Goal: Task Accomplishment & Management: Use online tool/utility

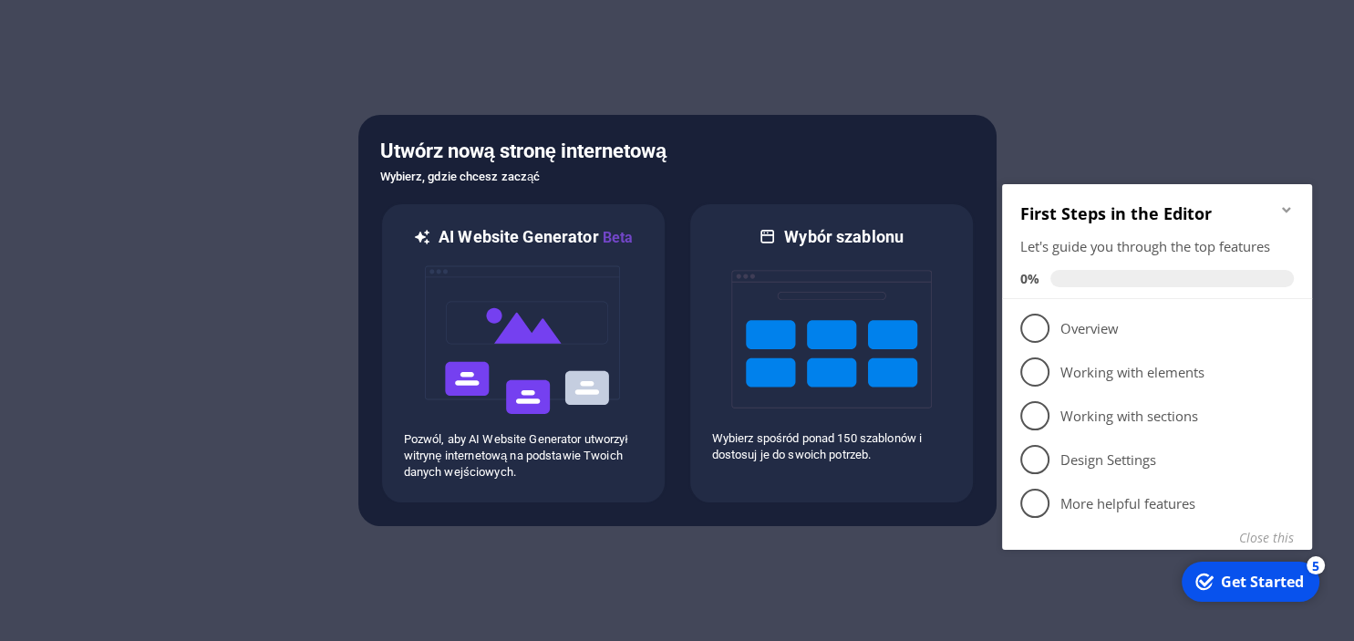
click at [1284, 212] on icon "Minimize checklist" at bounding box center [1286, 209] width 15 height 15
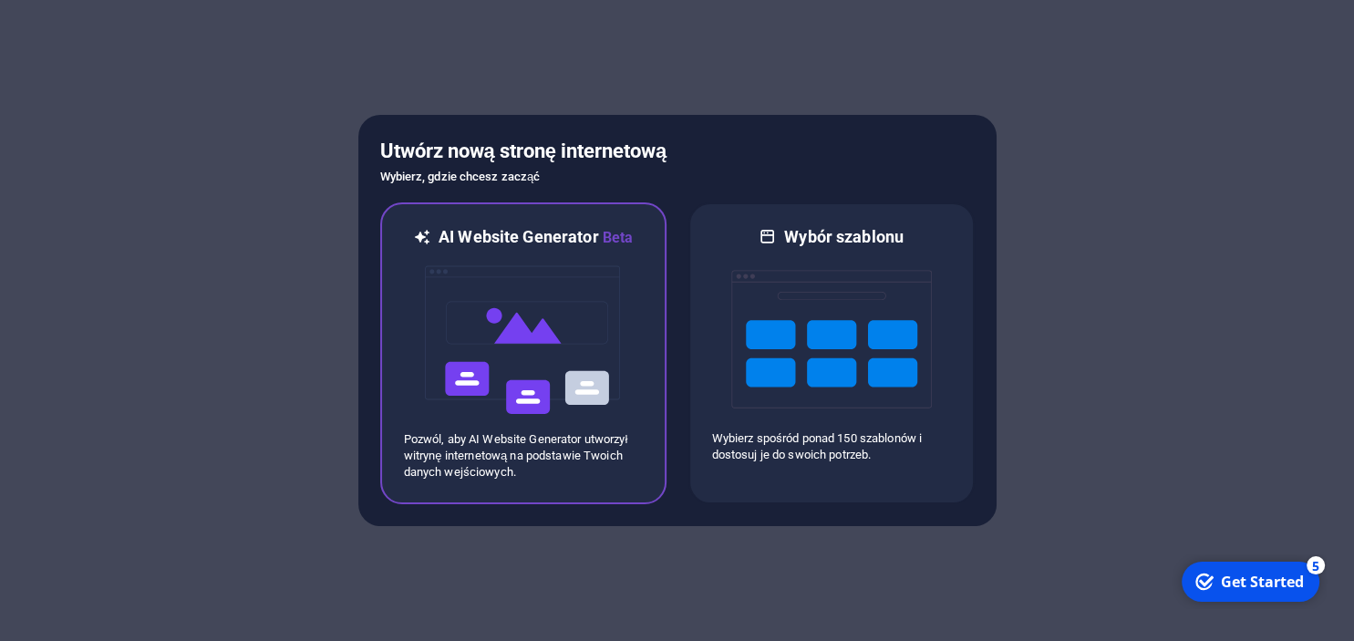
click at [533, 275] on img at bounding box center [523, 340] width 201 height 182
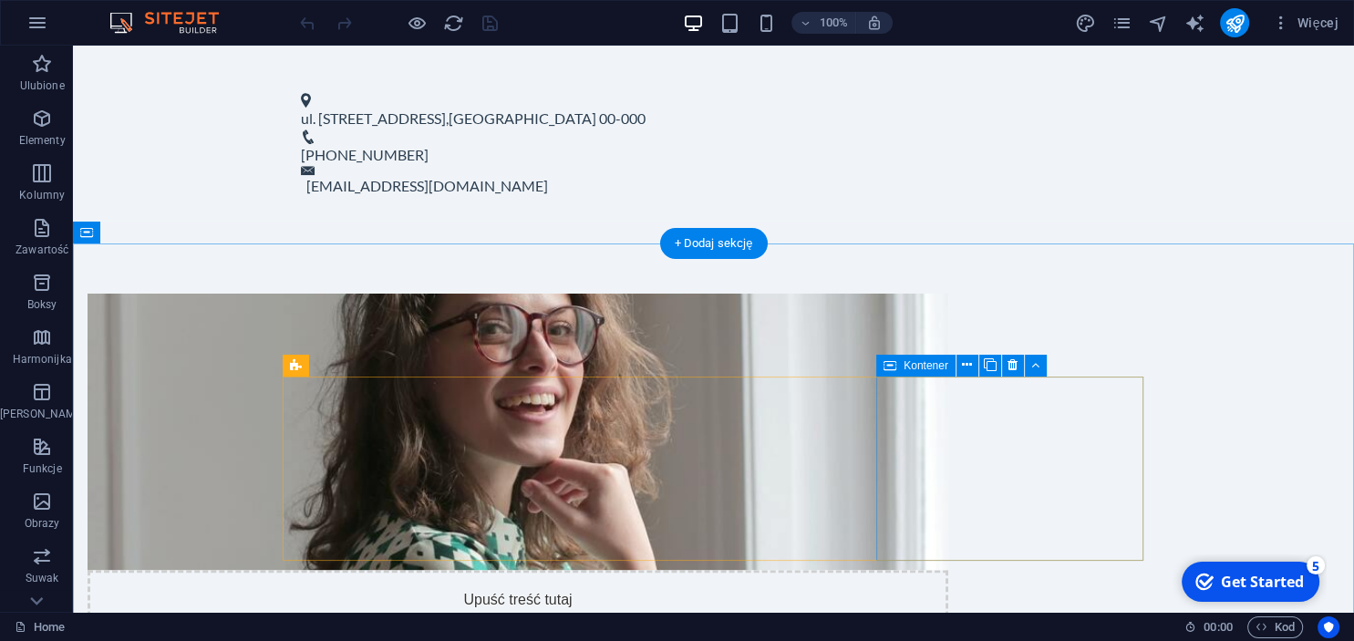
scroll to position [866, 0]
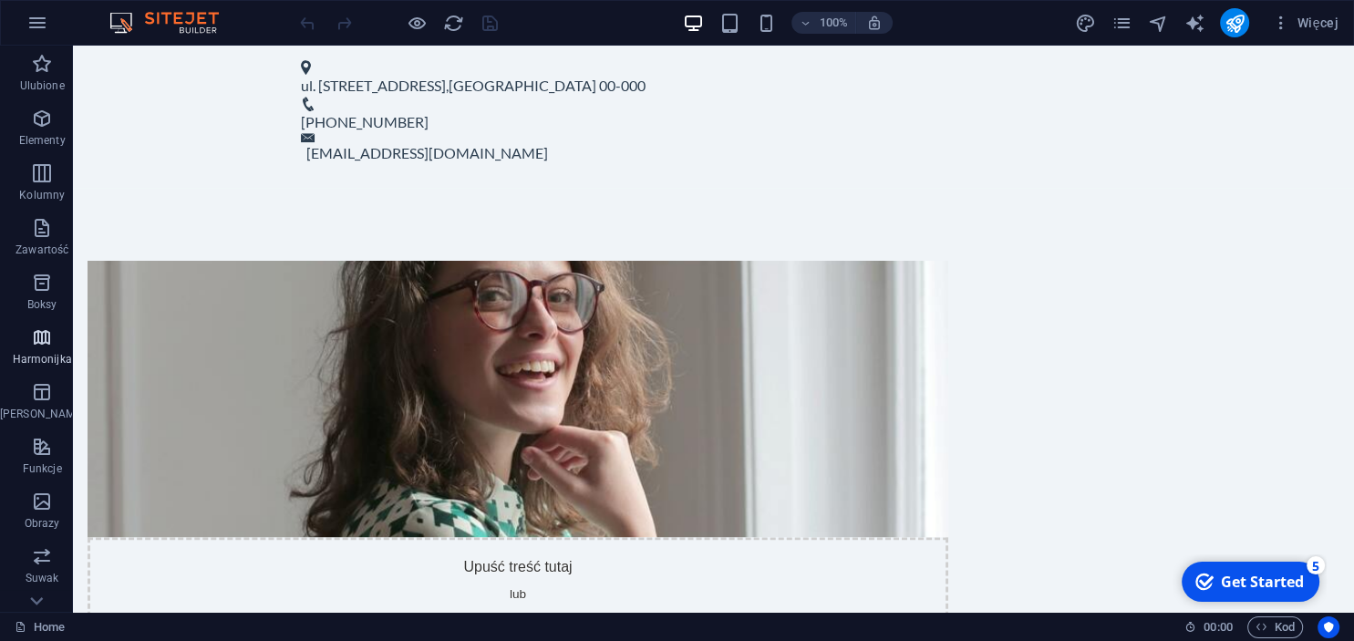
click at [42, 352] on p "Harmonijka" at bounding box center [42, 359] width 59 height 15
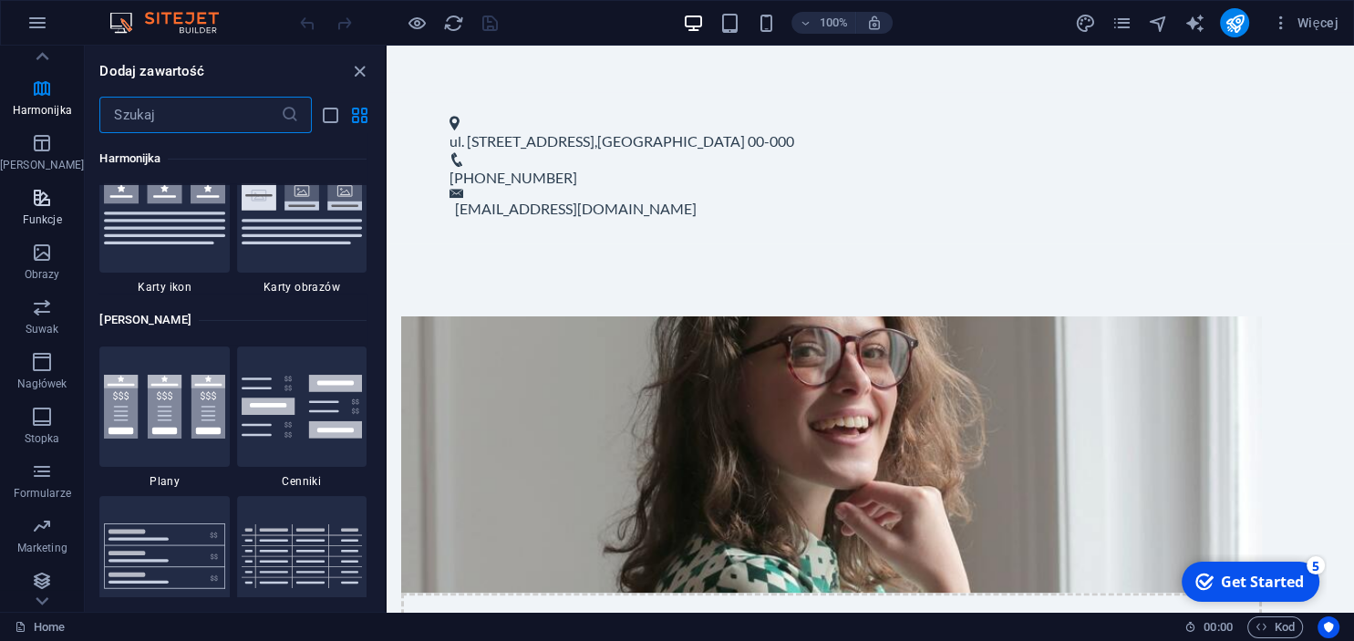
scroll to position [254, 0]
click at [36, 315] on span "Suwak" at bounding box center [42, 313] width 84 height 44
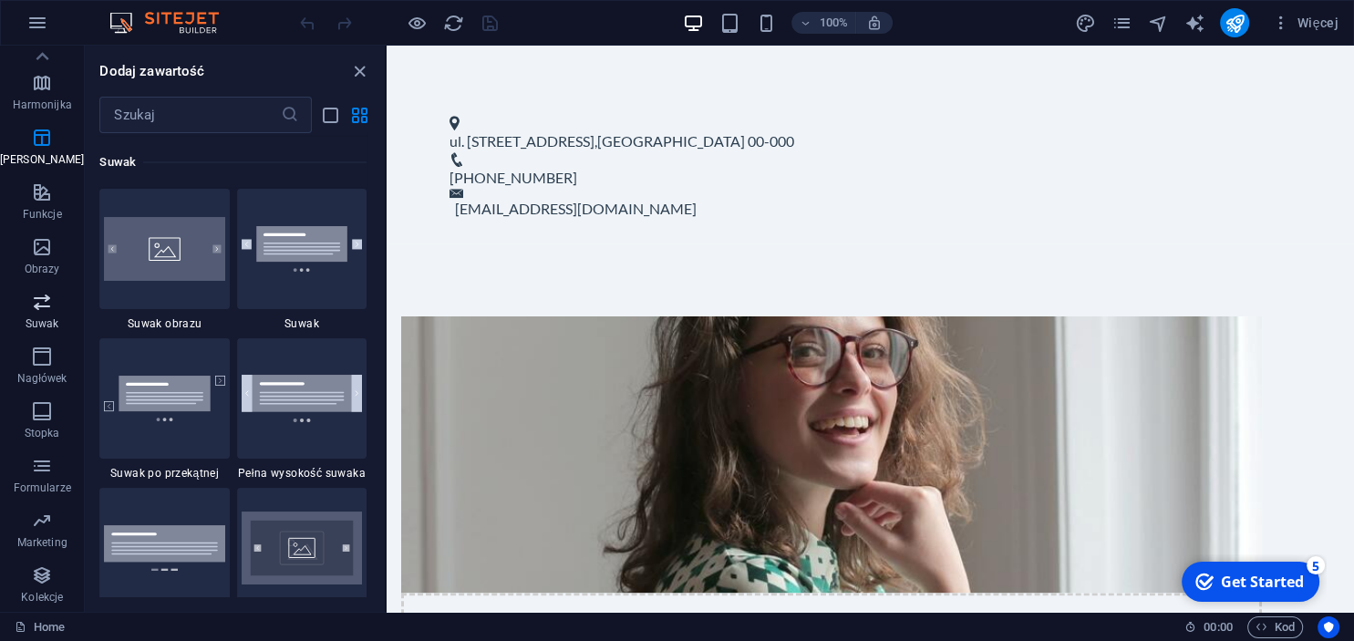
scroll to position [10334, 0]
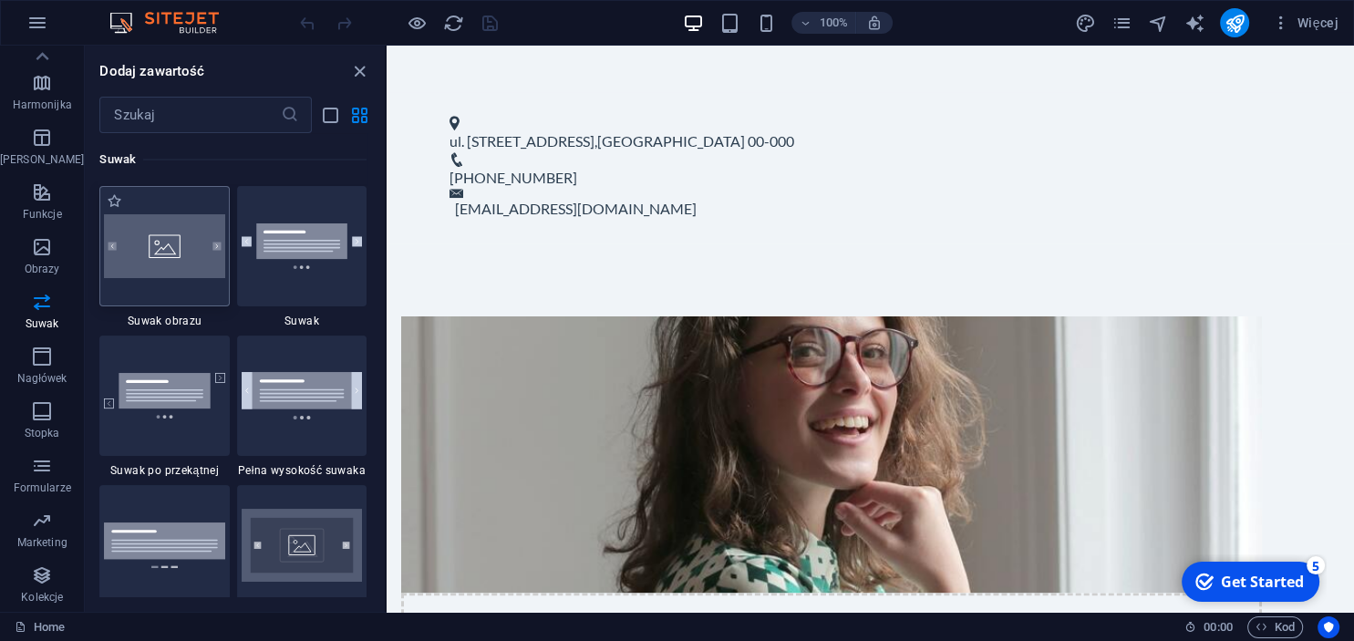
click at [175, 261] on img at bounding box center [164, 246] width 120 height 65
click at [148, 250] on img at bounding box center [164, 246] width 120 height 65
drag, startPoint x: 556, startPoint y: 293, endPoint x: 646, endPoint y: 256, distance: 97.3
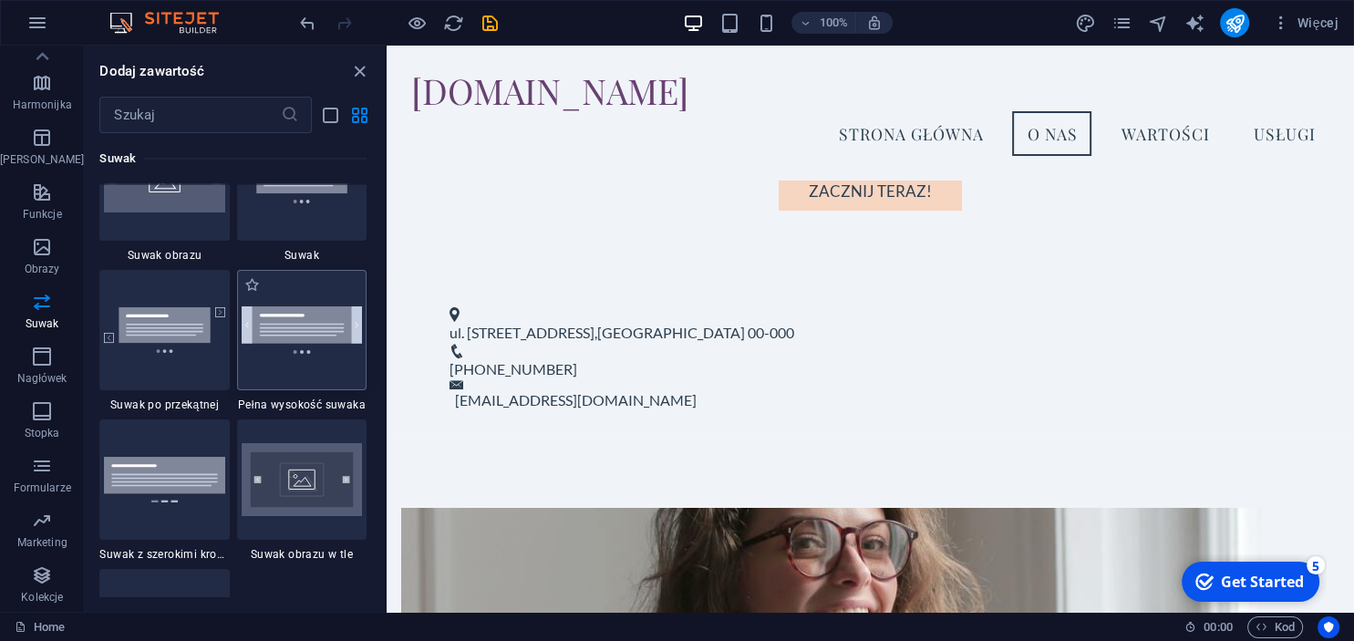
scroll to position [10501, 0]
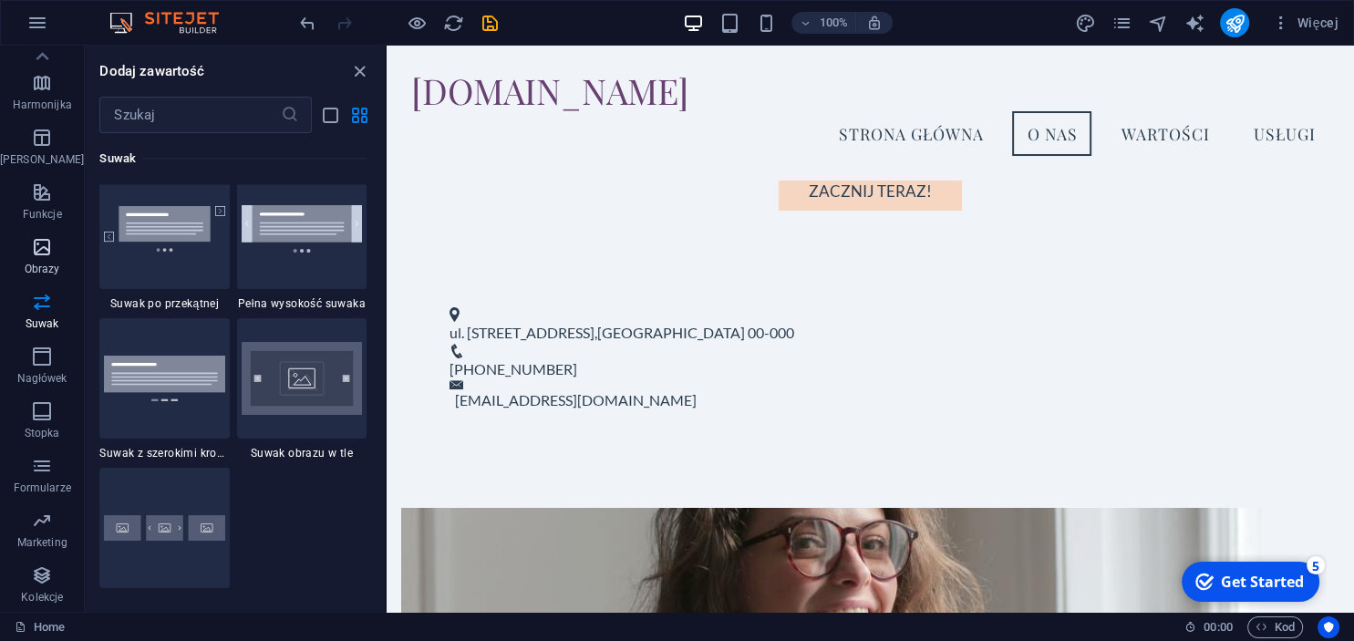
click at [34, 253] on icon "button" at bounding box center [42, 247] width 22 height 22
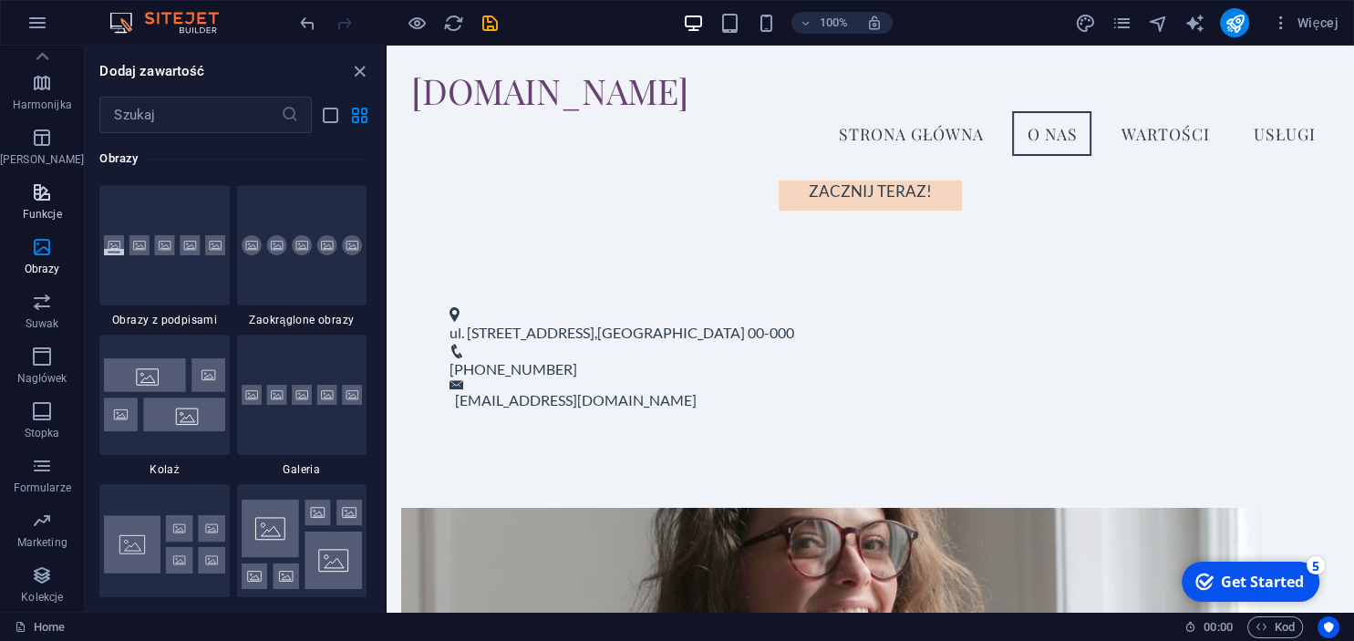
click at [42, 203] on span "Funkcje" at bounding box center [42, 203] width 84 height 44
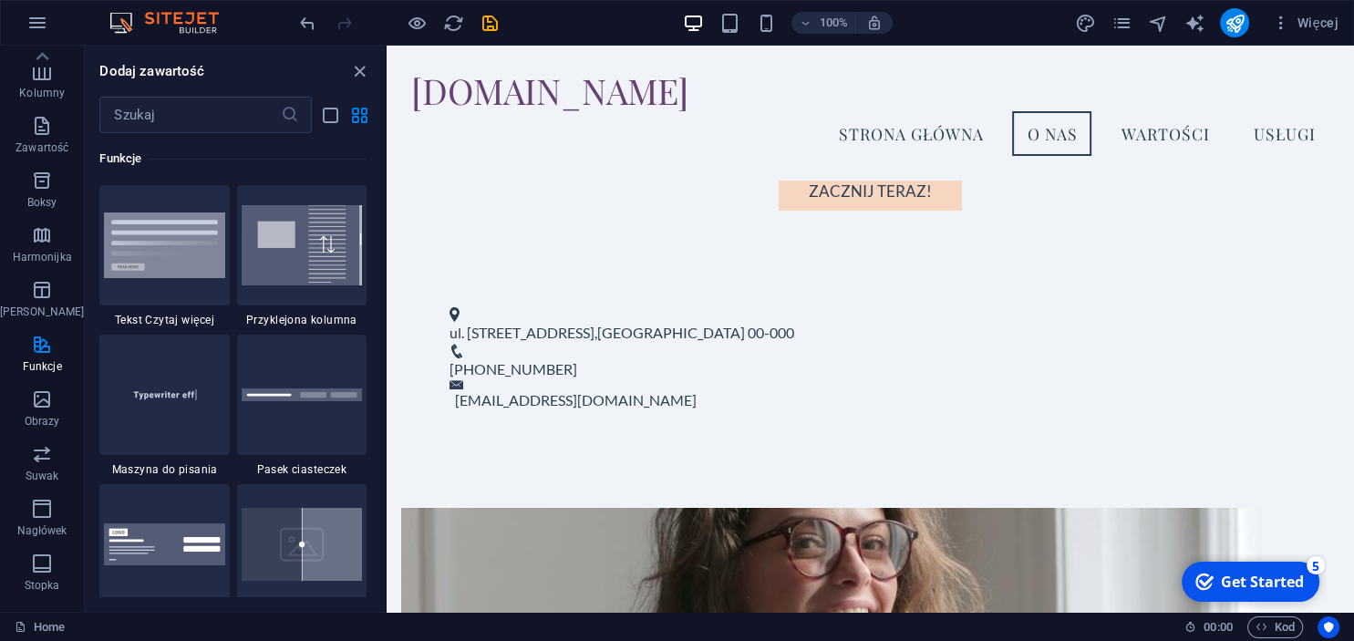
scroll to position [88, 0]
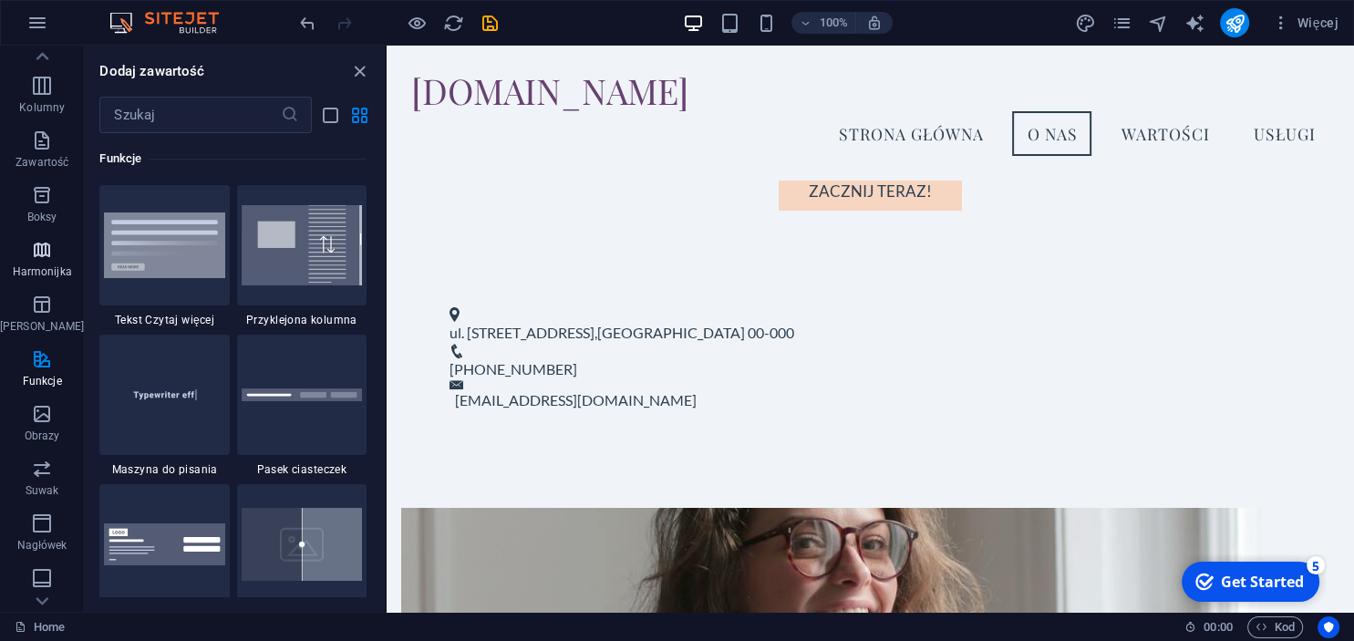
click at [43, 261] on span "Harmonijka" at bounding box center [42, 261] width 84 height 44
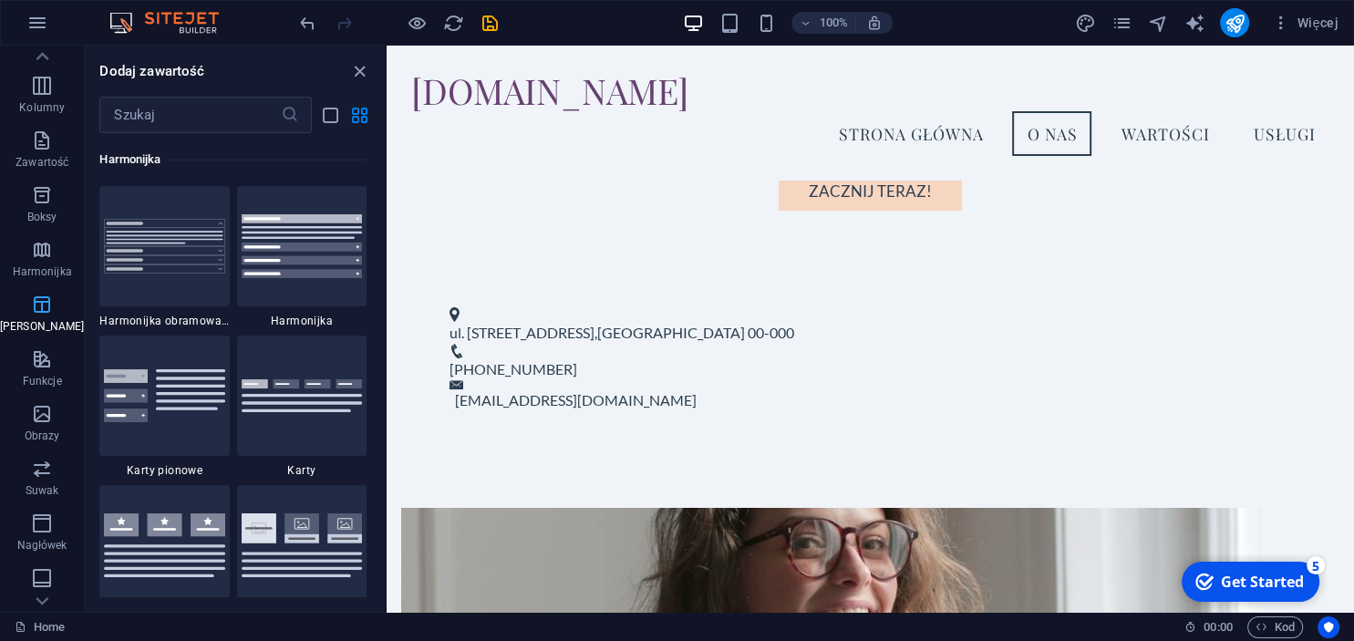
click at [44, 305] on icon "button" at bounding box center [42, 305] width 22 height 22
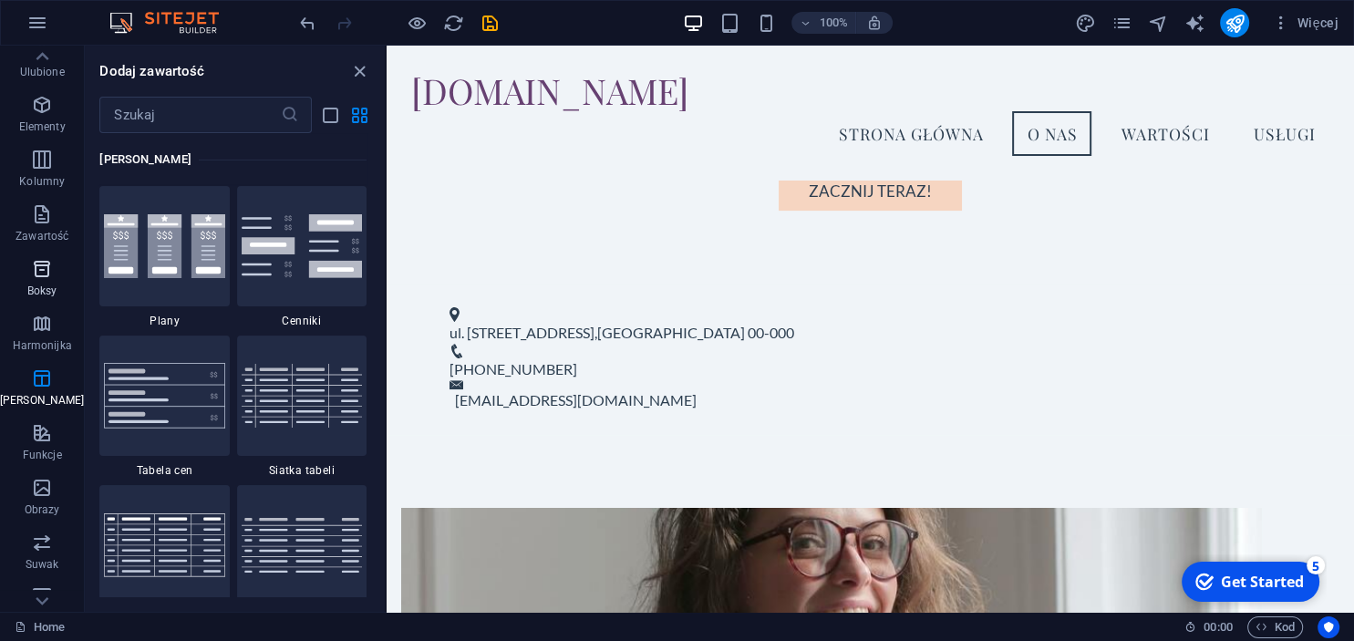
scroll to position [0, 0]
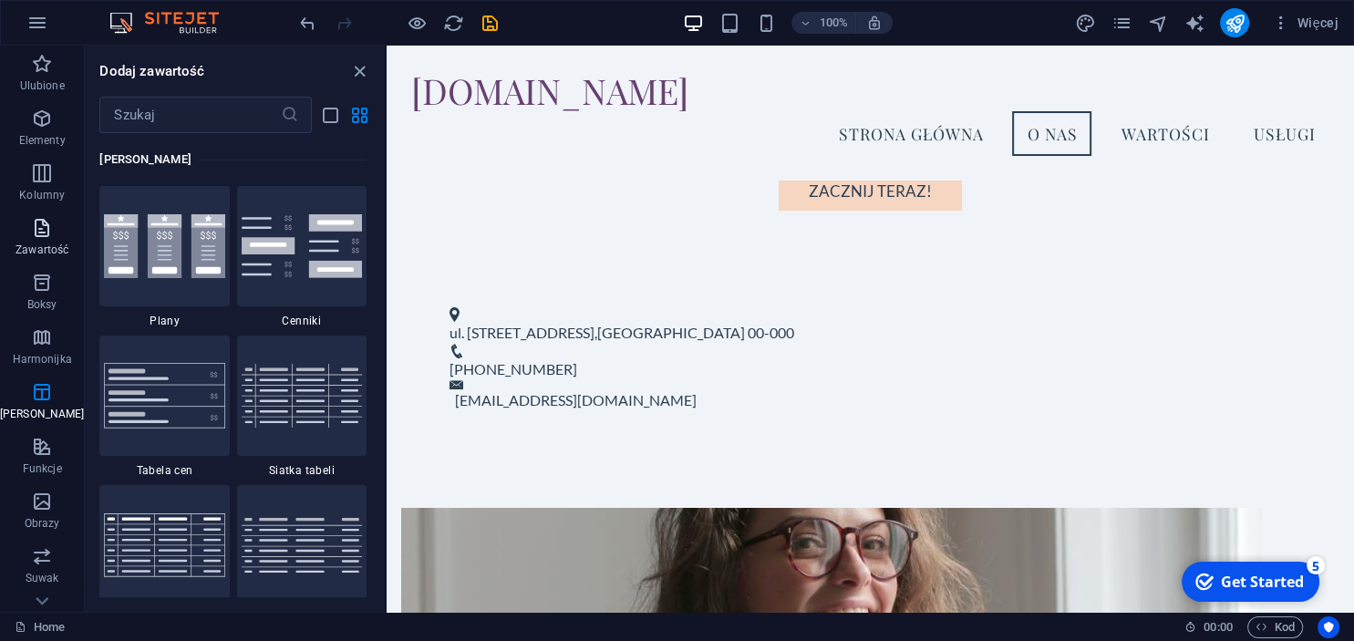
click at [39, 232] on icon "button" at bounding box center [42, 228] width 22 height 22
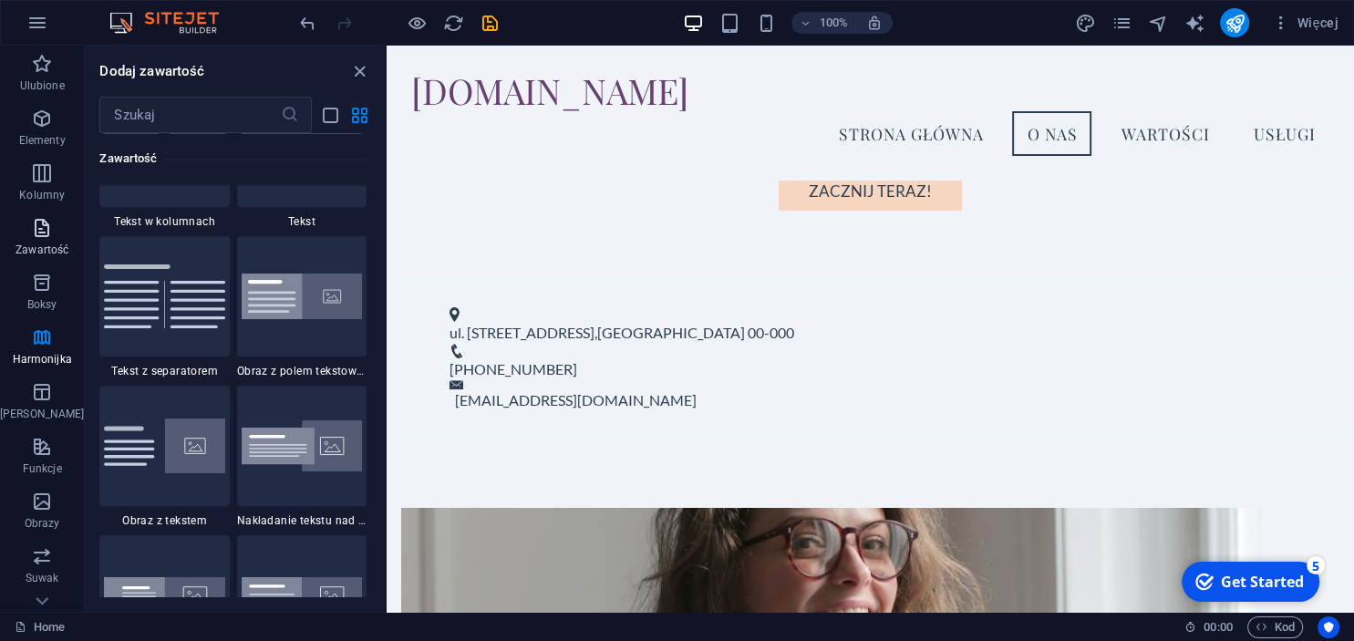
scroll to position [3189, 0]
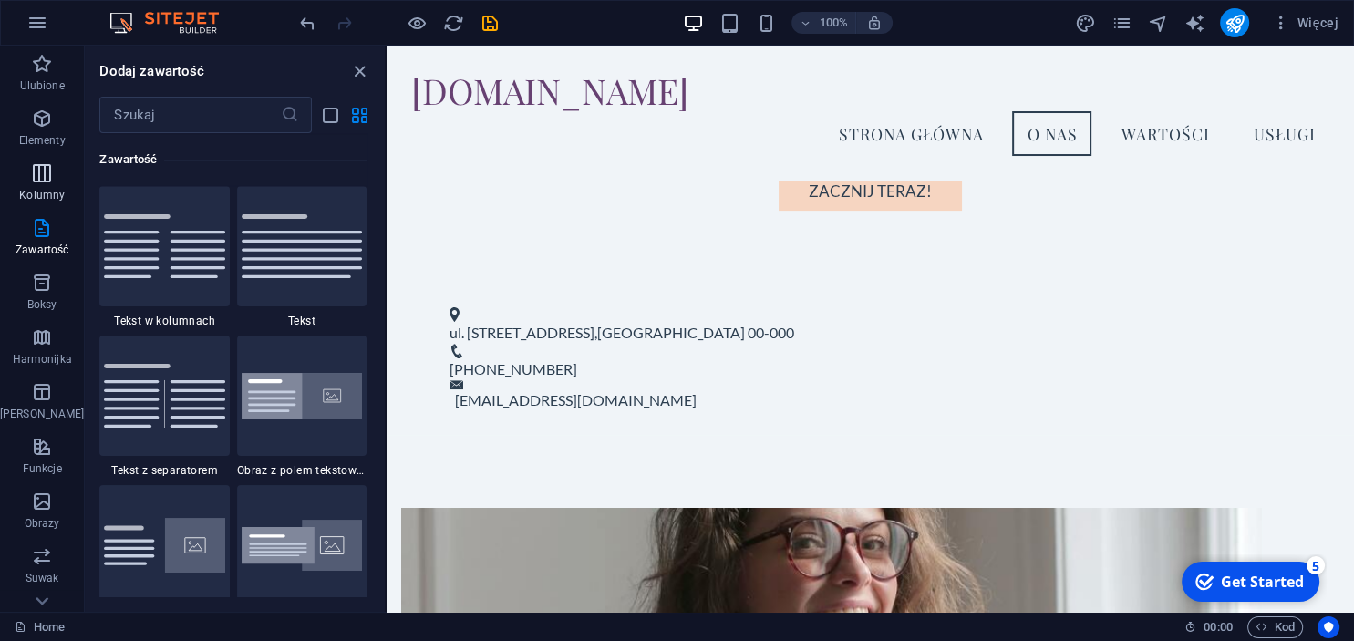
click at [45, 181] on icon "button" at bounding box center [42, 173] width 22 height 22
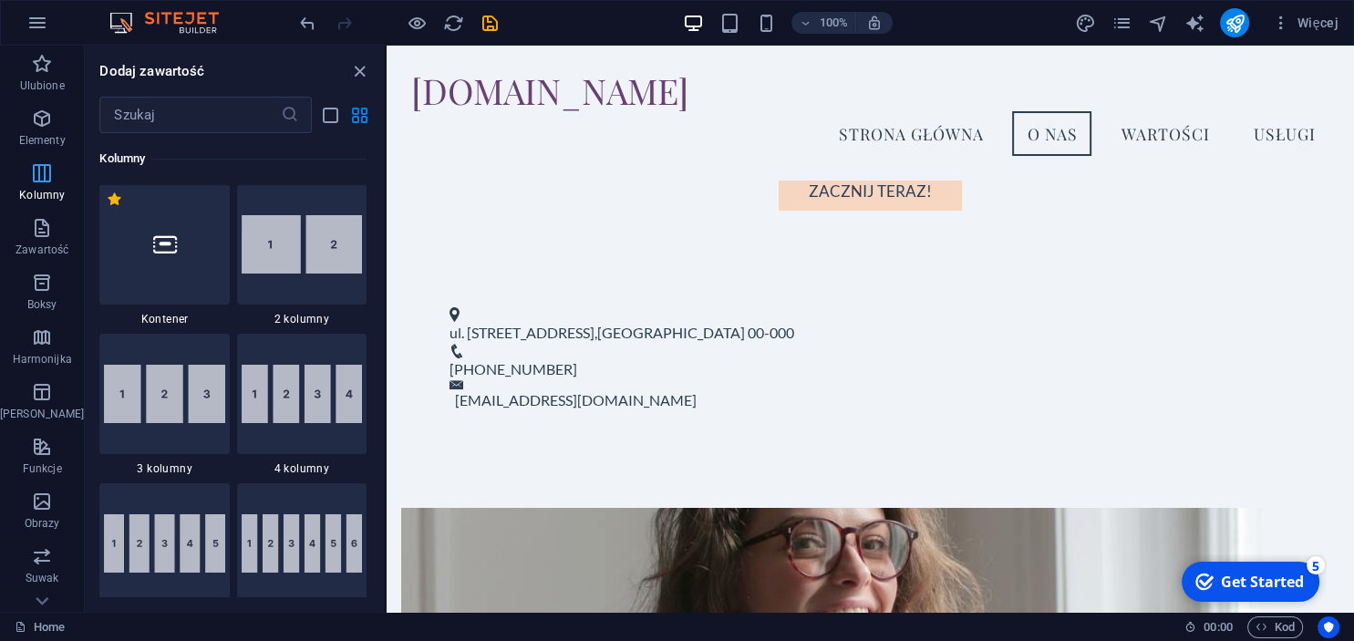
scroll to position [902, 0]
click at [46, 108] on icon "button" at bounding box center [42, 119] width 22 height 22
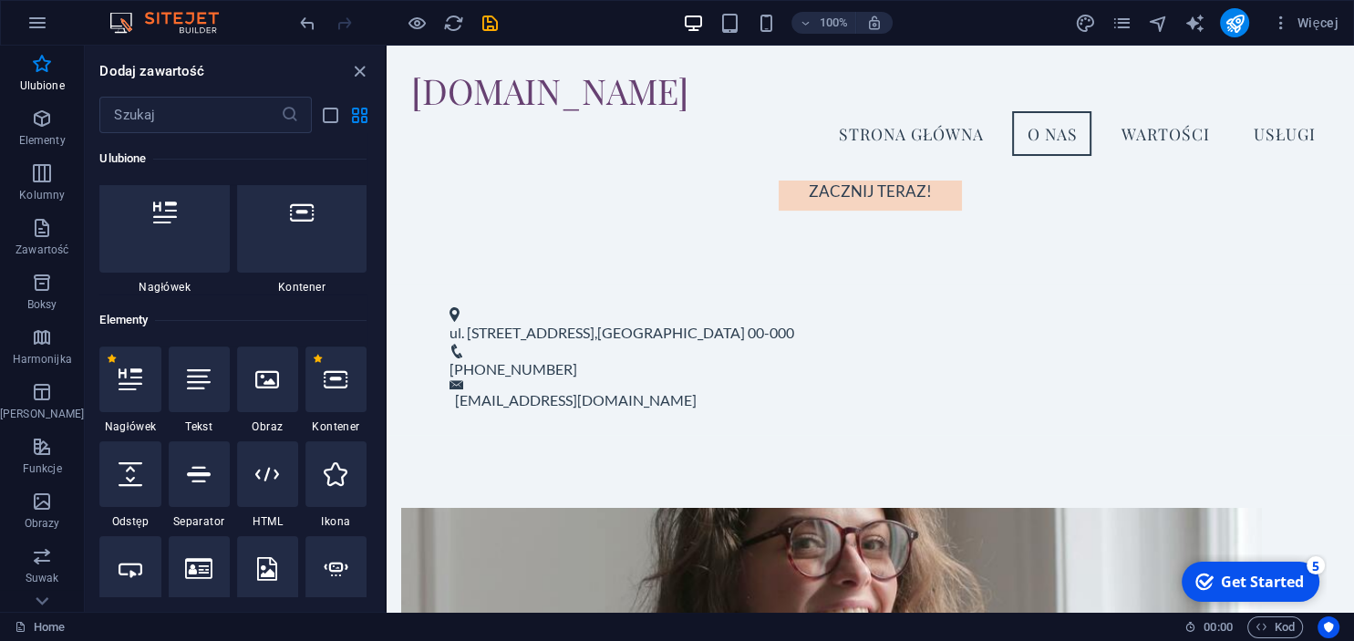
scroll to position [28, 0]
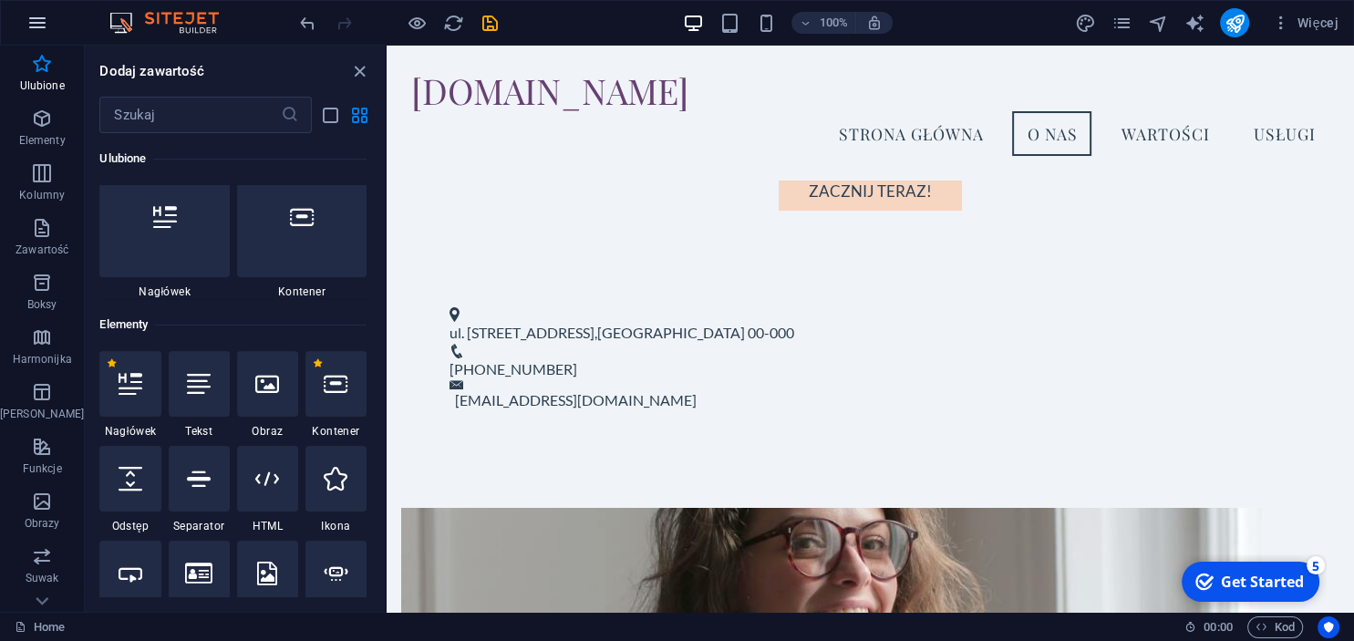
click at [43, 32] on icon "button" at bounding box center [37, 23] width 22 height 22
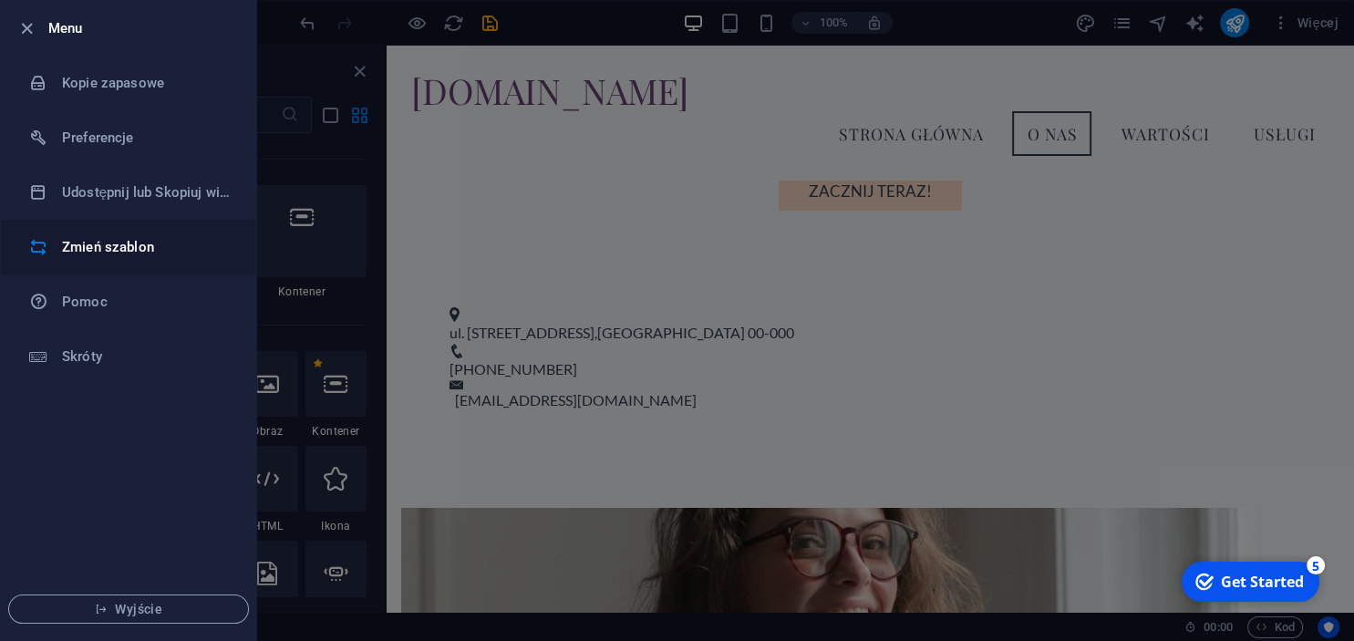
click at [147, 239] on h6 "Zmień szablon" at bounding box center [146, 247] width 169 height 22
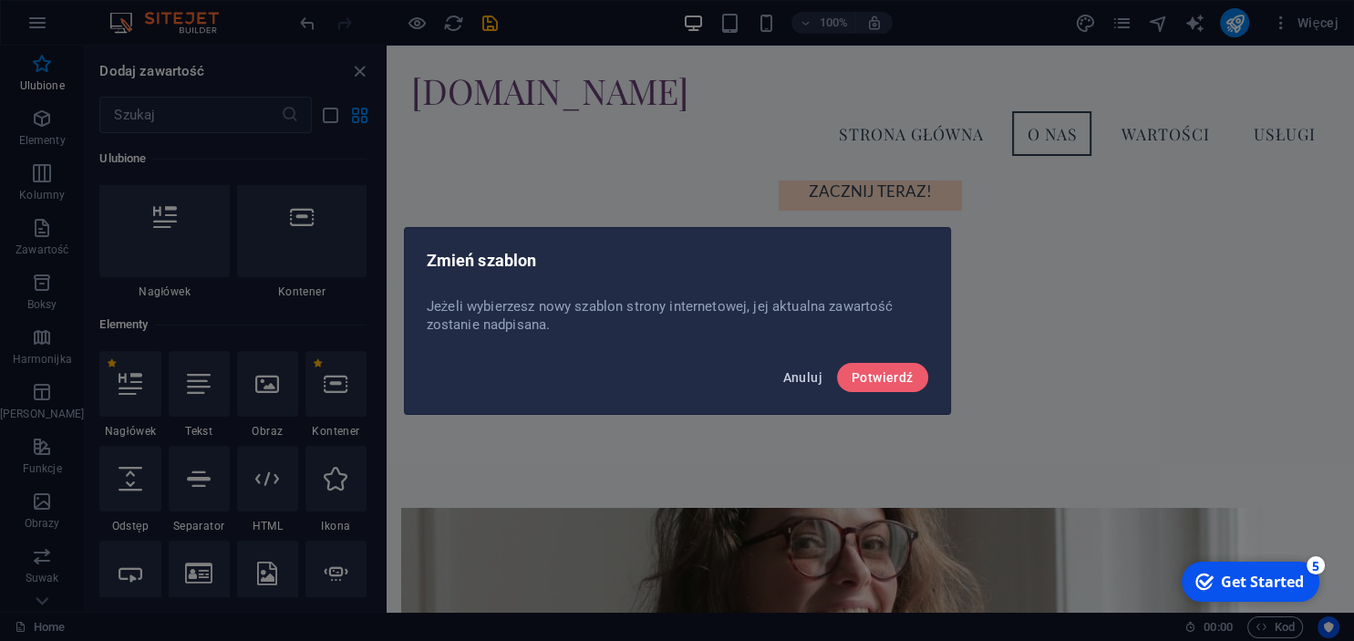
click at [812, 373] on span "Anuluj" at bounding box center [801, 377] width 39 height 15
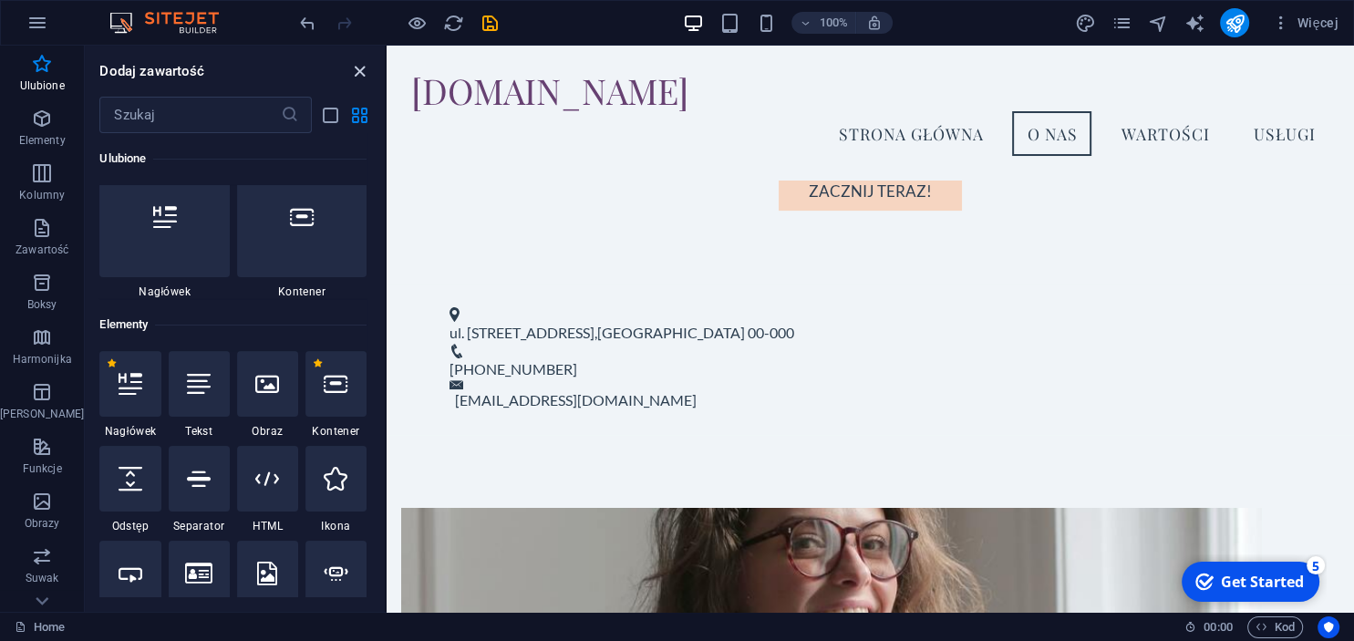
click at [355, 74] on icon "close panel" at bounding box center [359, 71] width 21 height 21
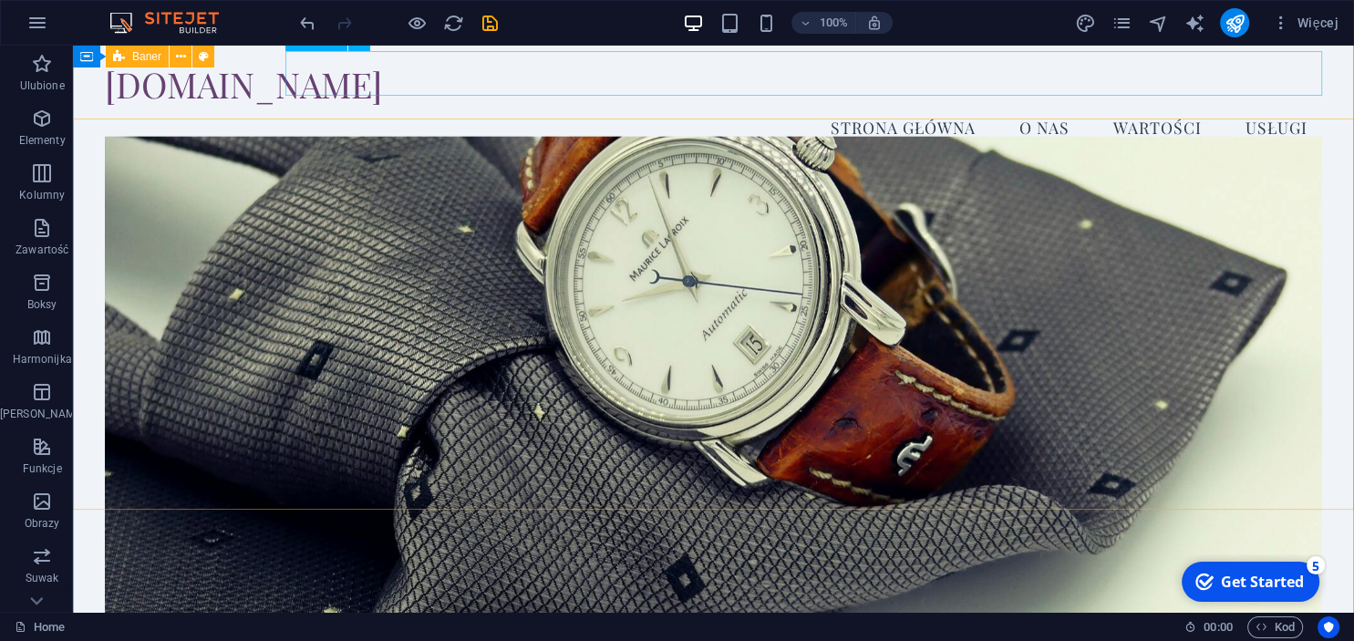
scroll to position [0, 0]
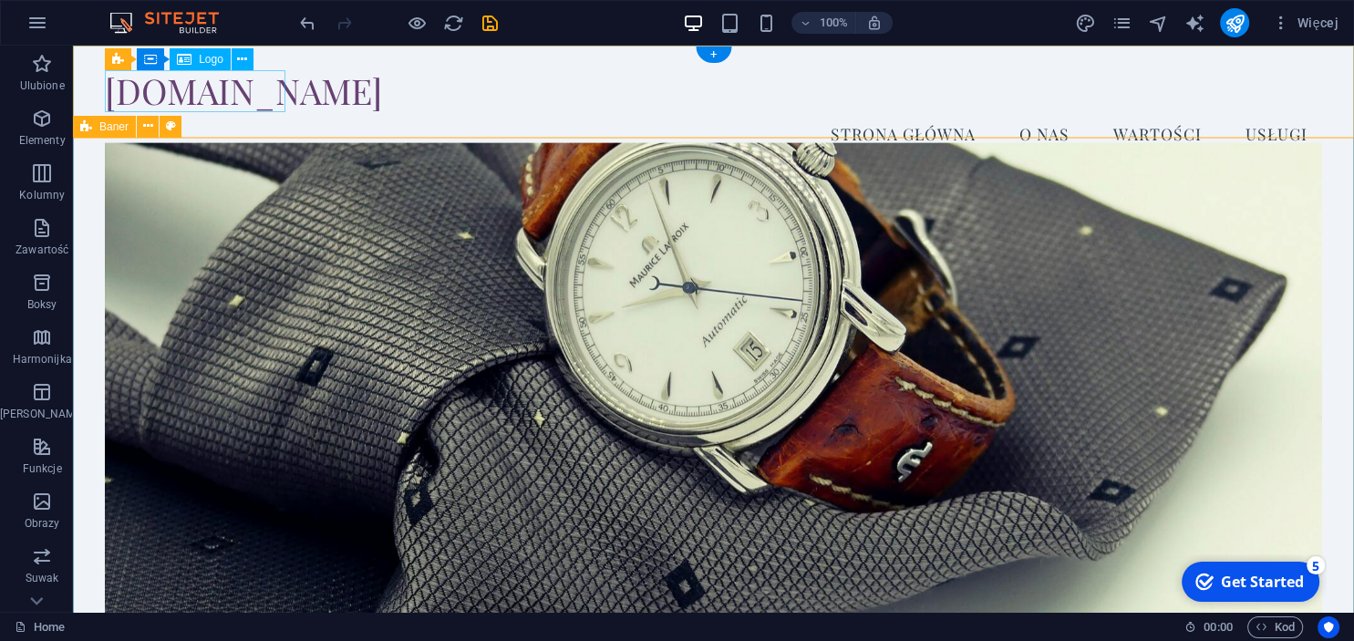
click at [250, 86] on div "[DOMAIN_NAME]" at bounding box center [713, 90] width 1217 height 42
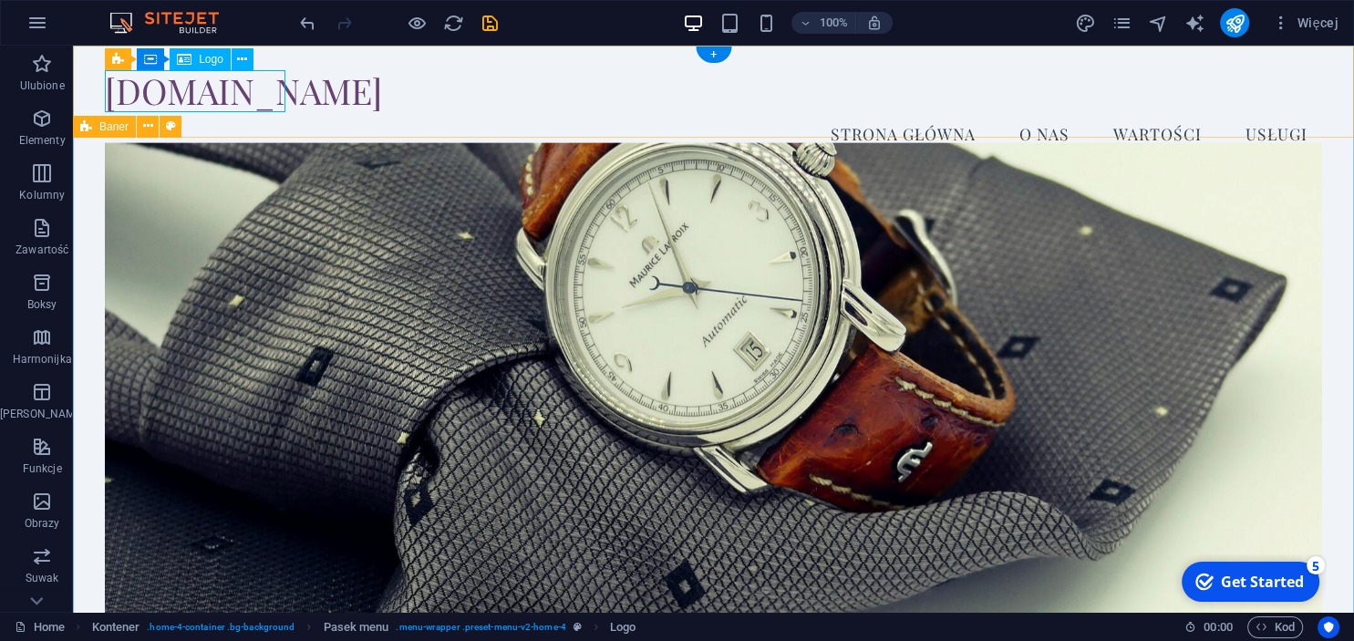
click at [217, 109] on div "[DOMAIN_NAME]" at bounding box center [713, 90] width 1217 height 42
click at [277, 97] on div "[DOMAIN_NAME]" at bounding box center [713, 90] width 1217 height 42
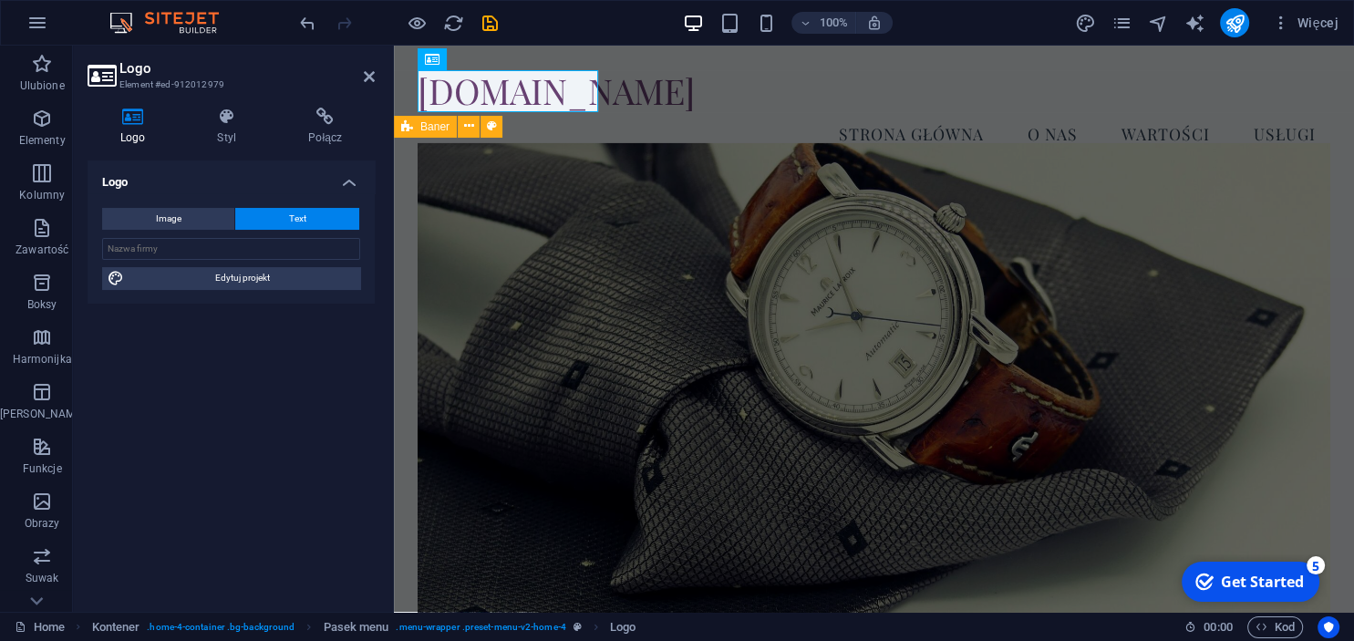
click at [377, 78] on aside "Logo Element #ed-912012979 Logo Styl Połącz Logo Image Text Przeciągnij pliki t…" at bounding box center [233, 329] width 321 height 566
click at [373, 78] on icon at bounding box center [369, 76] width 11 height 15
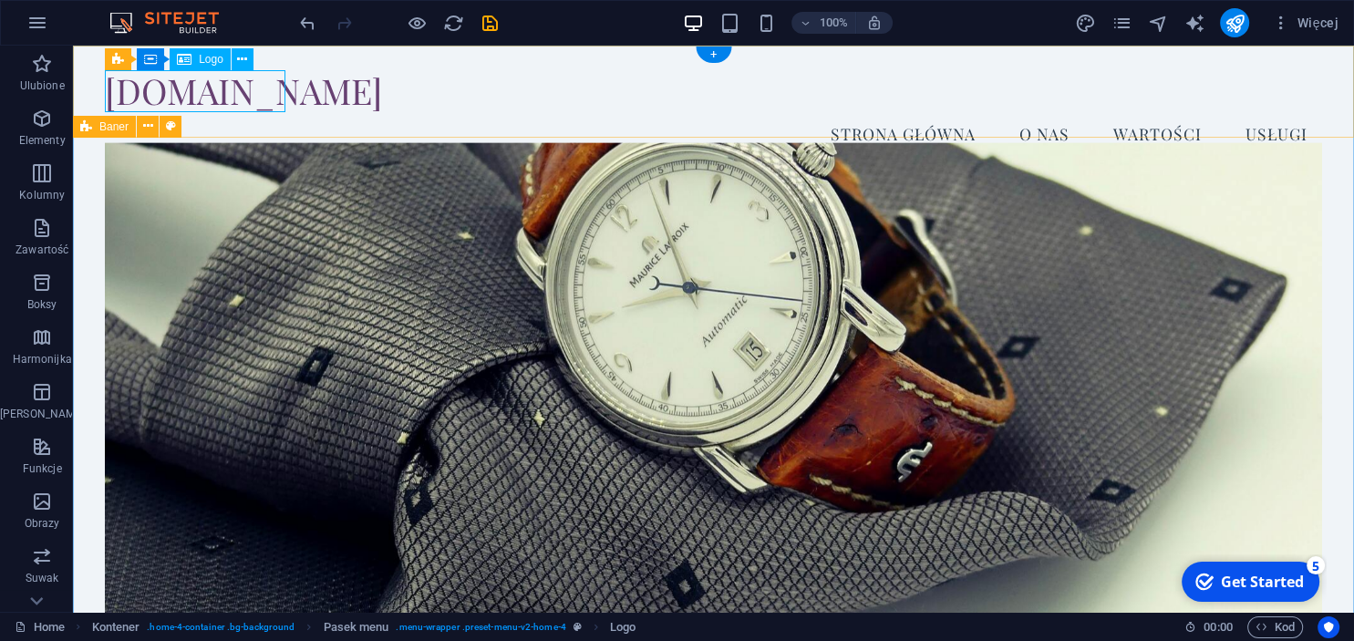
click at [219, 93] on div "[DOMAIN_NAME]" at bounding box center [713, 90] width 1217 height 42
click at [413, 111] on nav "Strona Główna O Nas Wartości Usługi" at bounding box center [713, 134] width 1217 height 46
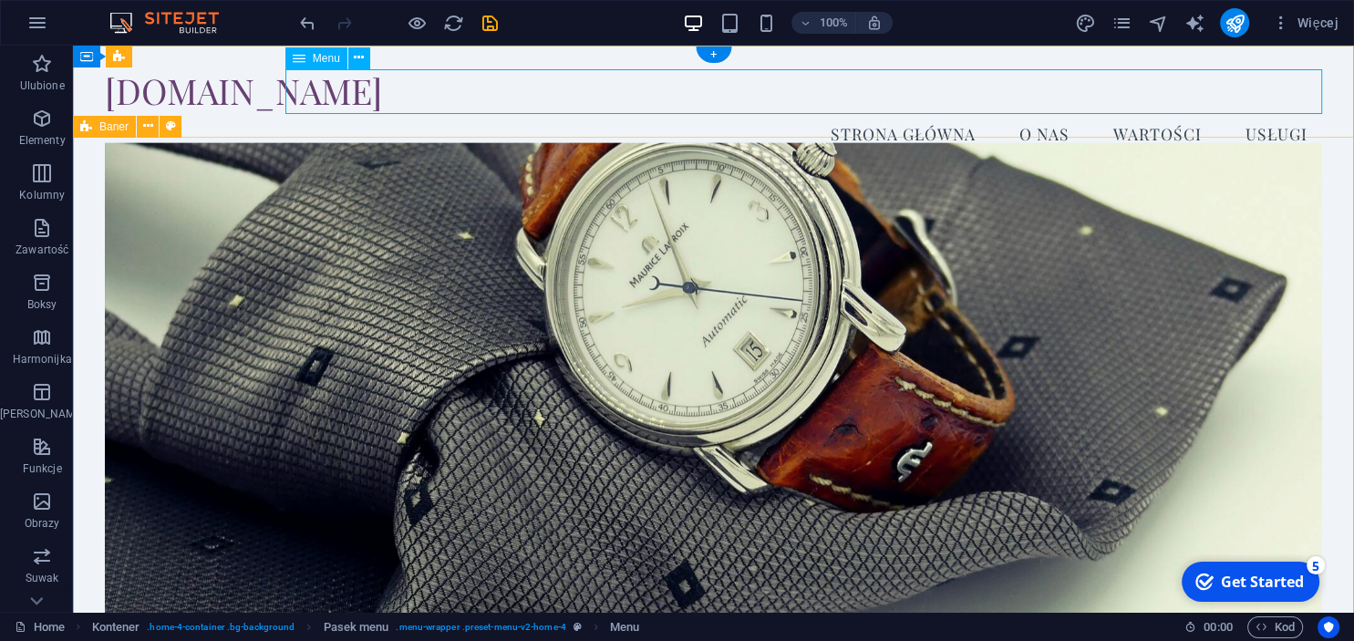
click at [394, 111] on nav "Strona Główna O Nas Wartości Usługi" at bounding box center [713, 134] width 1217 height 46
click at [1044, 111] on nav "Strona Główna O Nas Wartości Usługi" at bounding box center [713, 134] width 1217 height 46
select select
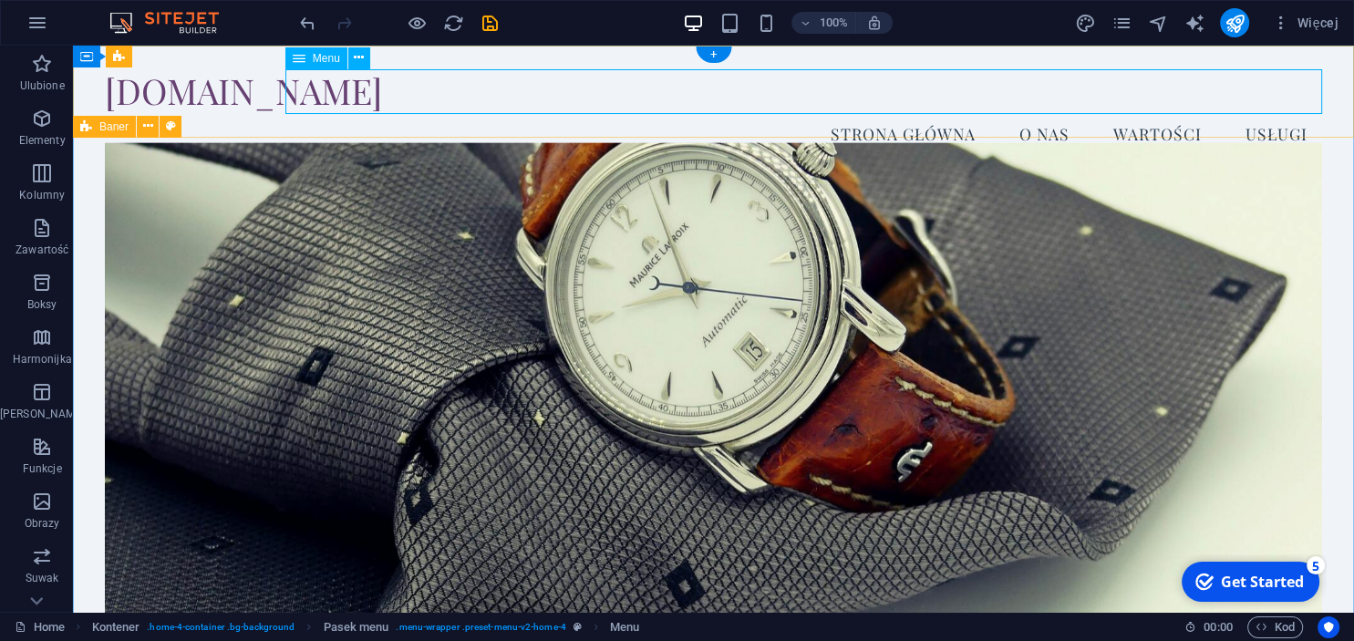
select select
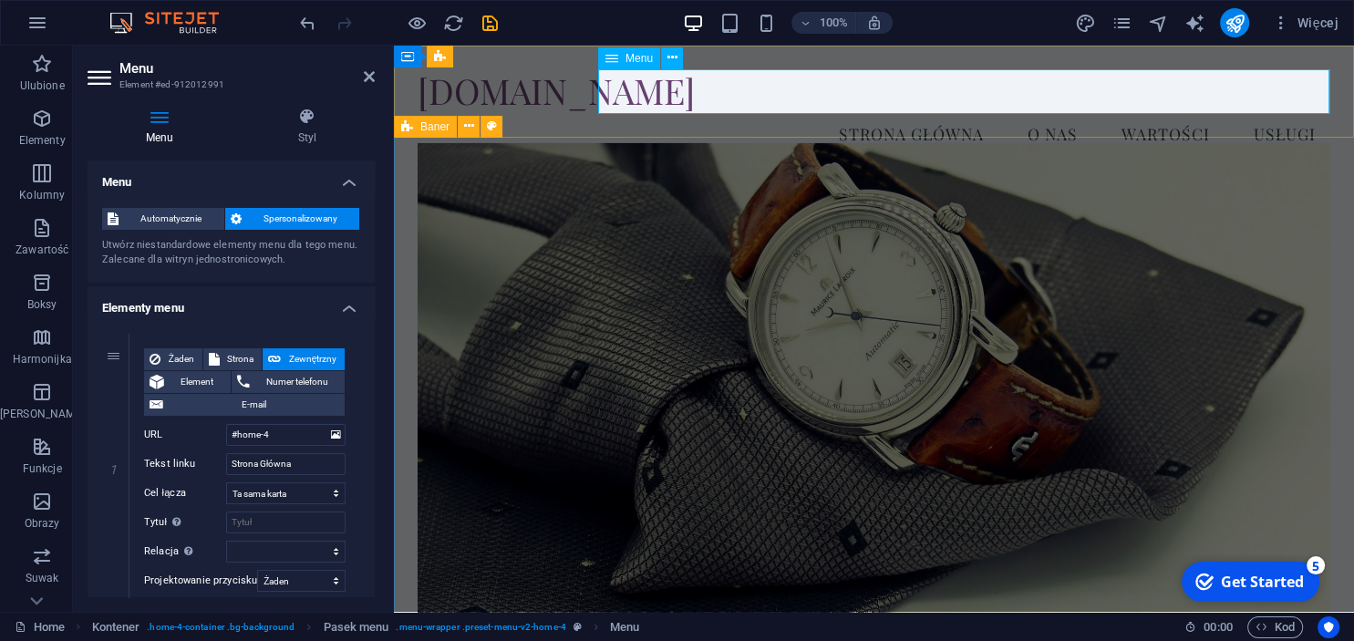
click at [673, 53] on icon at bounding box center [671, 57] width 10 height 19
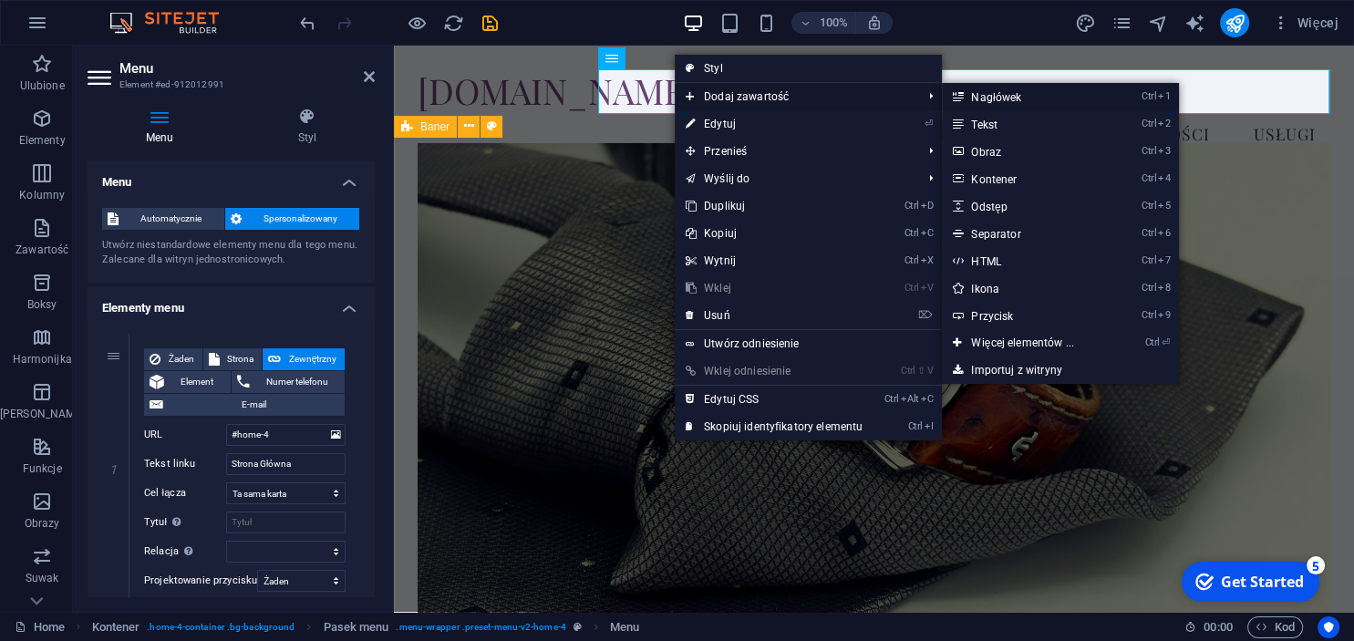
drag, startPoint x: 586, startPoint y: 53, endPoint x: 975, endPoint y: 98, distance: 391.9
click at [975, 98] on link "Ctrl 1 Nagłówek" at bounding box center [1026, 96] width 168 height 27
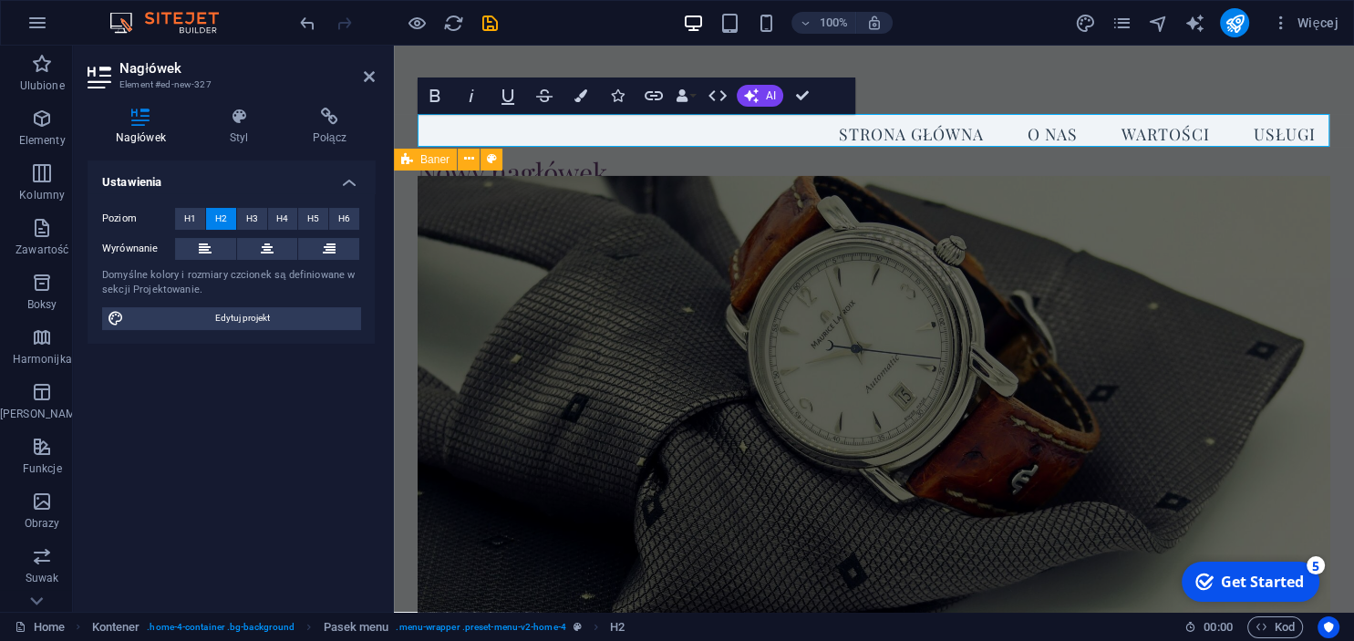
click at [782, 253] on figure at bounding box center [874, 434] width 912 height 516
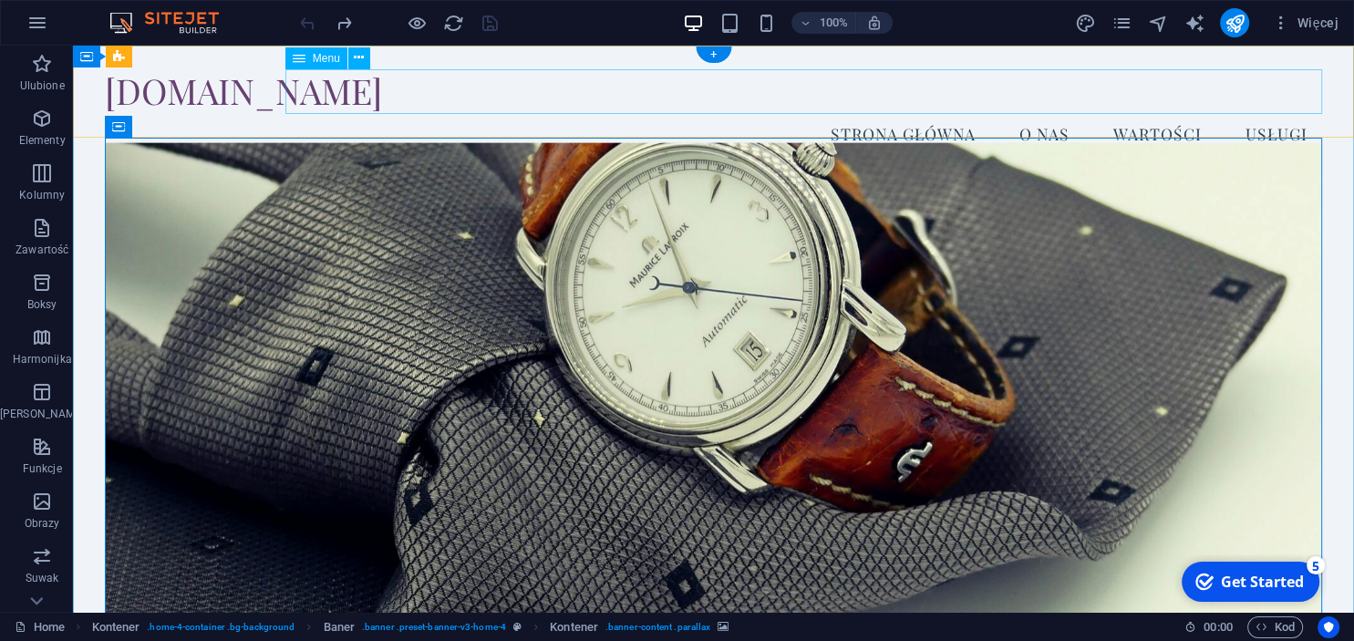
click at [920, 111] on nav "Strona Główna O Nas Wartości Usługi" at bounding box center [713, 134] width 1217 height 46
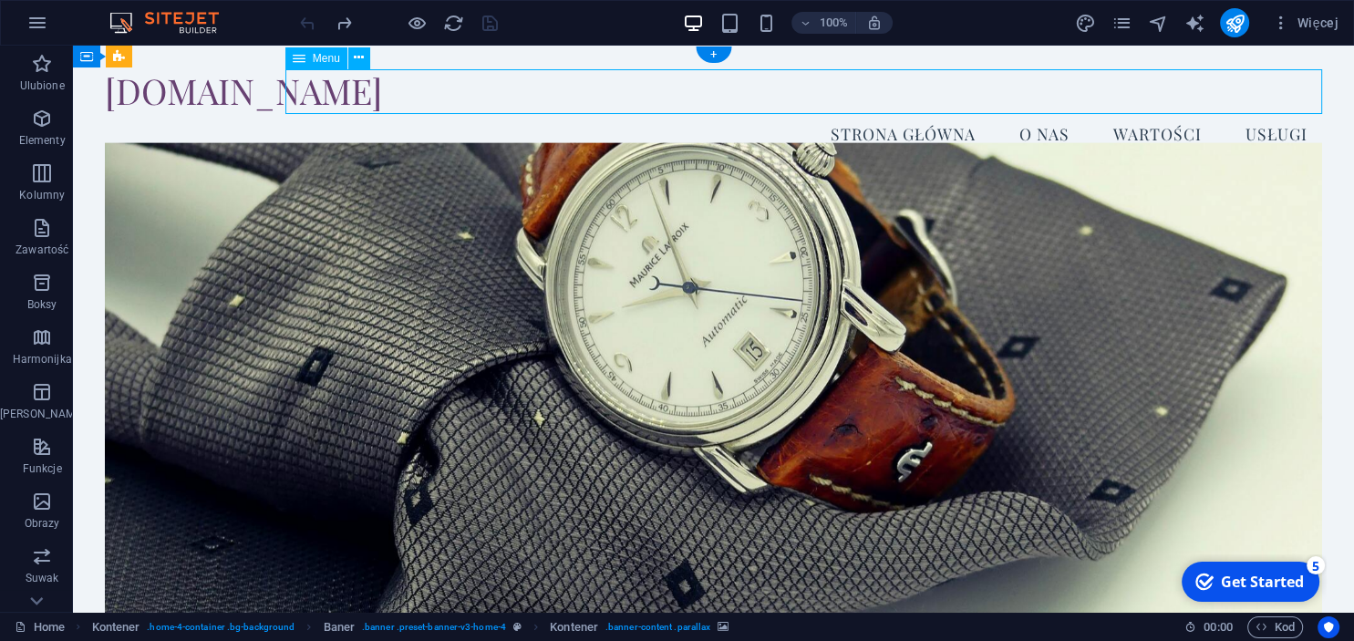
click at [924, 111] on nav "Strona Główna O Nas Wartości Usługi" at bounding box center [713, 134] width 1217 height 46
click at [939, 111] on nav "Strona Główna O Nas Wartości Usługi" at bounding box center [713, 134] width 1217 height 46
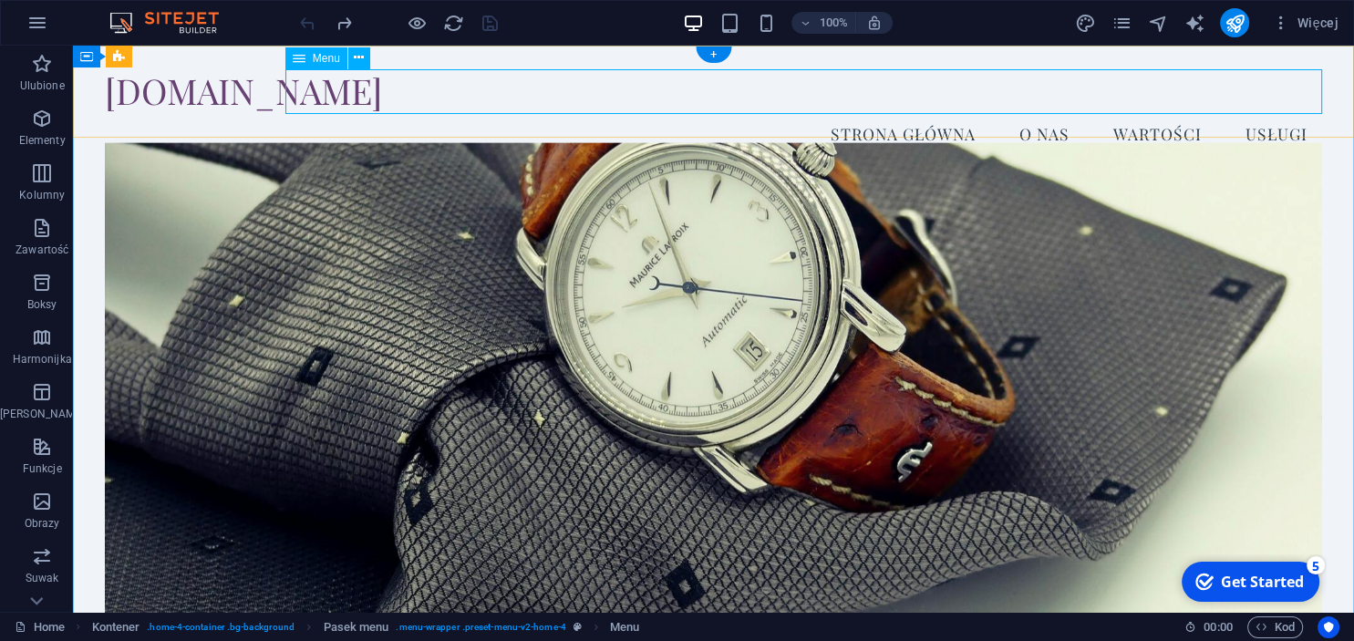
click at [895, 111] on nav "Strona Główna O Nas Wartości Usługi" at bounding box center [713, 134] width 1217 height 46
click at [322, 60] on span "Menu" at bounding box center [326, 58] width 27 height 11
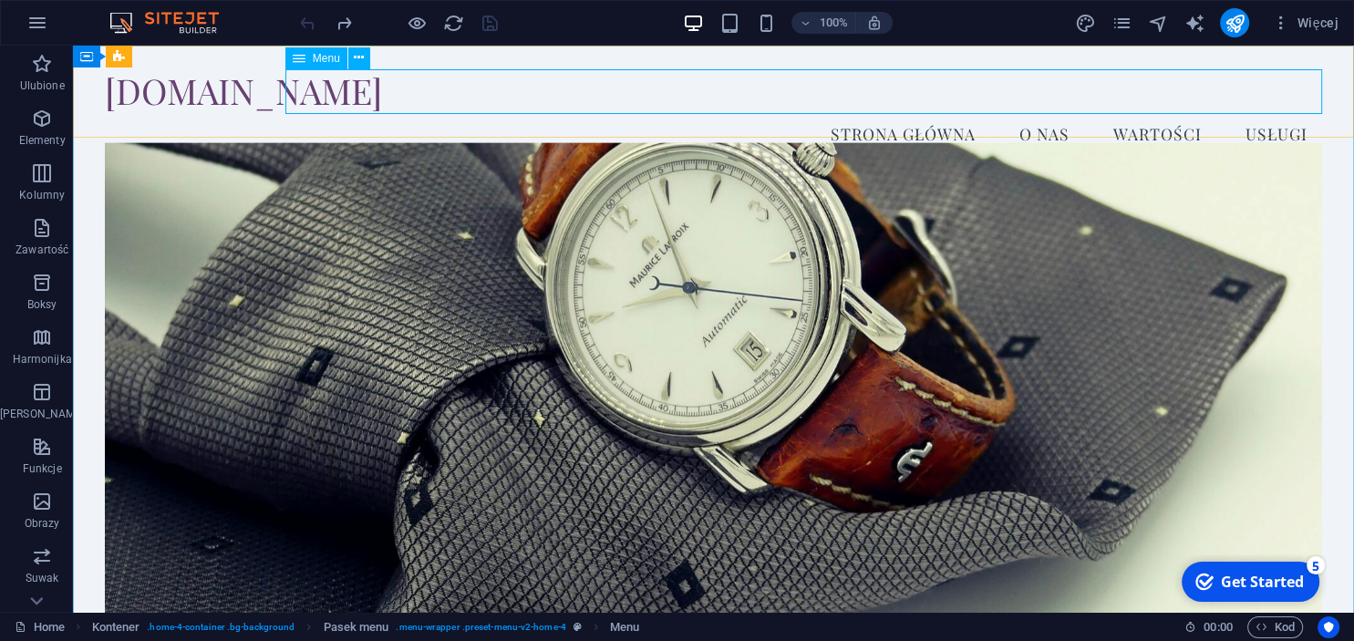
select select
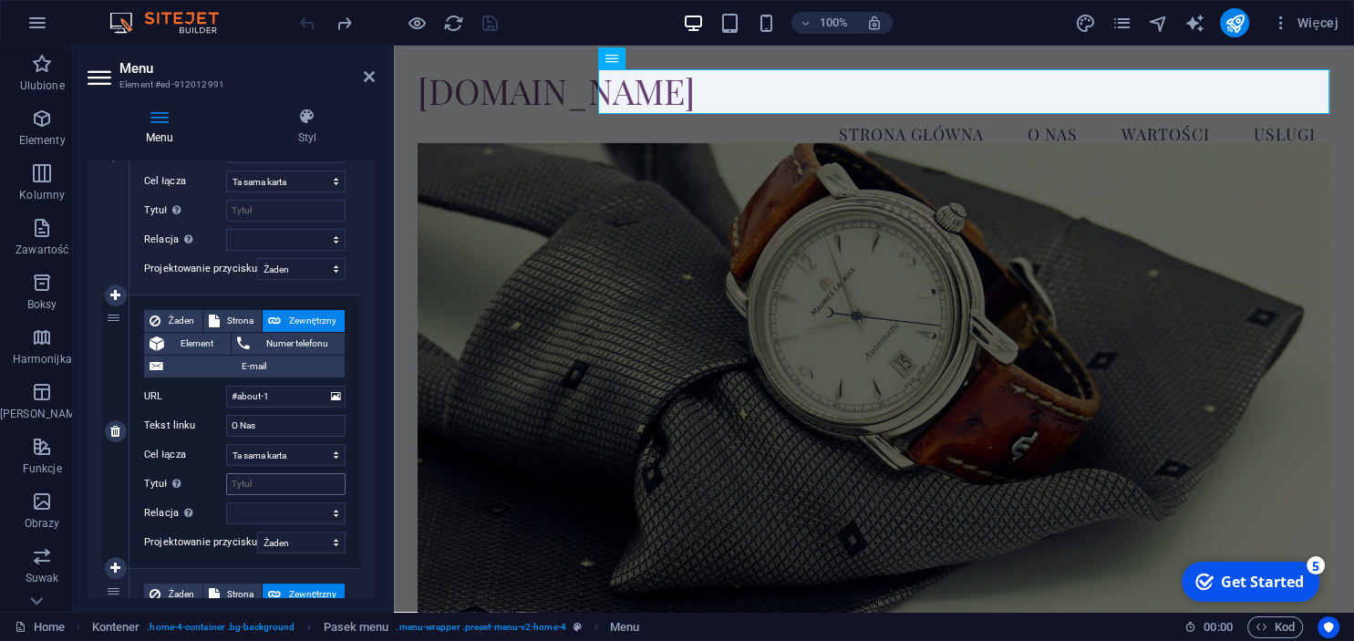
scroll to position [416, 0]
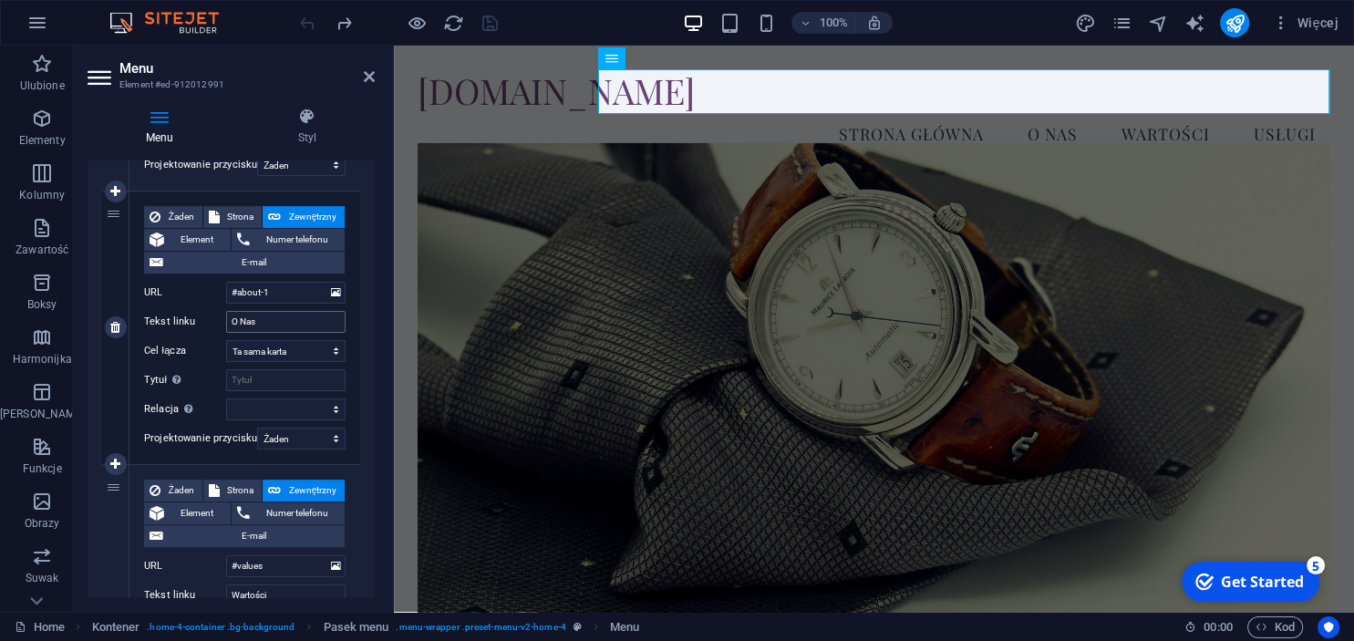
click at [301, 325] on input "O Nas" at bounding box center [285, 322] width 119 height 22
drag, startPoint x: 301, startPoint y: 325, endPoint x: 232, endPoint y: 362, distance: 78.7
click at [226, 326] on input "O Nas" at bounding box center [285, 322] width 119 height 22
type input "Oferta"
select select
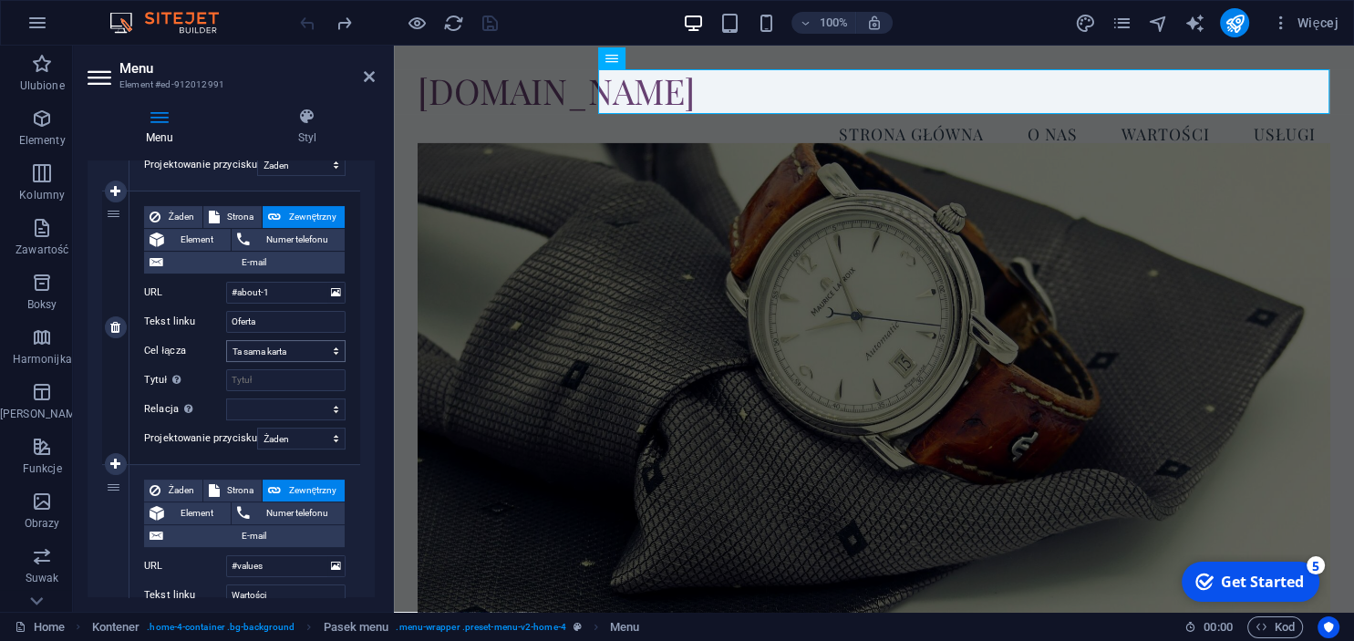
select select
type input "Oferta"
click at [294, 376] on input "Tytuł Dodatkowy opis linku nie powinien być taki sam jak treść linku. Tytuł jes…" at bounding box center [285, 380] width 119 height 22
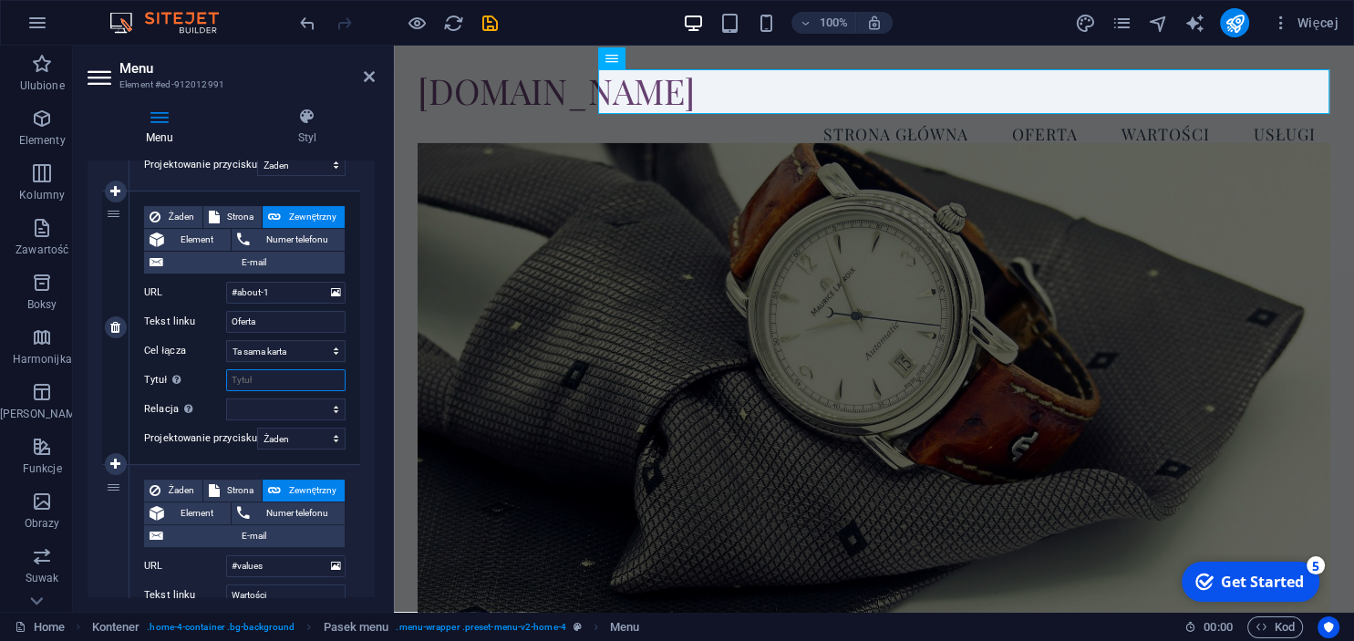
scroll to position [748, 0]
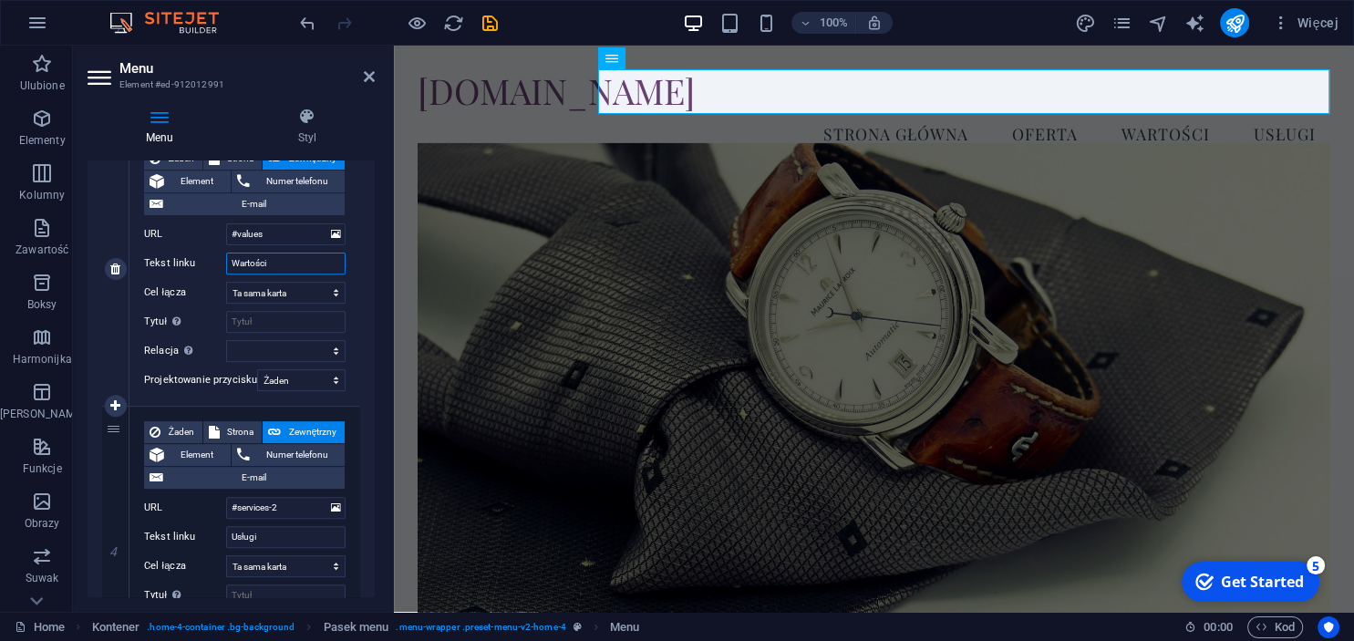
click at [294, 268] on input "Wartości" at bounding box center [285, 264] width 119 height 22
click at [226, 268] on input "Wartości" at bounding box center [285, 264] width 119 height 22
type input "O mnie"
select select
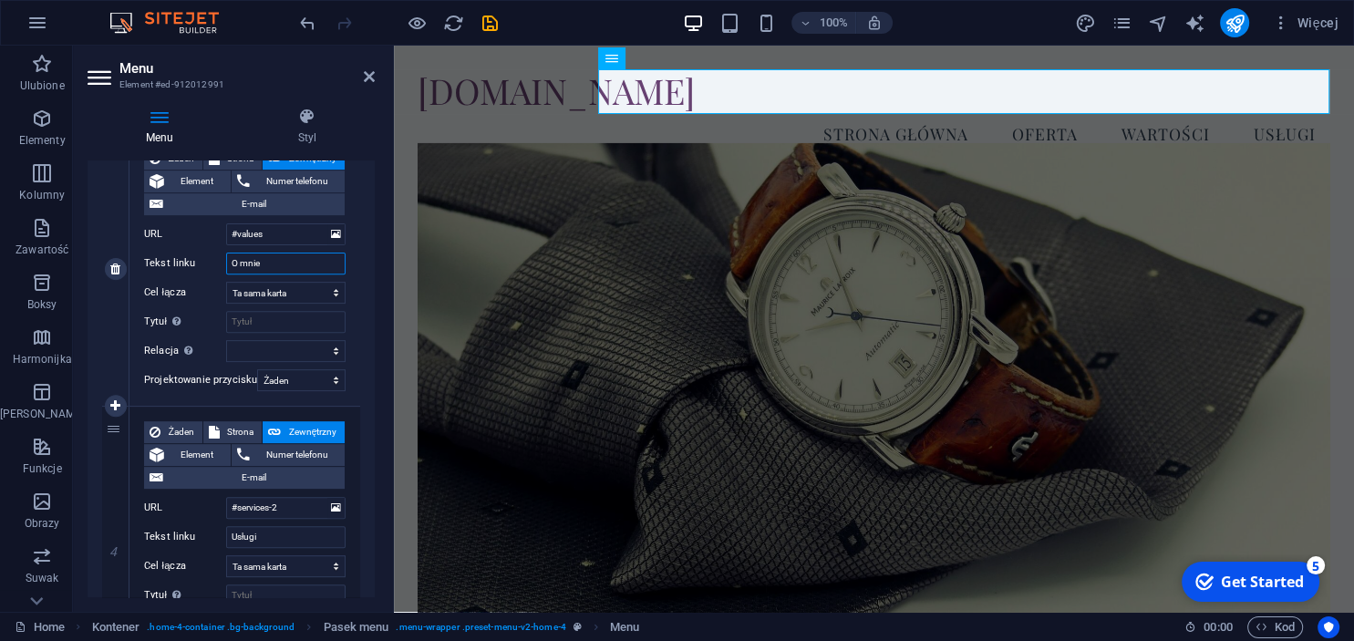
select select
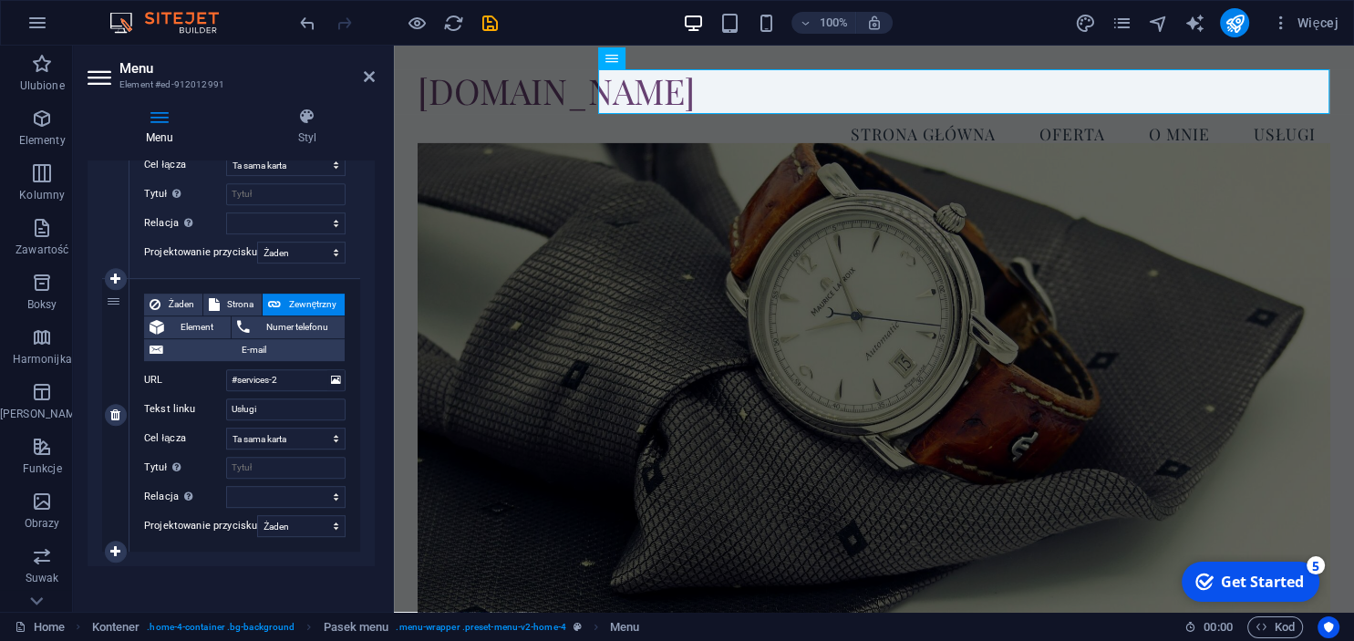
scroll to position [880, 0]
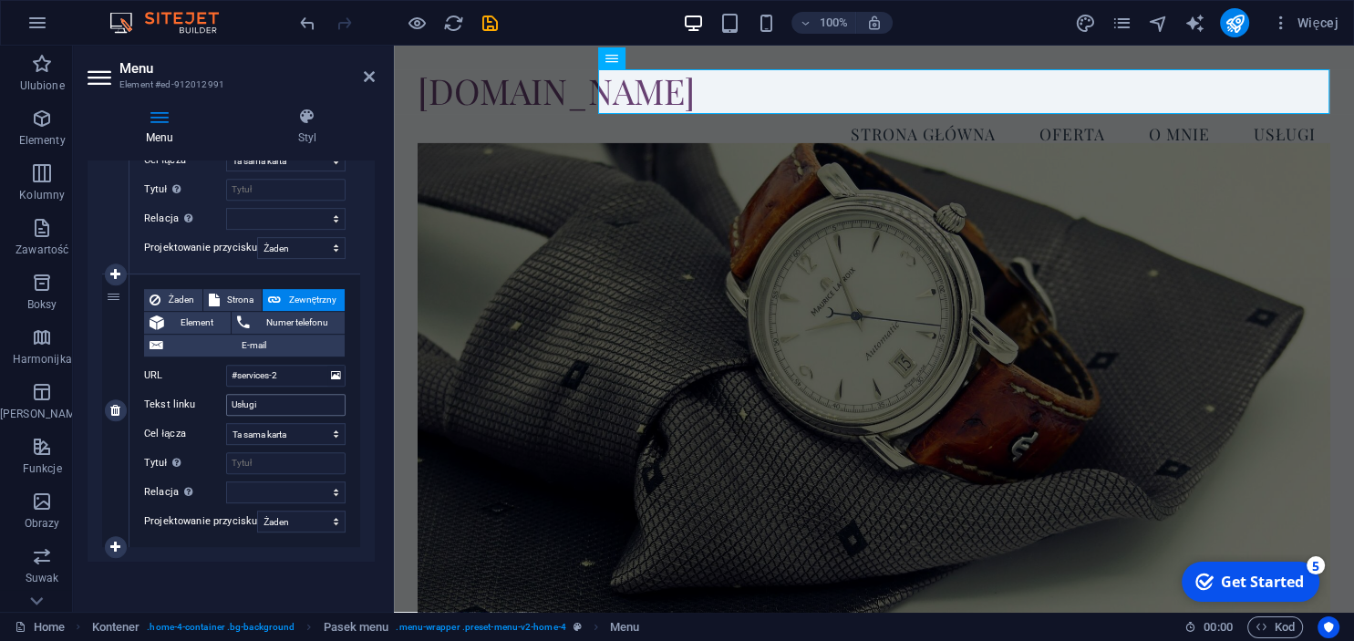
type input "O mnie"
drag, startPoint x: 244, startPoint y: 405, endPoint x: 163, endPoint y: 403, distance: 81.2
click at [226, 403] on input "Usługi" at bounding box center [285, 405] width 119 height 22
type input "Kontakt"
select select
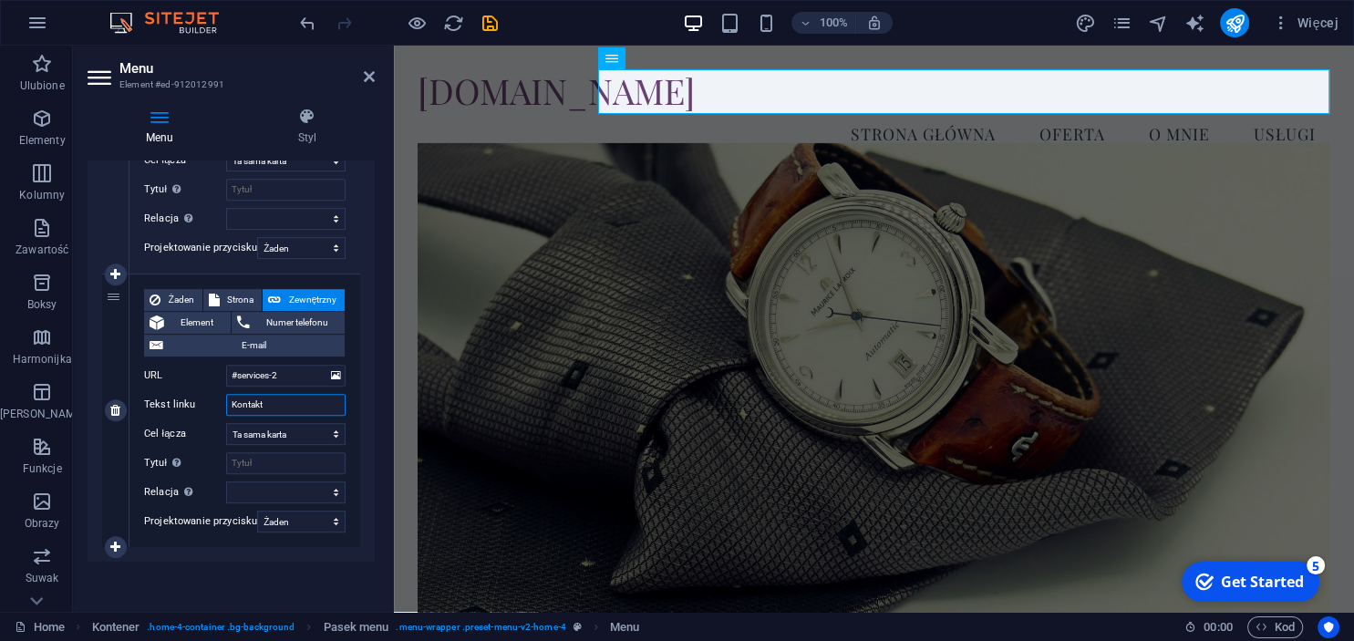
select select
type input "Kontakt"
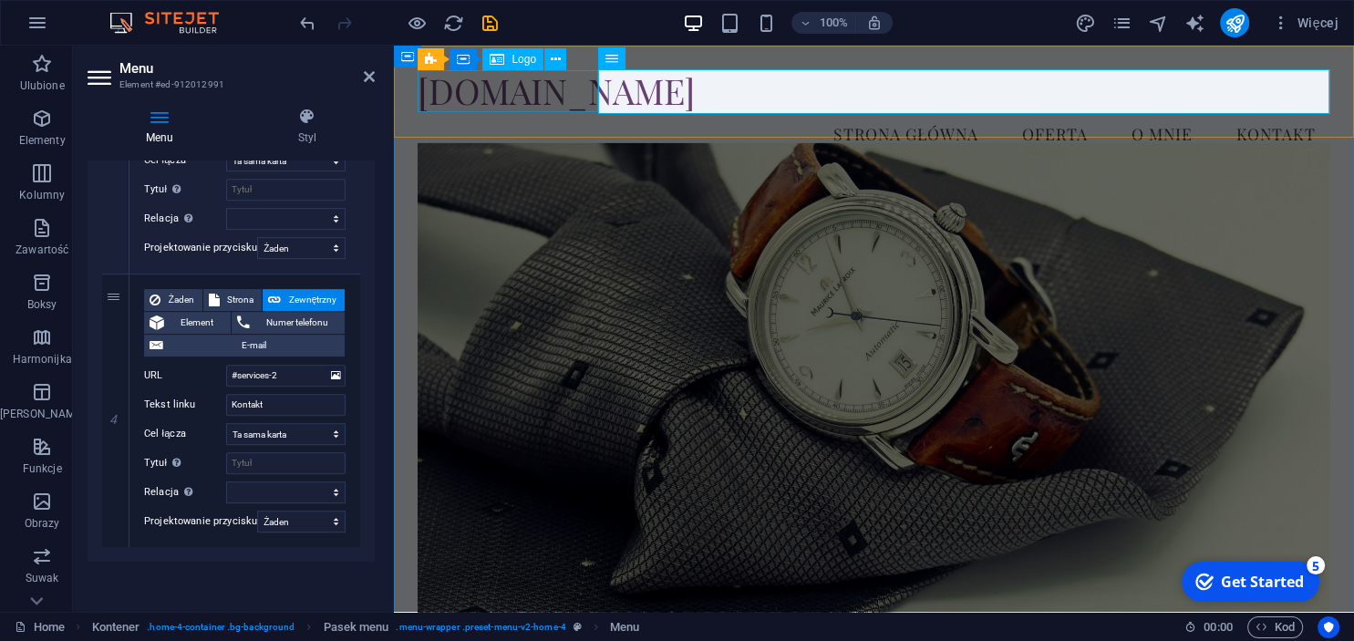
click at [531, 109] on div "[DOMAIN_NAME]" at bounding box center [874, 90] width 912 height 42
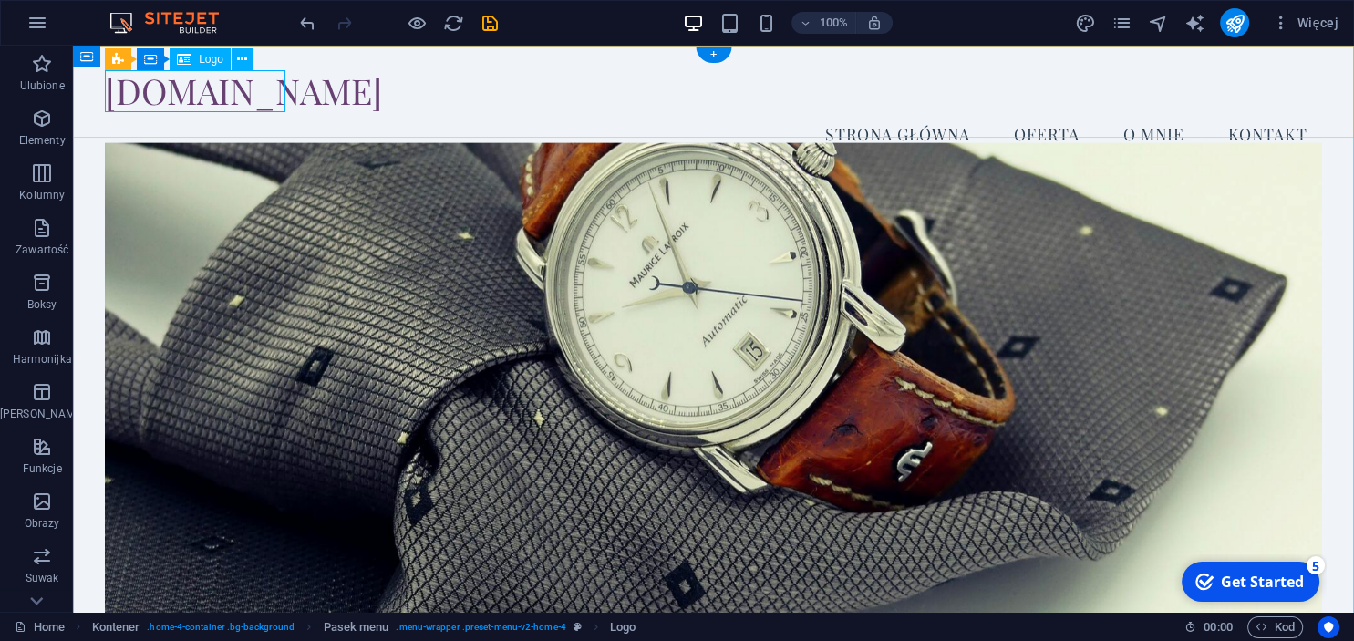
click at [232, 96] on div "[DOMAIN_NAME]" at bounding box center [713, 90] width 1217 height 42
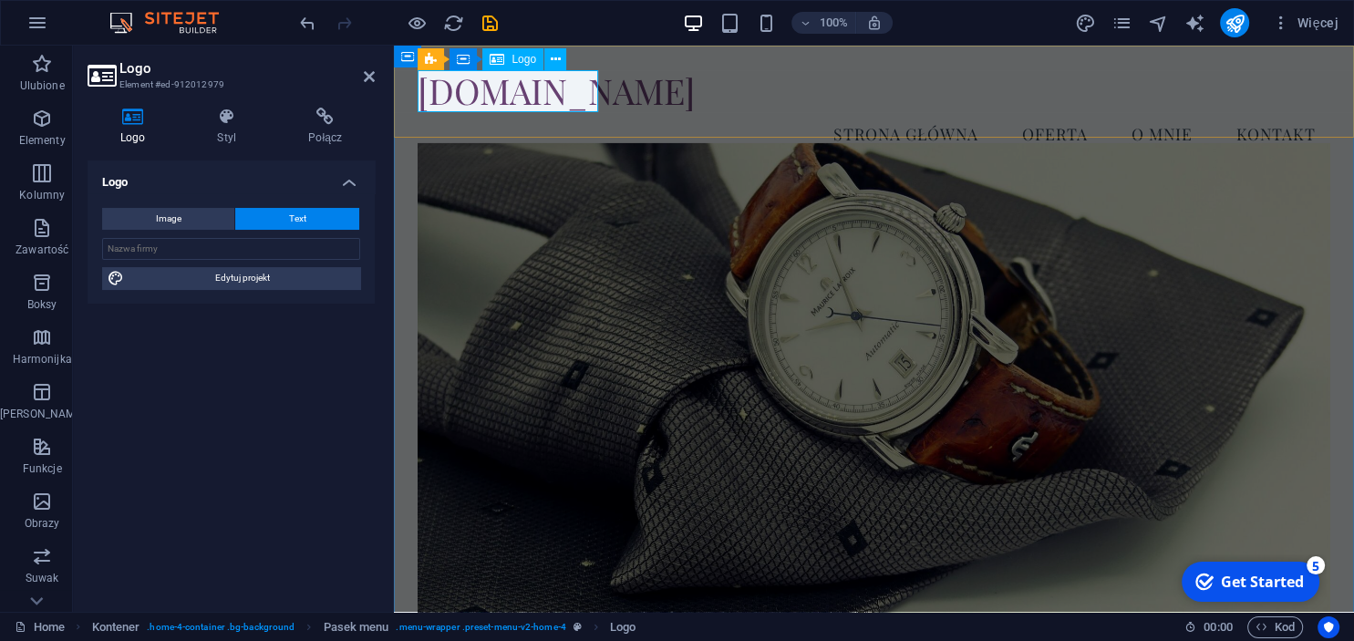
click at [530, 88] on div "[DOMAIN_NAME]" at bounding box center [874, 90] width 912 height 42
click at [280, 230] on div "Image Text" at bounding box center [231, 219] width 258 height 23
click at [283, 219] on button "Text" at bounding box center [297, 219] width 124 height 22
click at [274, 247] on input "text" at bounding box center [231, 249] width 258 height 22
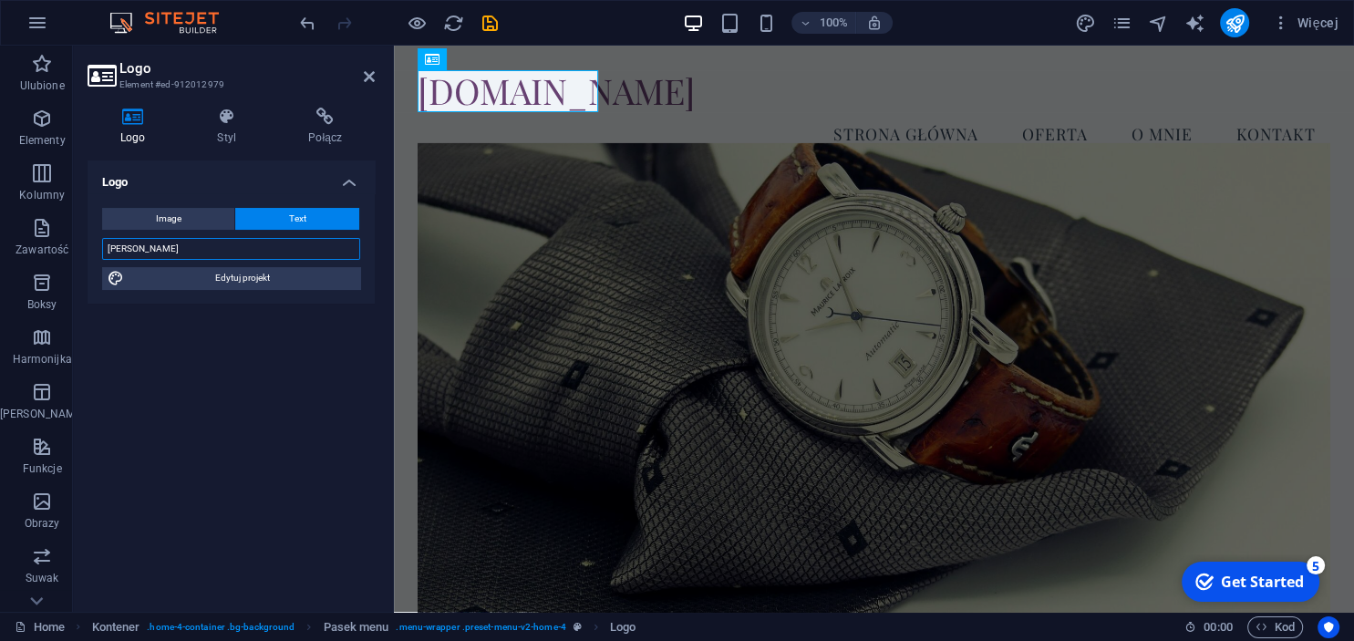
type input "[PERSON_NAME]"
click at [190, 221] on button "Image" at bounding box center [168, 219] width 132 height 22
select select "DISABLED_OPTION_VALUE"
click at [222, 115] on icon at bounding box center [227, 117] width 84 height 18
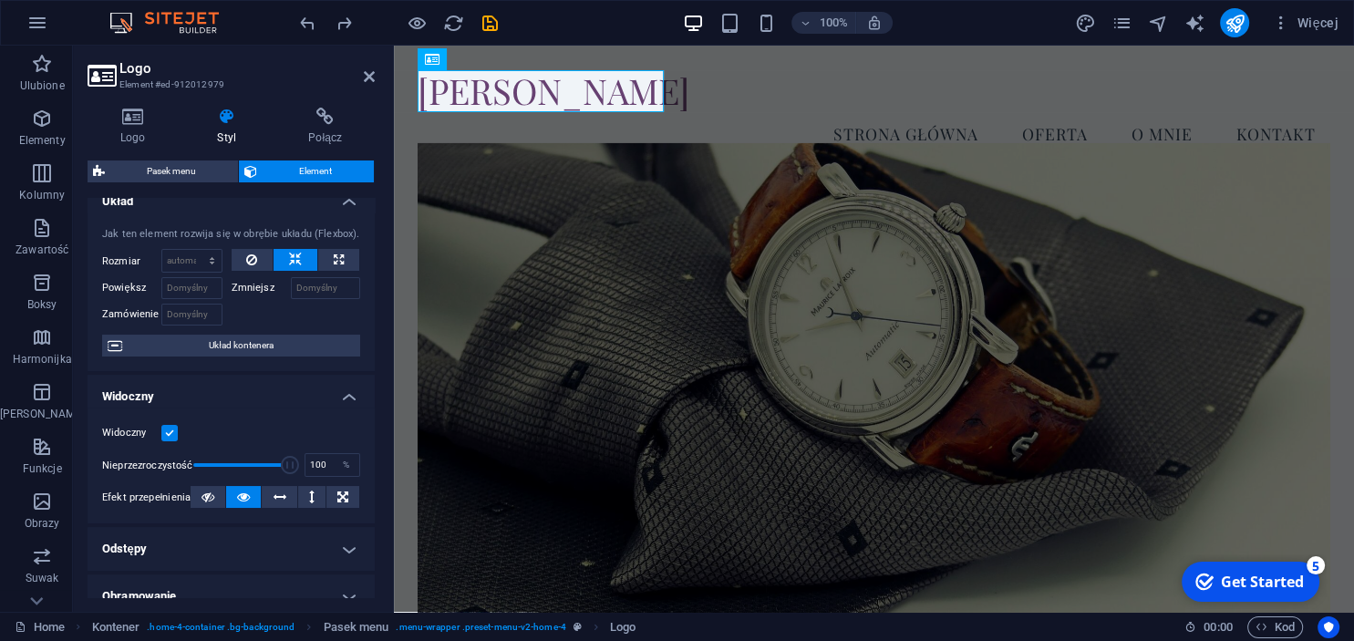
scroll to position [0, 0]
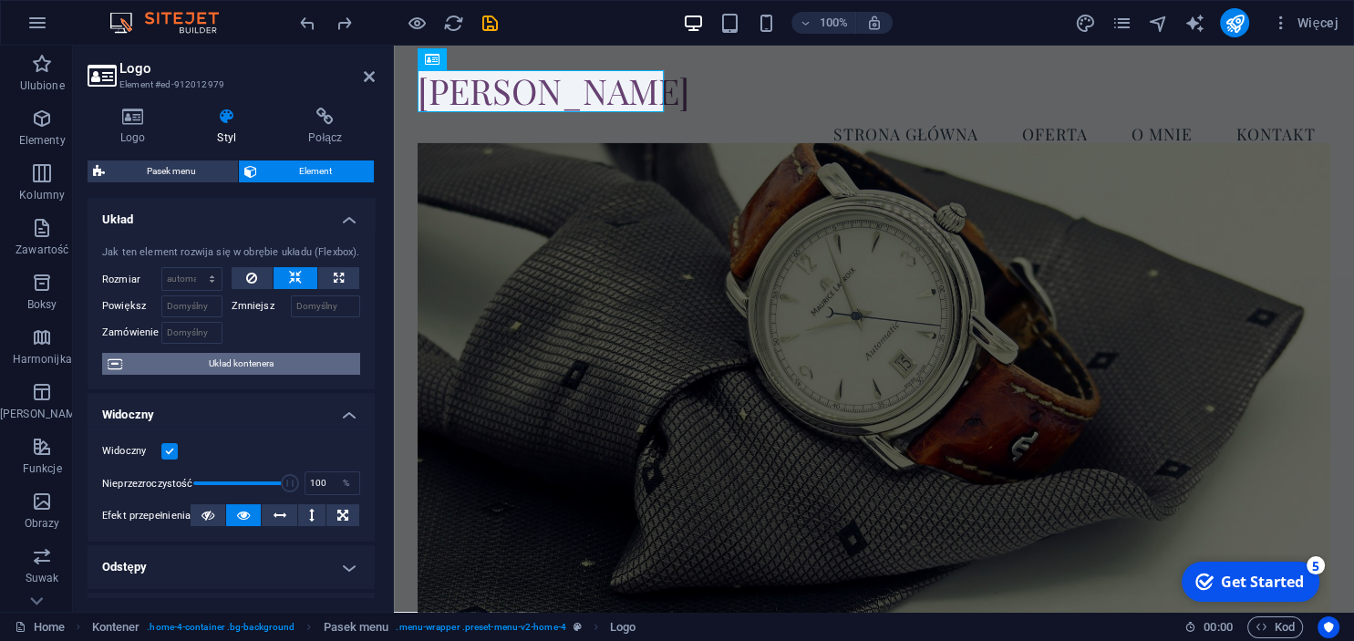
drag, startPoint x: 188, startPoint y: 356, endPoint x: 177, endPoint y: 369, distance: 17.5
click at [177, 369] on span "Układ kontenera" at bounding box center [241, 364] width 227 height 22
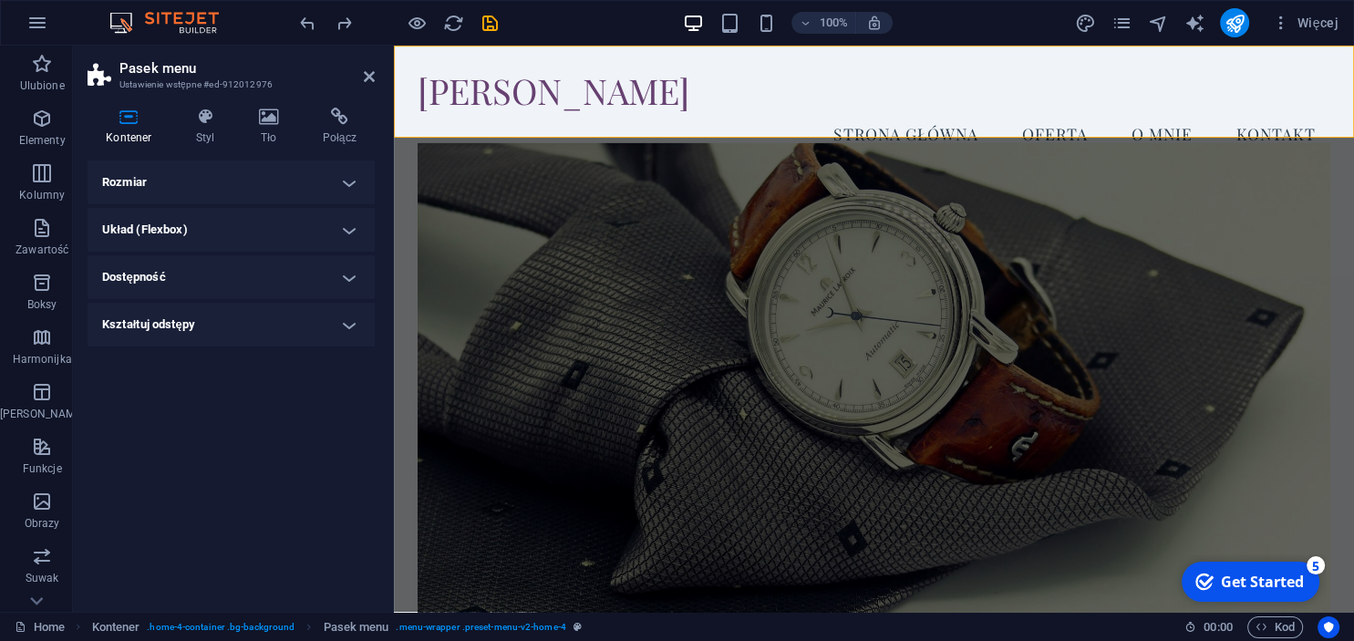
click at [377, 75] on aside "Pasek menu Ustawienie wstępne #ed-912012976 Kontener Styl Tło Połącz Rozmiar Wy…" at bounding box center [233, 329] width 321 height 566
click at [359, 76] on h2 "Pasek menu" at bounding box center [246, 68] width 255 height 16
click at [366, 76] on icon at bounding box center [369, 76] width 11 height 15
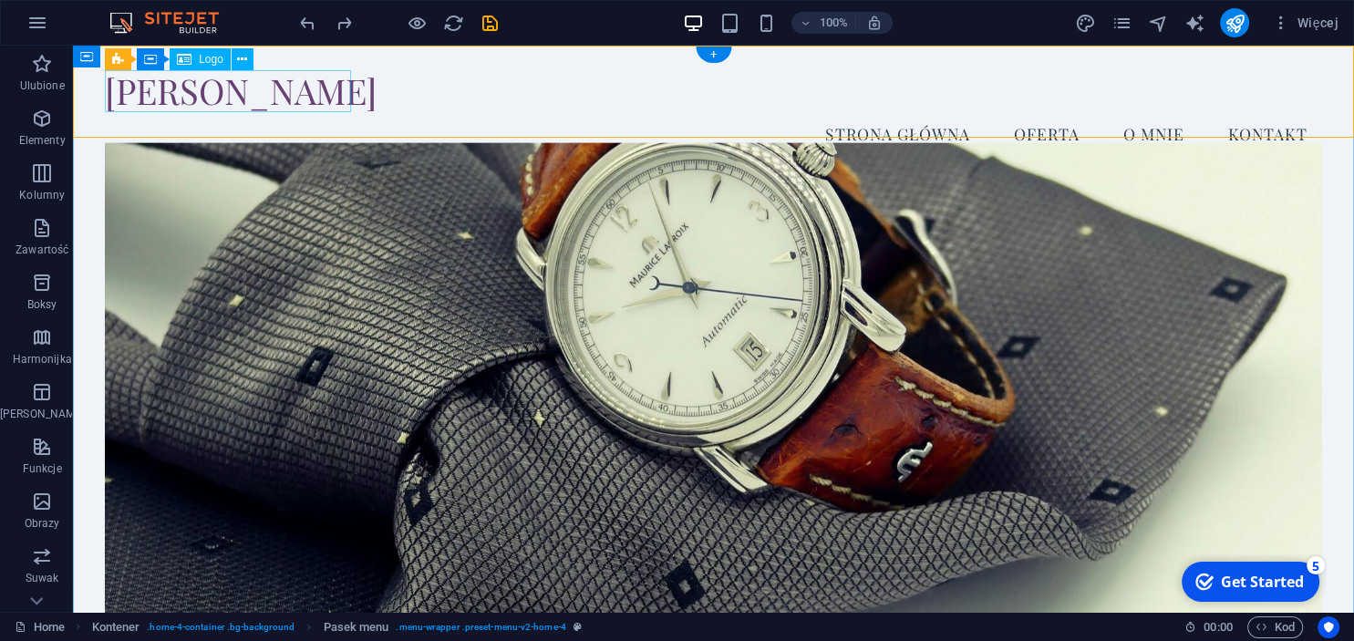
click at [330, 100] on div "[PERSON_NAME]" at bounding box center [713, 90] width 1217 height 42
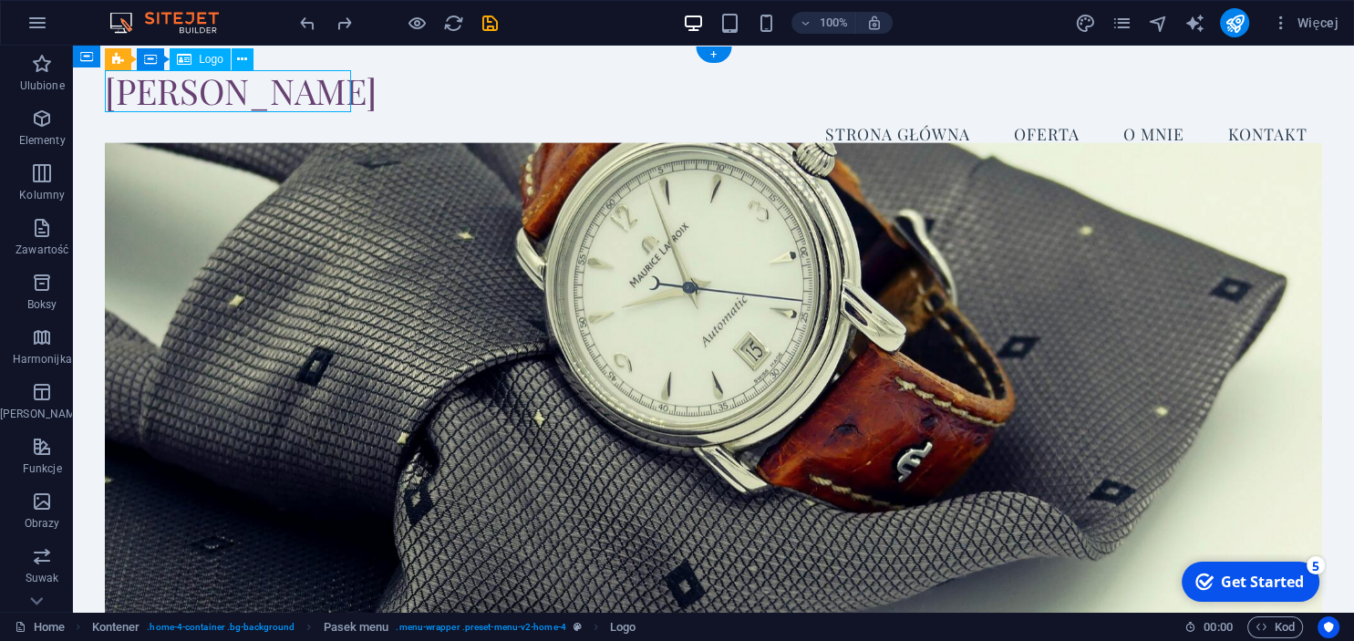
click at [330, 100] on div "[PERSON_NAME]" at bounding box center [713, 90] width 1217 height 42
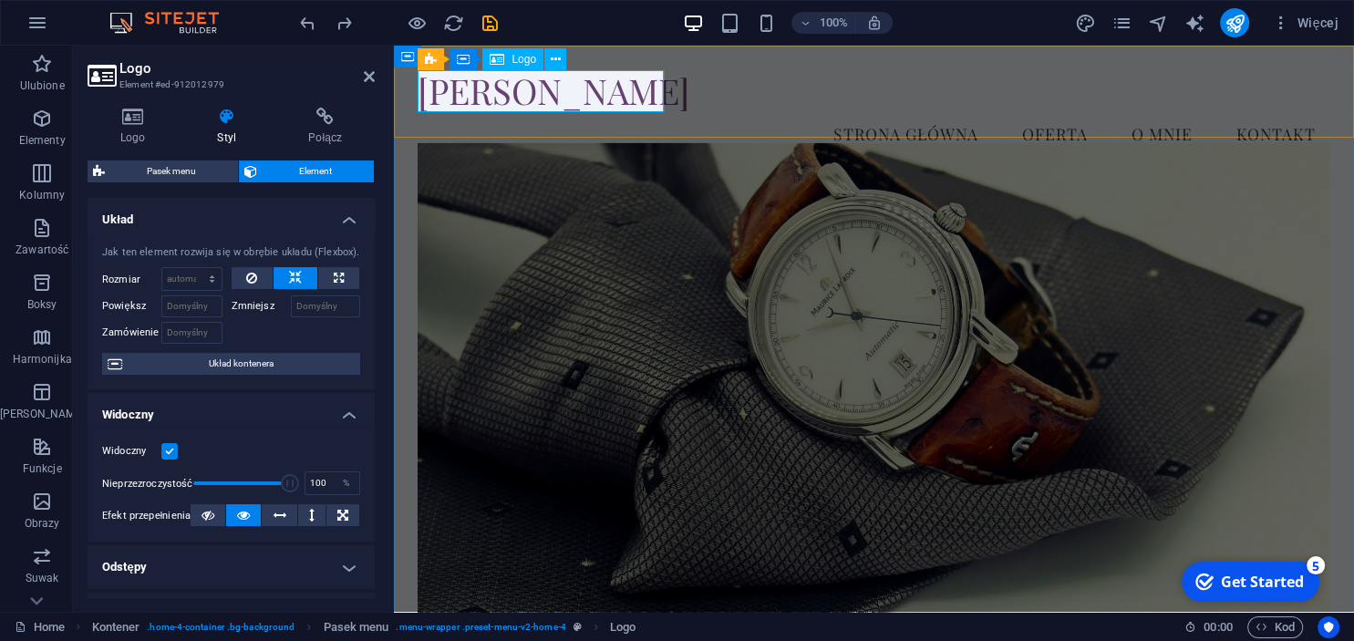
click at [531, 100] on div "[PERSON_NAME]" at bounding box center [874, 90] width 912 height 42
click at [547, 82] on div "[PERSON_NAME]" at bounding box center [874, 90] width 912 height 42
click at [602, 82] on div "[PERSON_NAME]" at bounding box center [874, 90] width 912 height 42
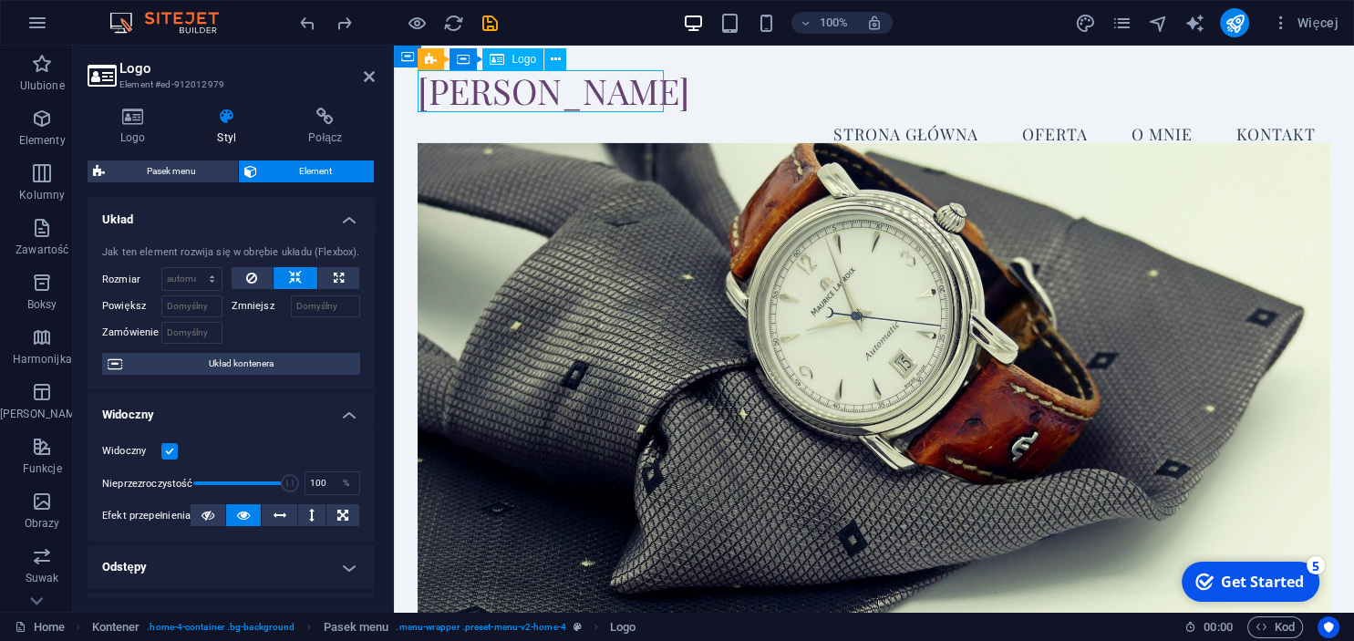
drag, startPoint x: 537, startPoint y: 89, endPoint x: 640, endPoint y: 96, distance: 103.2
click at [640, 96] on div "[PERSON_NAME]" at bounding box center [874, 90] width 912 height 42
drag, startPoint x: 652, startPoint y: 95, endPoint x: 476, endPoint y: 100, distance: 176.0
click at [476, 100] on div "[PERSON_NAME]" at bounding box center [874, 90] width 912 height 42
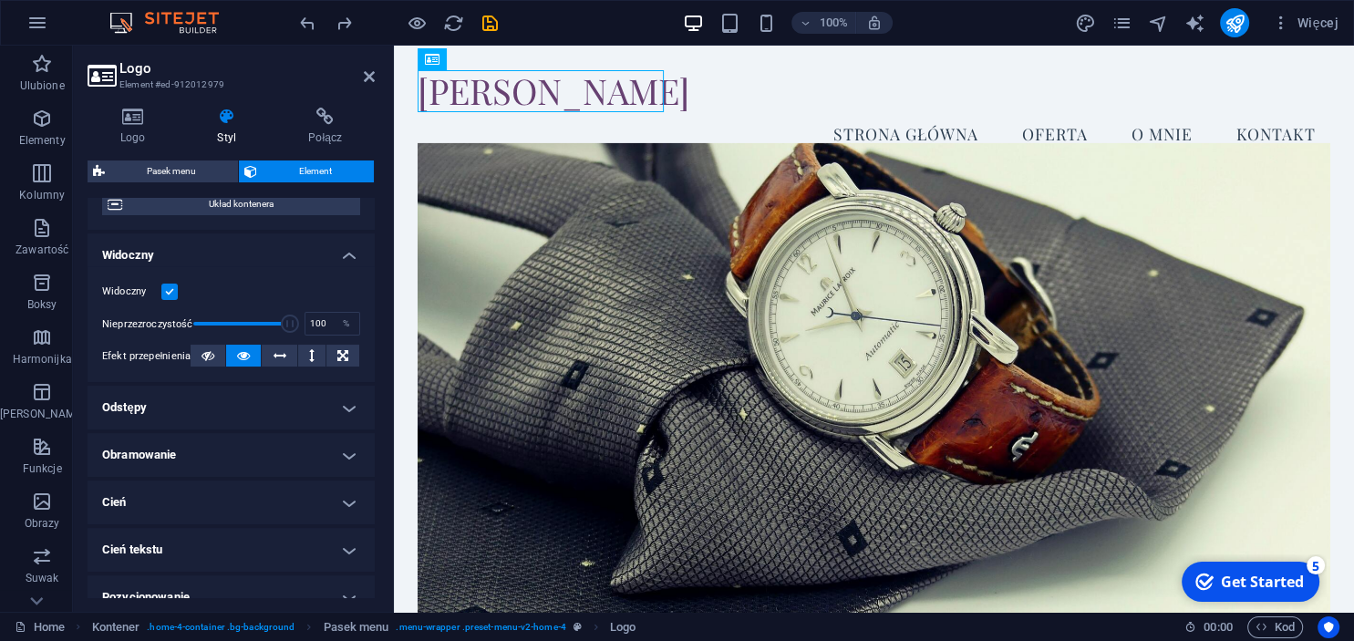
scroll to position [166, 0]
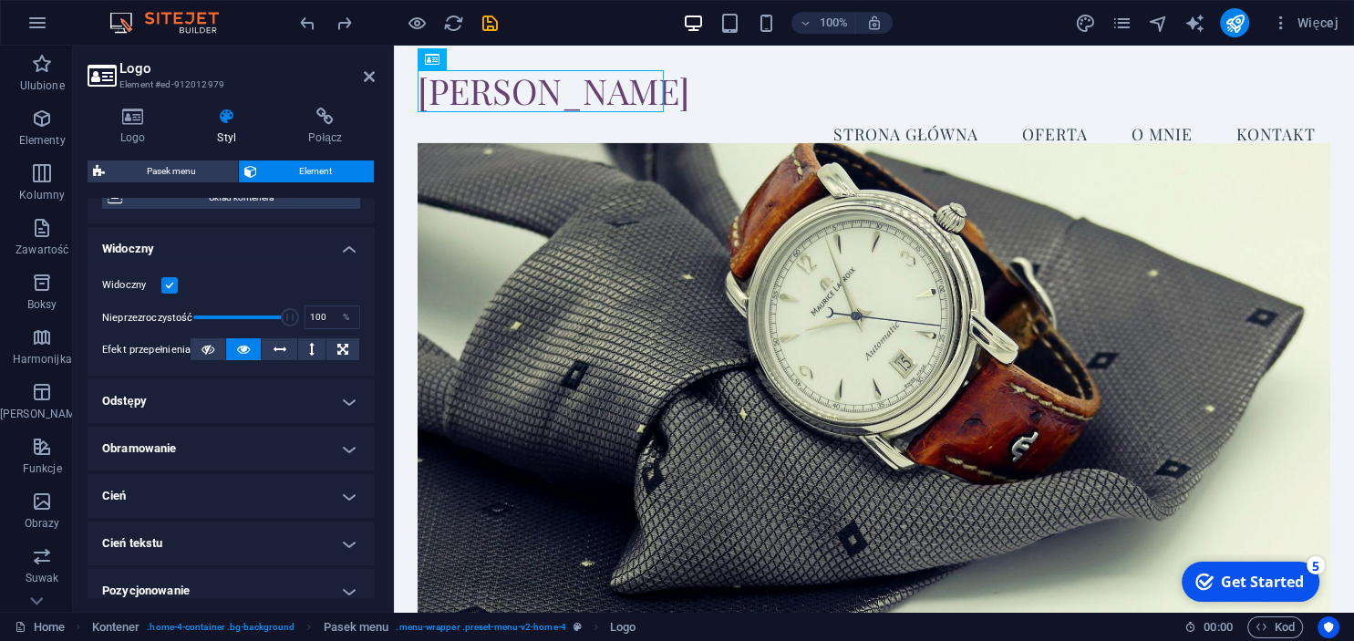
click at [311, 400] on h4 "Odstępy" at bounding box center [231, 401] width 287 height 44
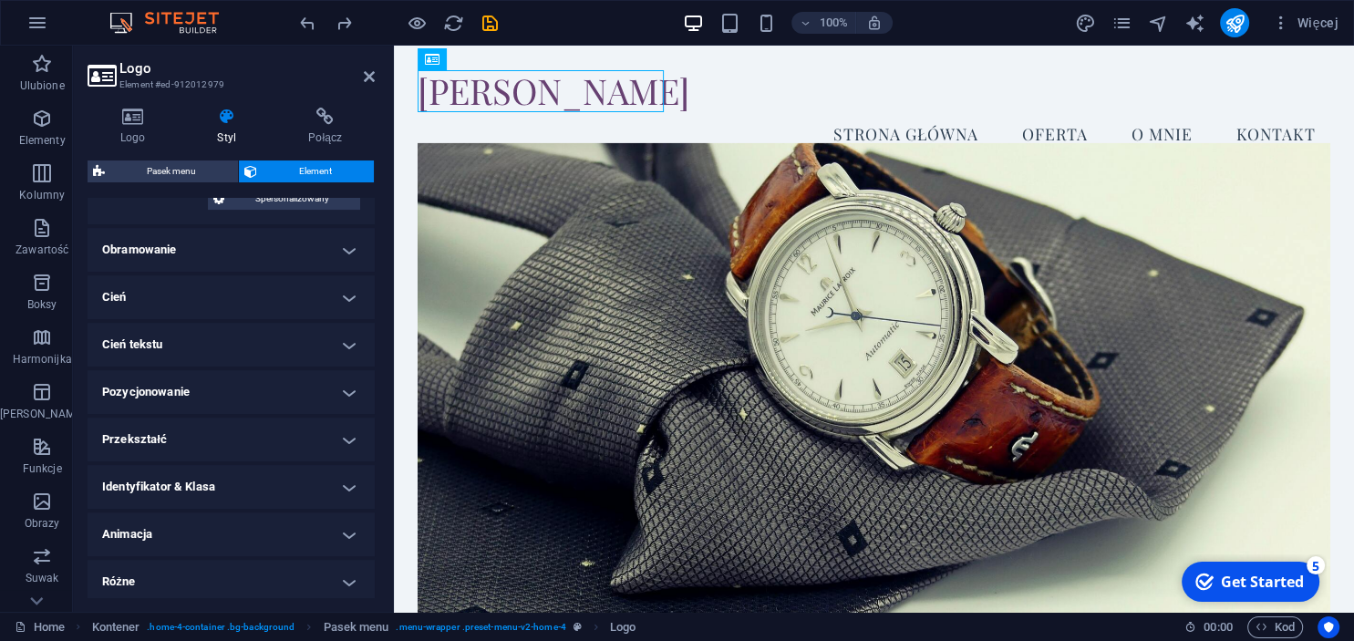
scroll to position [464, 0]
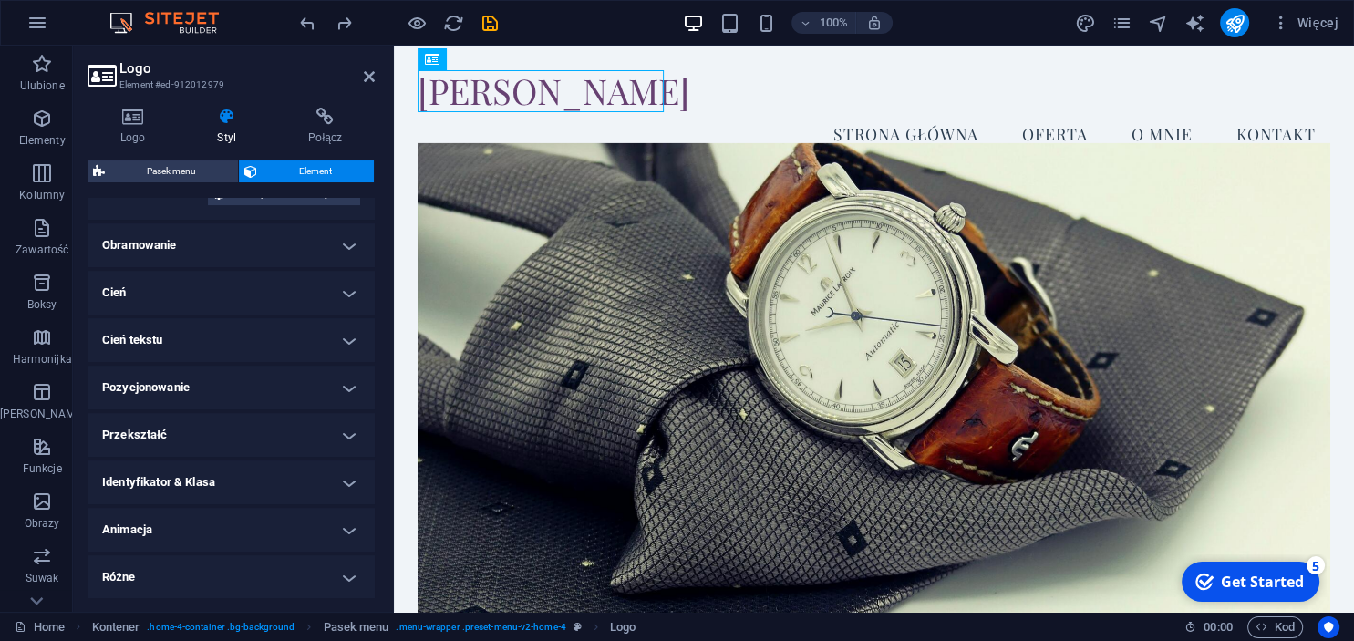
click at [336, 582] on h4 "Różne" at bounding box center [231, 577] width 287 height 44
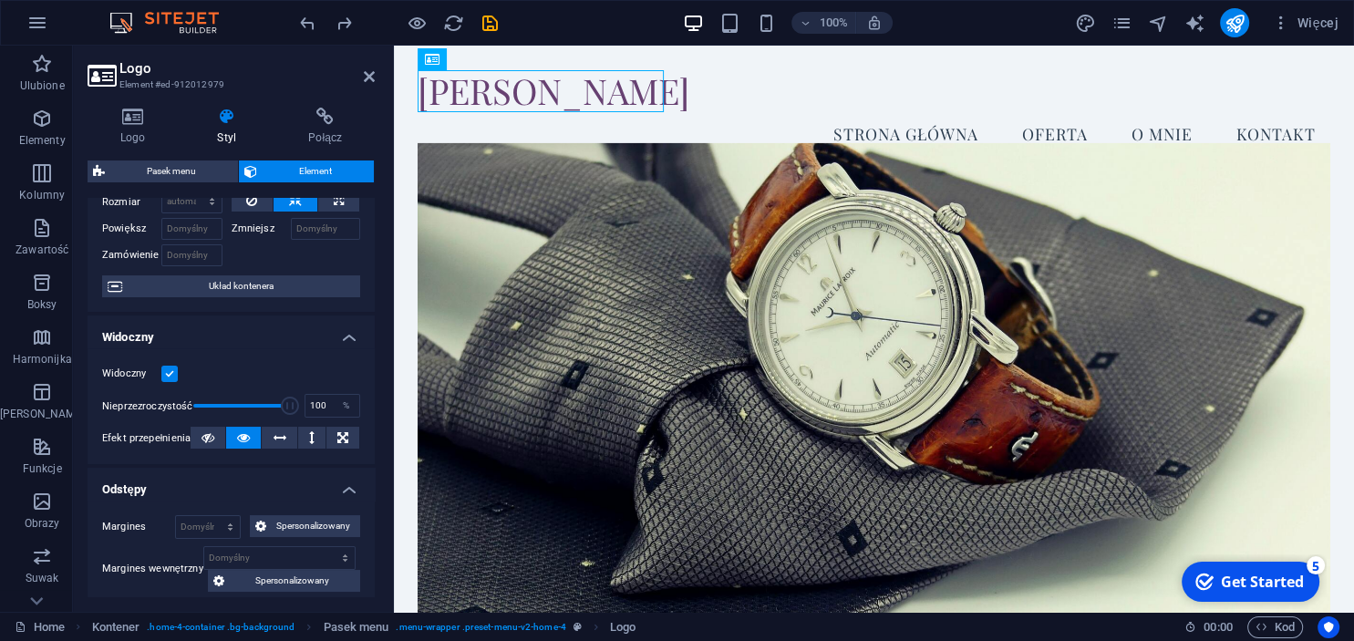
scroll to position [0, 0]
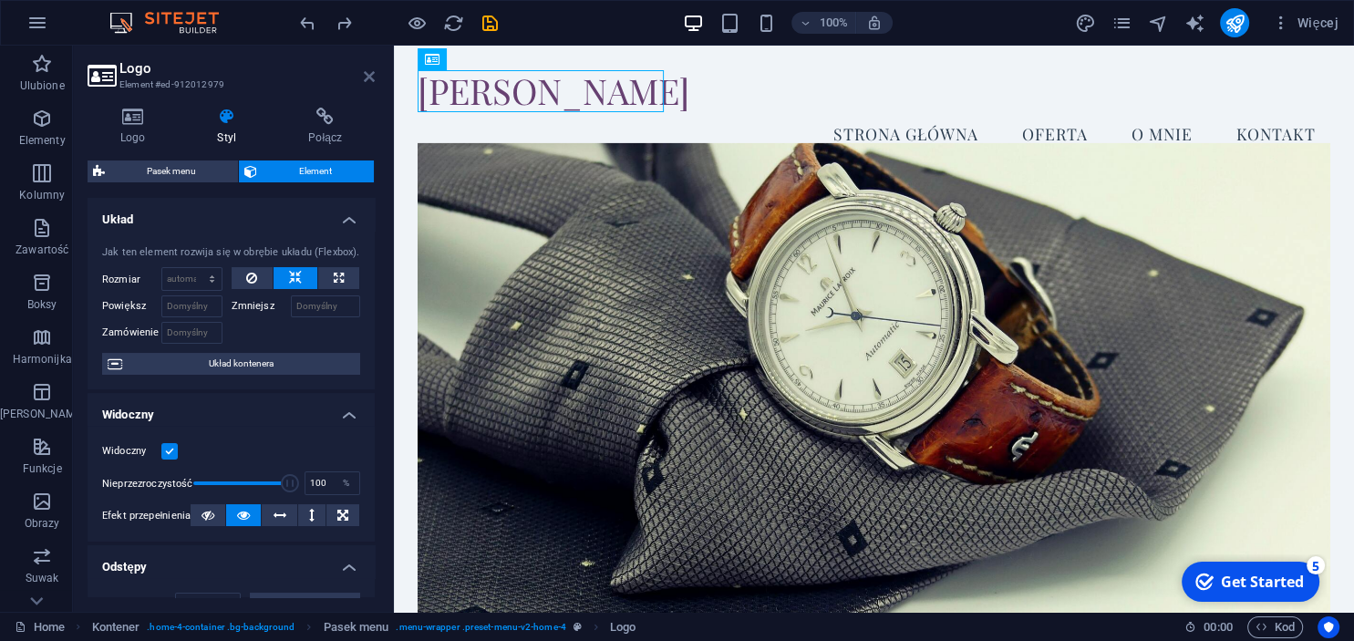
click at [366, 78] on icon at bounding box center [369, 76] width 11 height 15
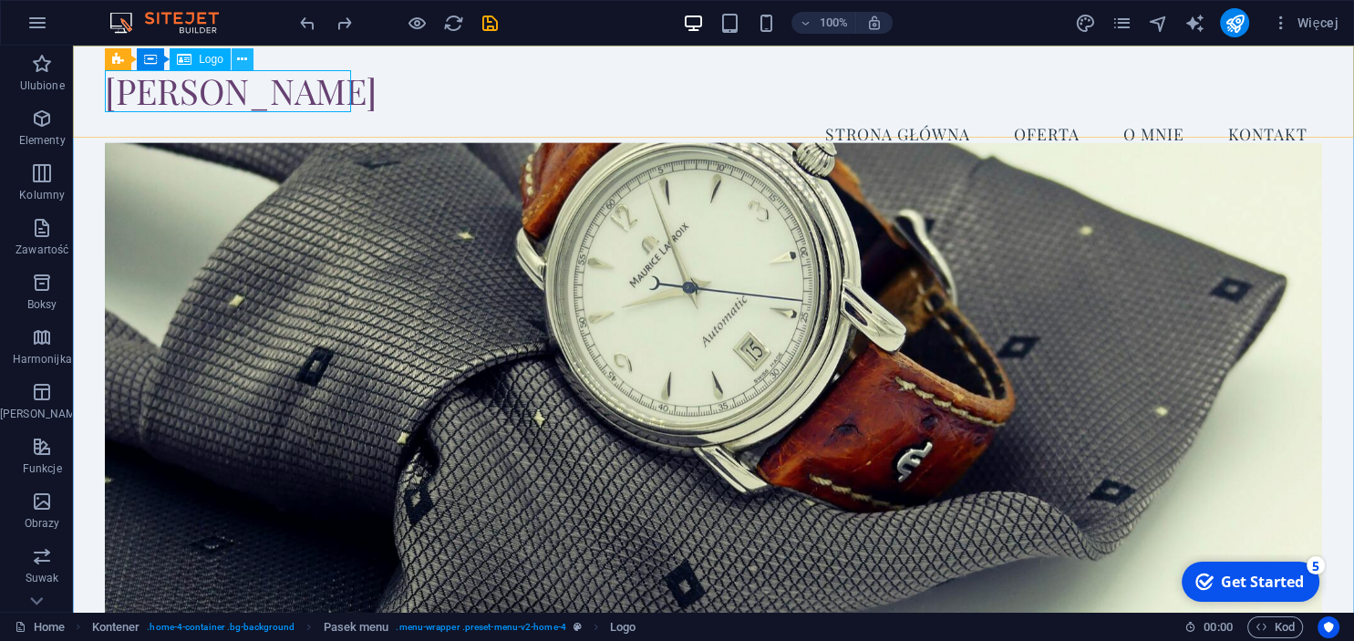
click at [242, 62] on icon at bounding box center [242, 59] width 10 height 19
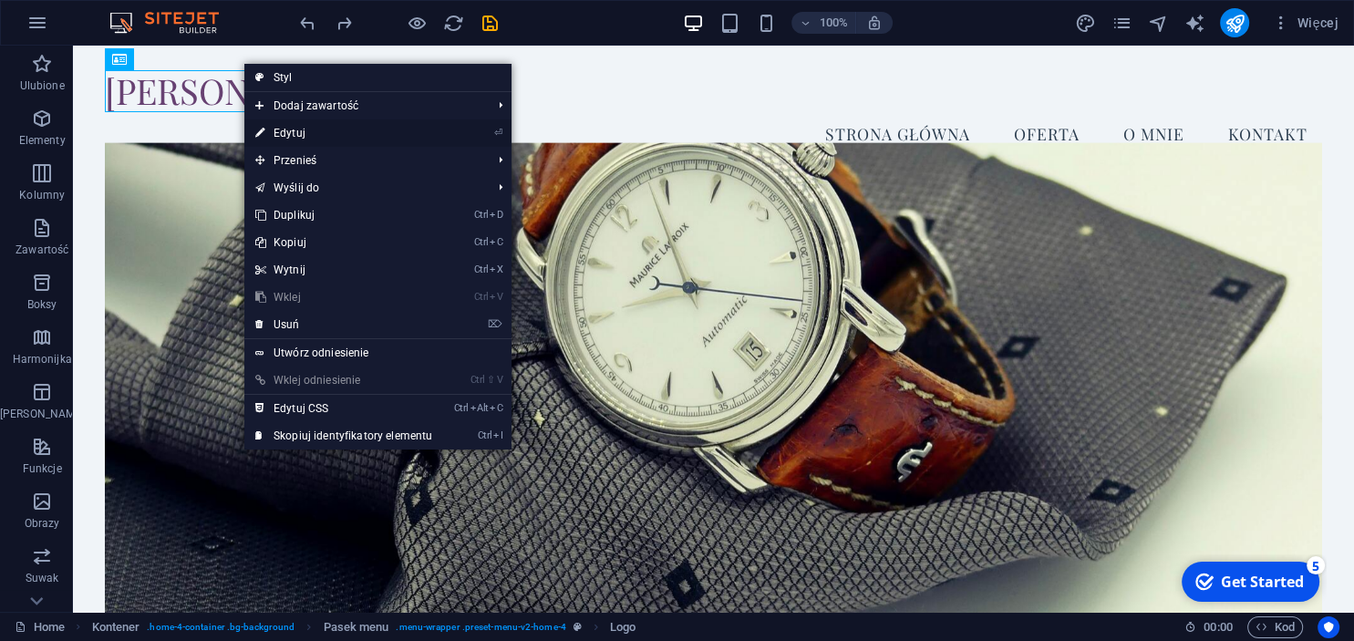
click at [276, 143] on link "⏎ Edytuj" at bounding box center [343, 132] width 199 height 27
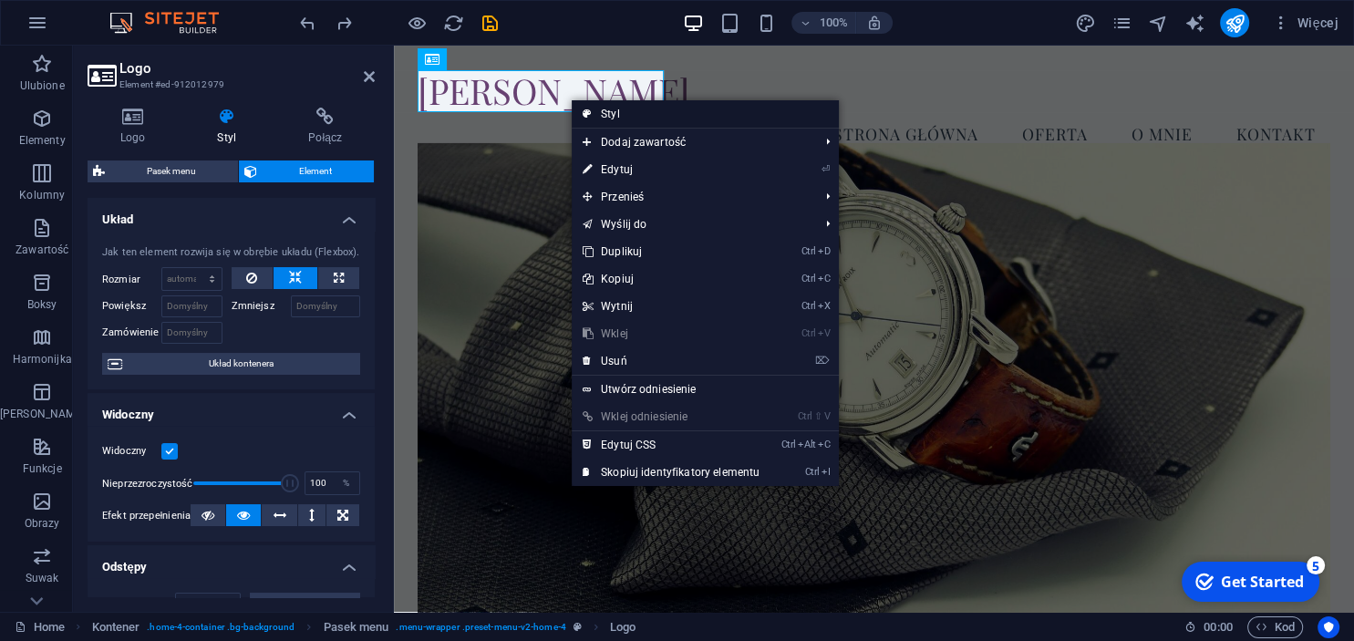
click at [634, 113] on link "Styl" at bounding box center [705, 113] width 267 height 27
select select "vw"
select select "rem"
select select "vw"
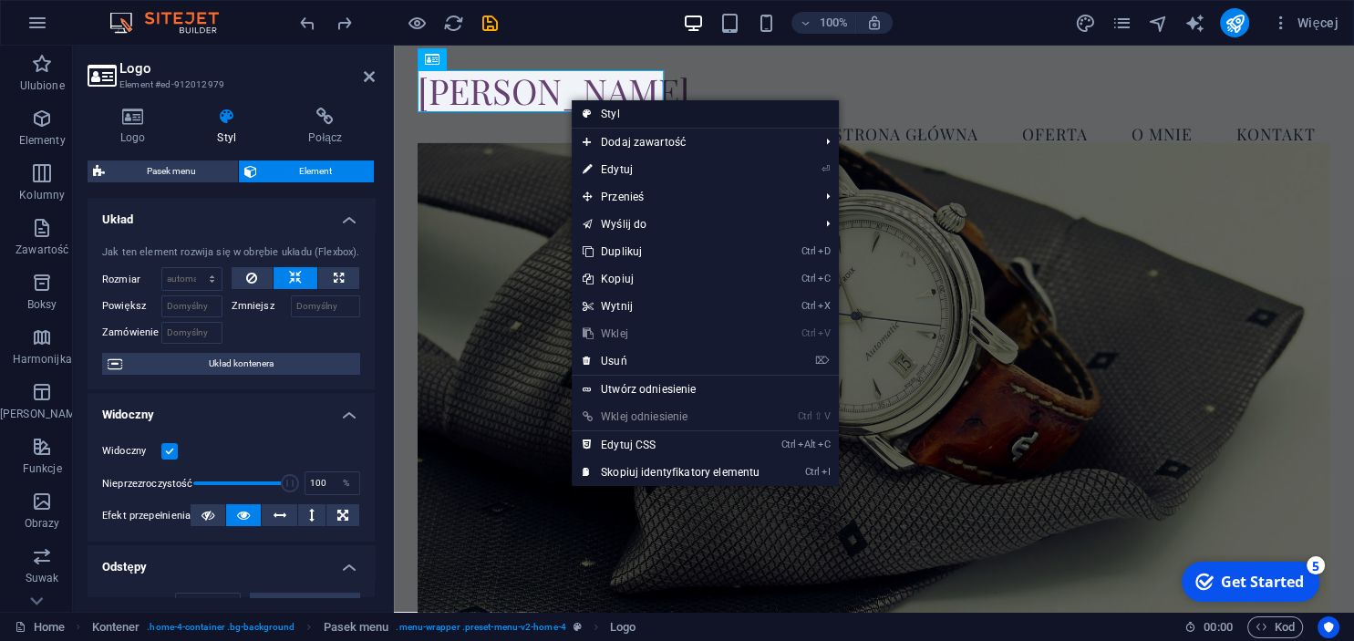
select select "preset-menu-v2-home-4"
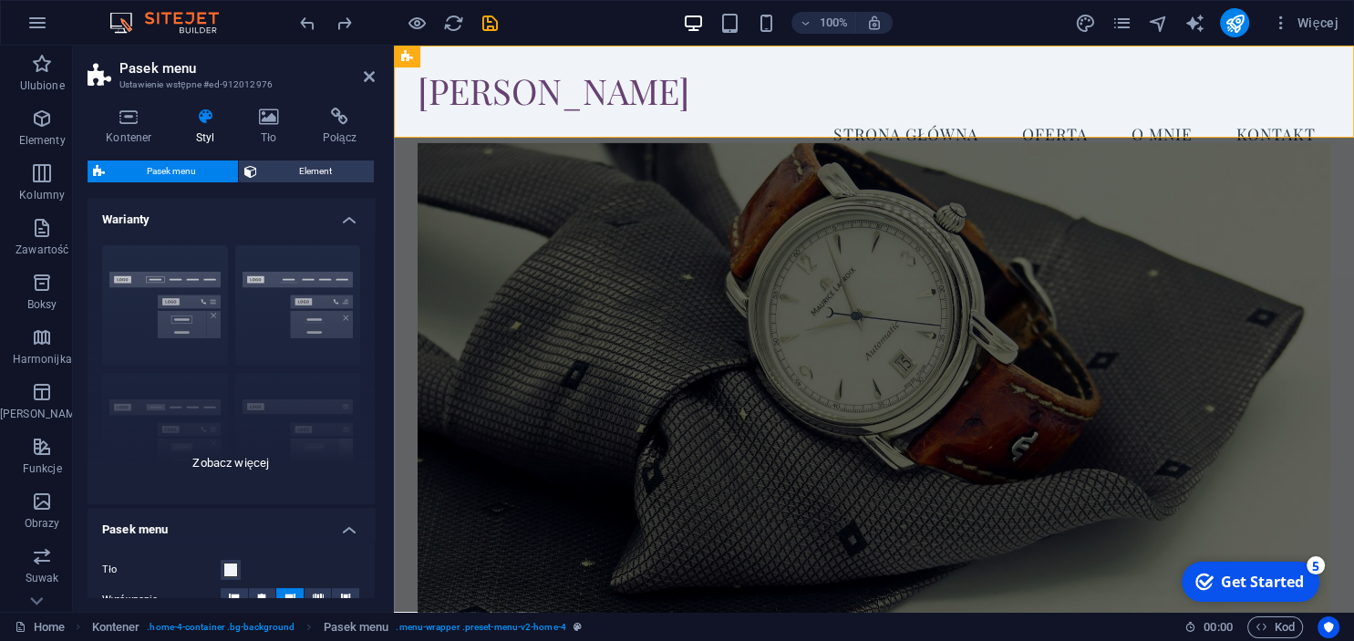
click at [170, 312] on div "Obramowanie Wyśrodkowany Domyślny Ustalone Loki Wyzwalacz akcji Szeroki XXL" at bounding box center [231, 367] width 287 height 273
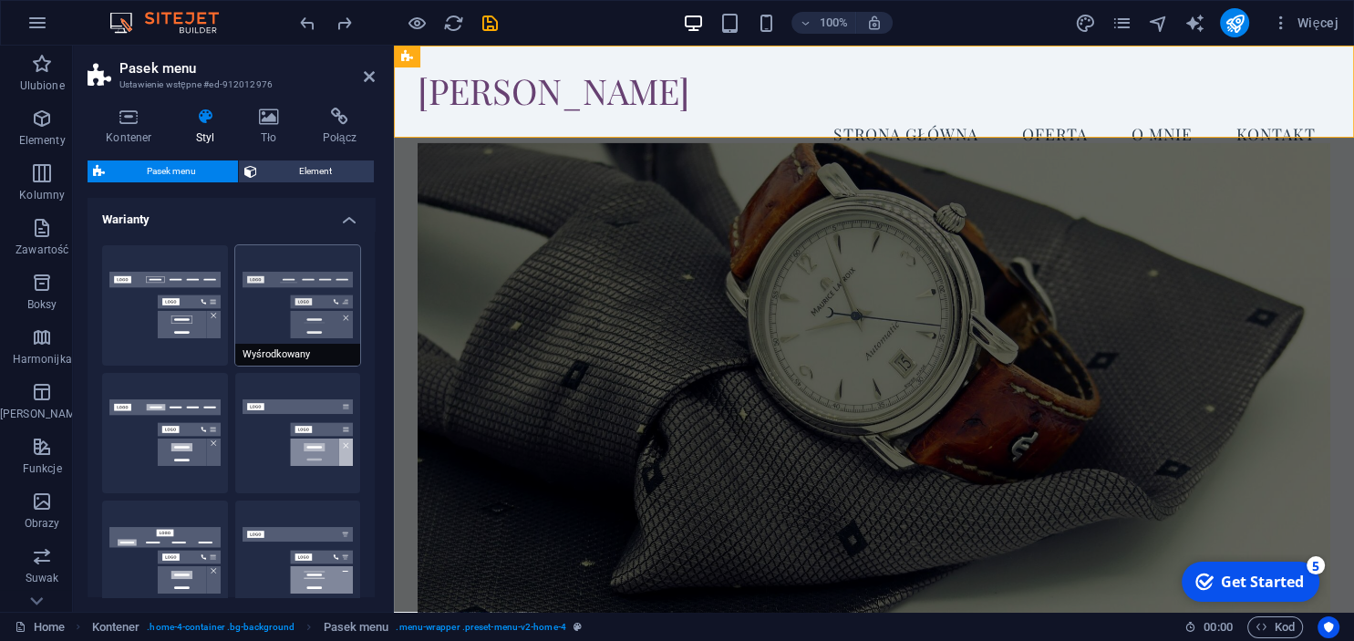
click at [257, 301] on button "Wyśrodkowany" at bounding box center [298, 305] width 126 height 120
type input "1"
select select "rem"
type input "1"
select select "rem"
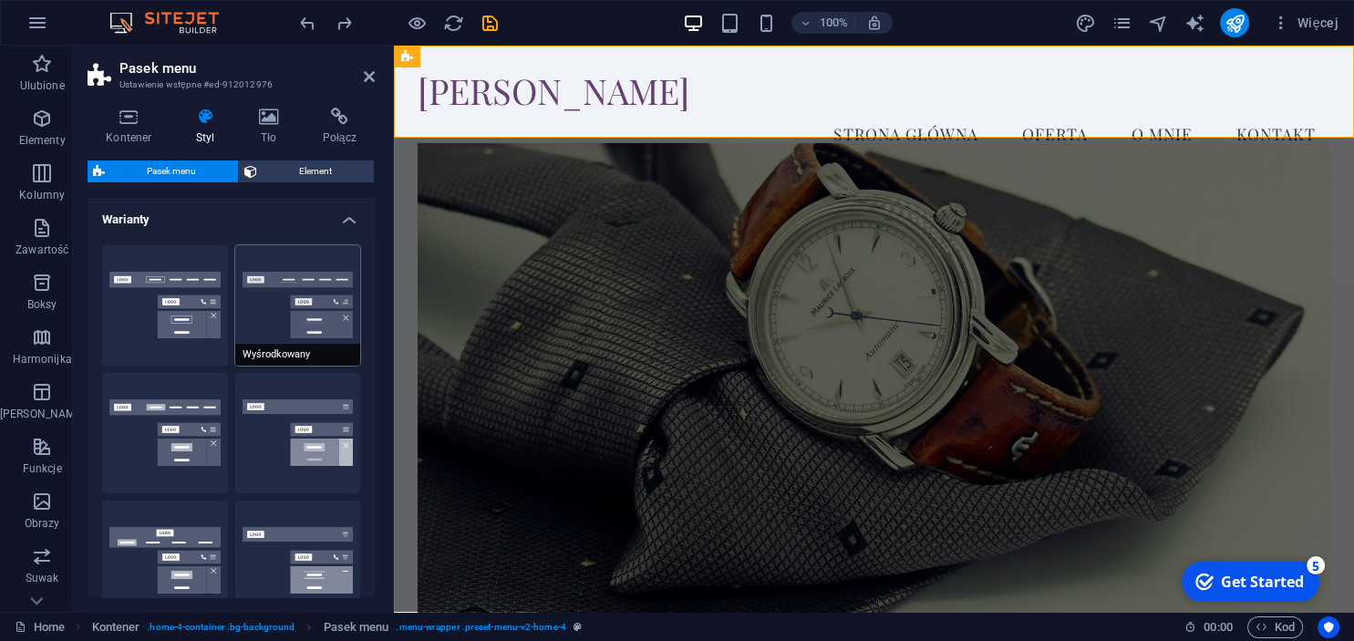
type input "1"
select select "rem"
click at [183, 294] on button "Obramowanie" at bounding box center [165, 305] width 126 height 120
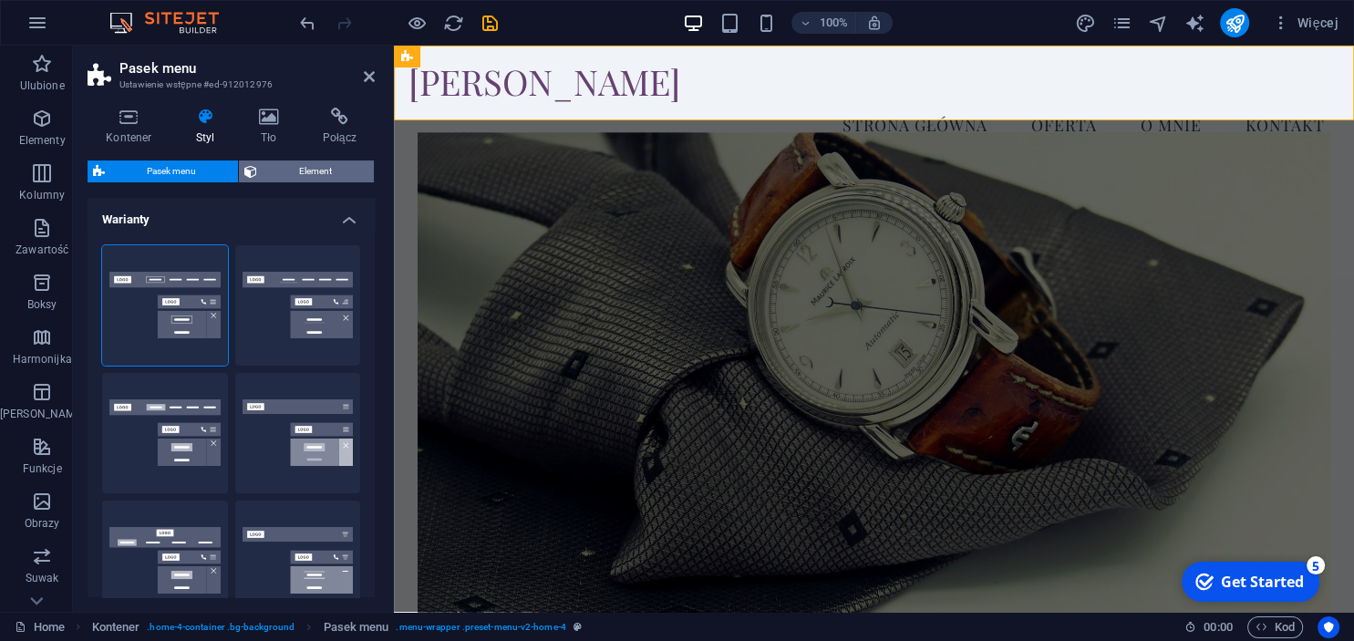
click at [324, 162] on span "Element" at bounding box center [316, 171] width 106 height 22
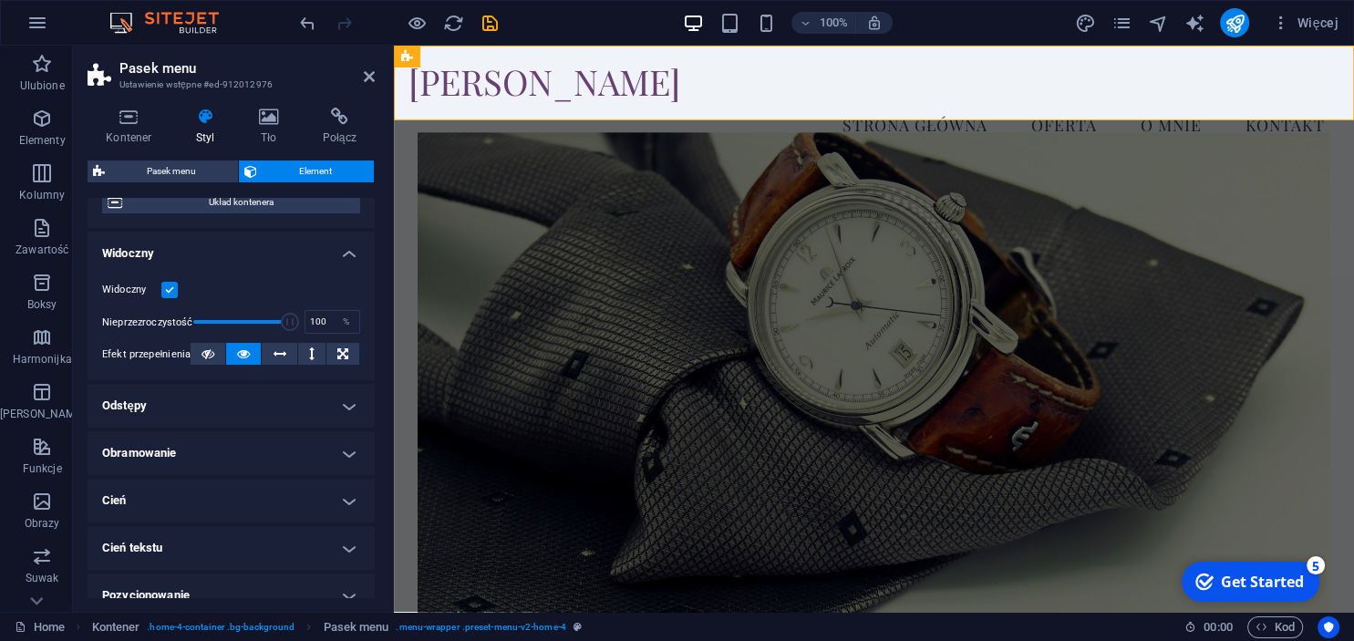
scroll to position [166, 0]
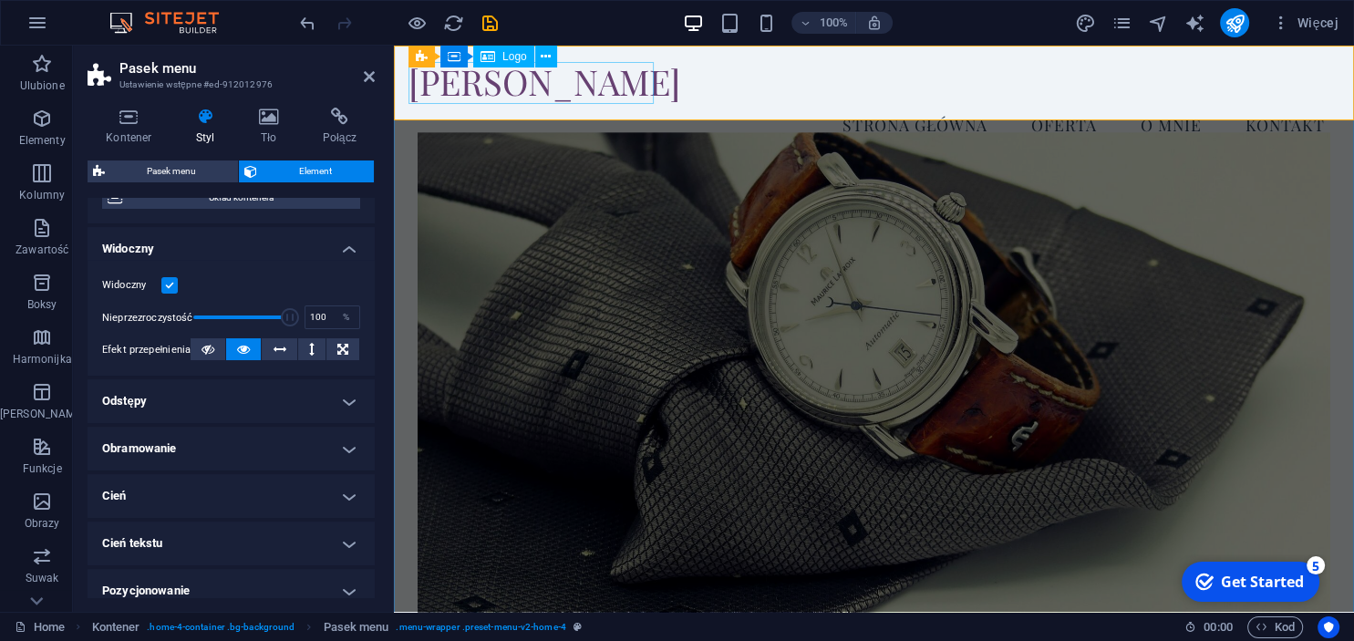
click at [530, 77] on div "[PERSON_NAME]" at bounding box center [873, 81] width 931 height 42
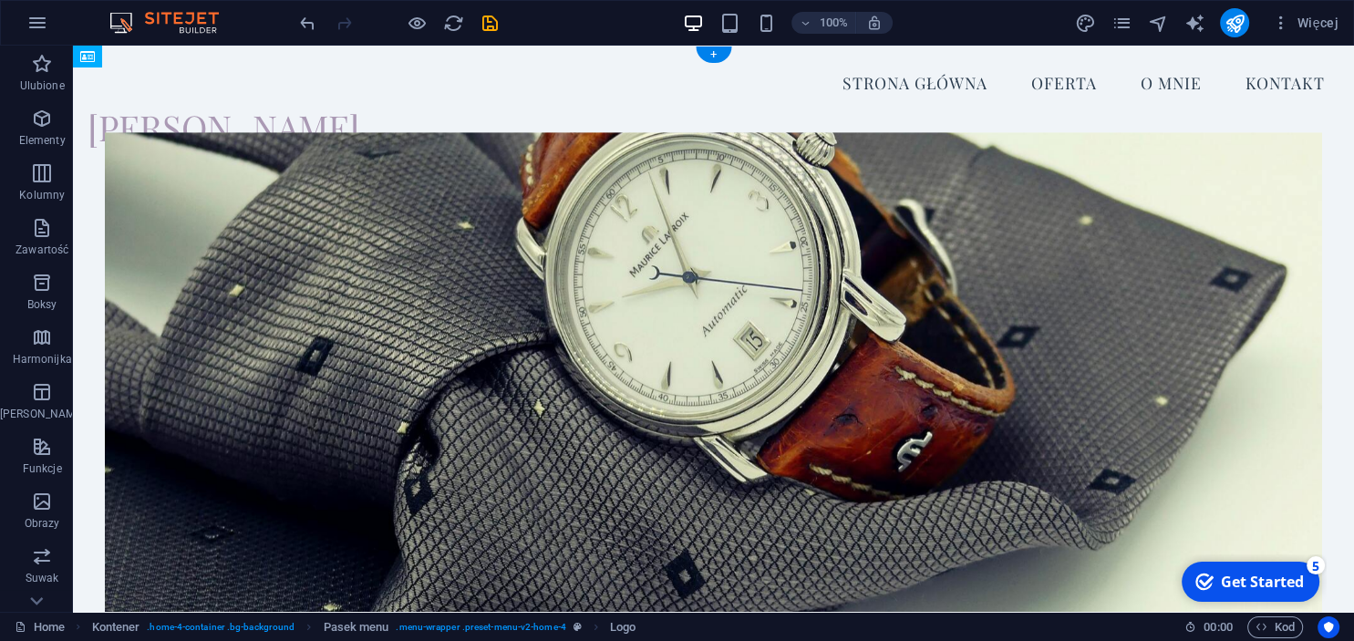
drag, startPoint x: 209, startPoint y: 78, endPoint x: 433, endPoint y: 89, distance: 224.5
click at [433, 89] on div "[PERSON_NAME] Menu Strona Główna Oferta O mnie Kontakt [PERSON_NAME]" at bounding box center [713, 104] width 1281 height 117
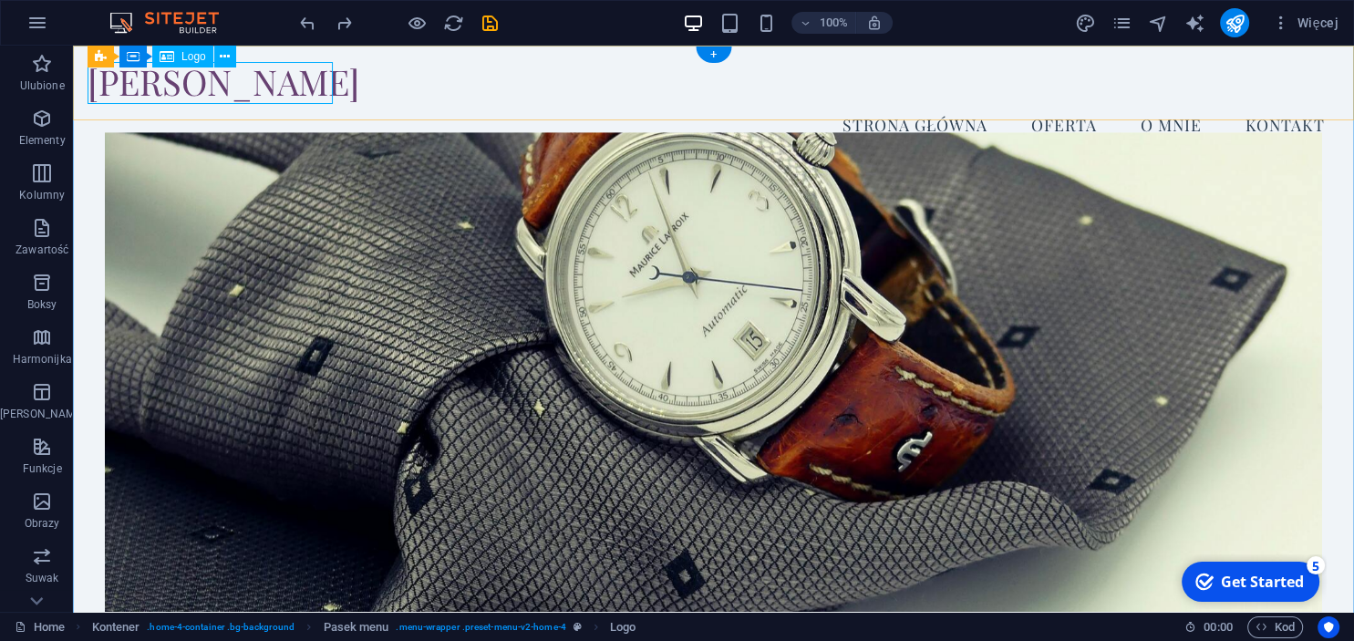
click at [312, 78] on div "[PERSON_NAME]" at bounding box center [714, 81] width 1252 height 42
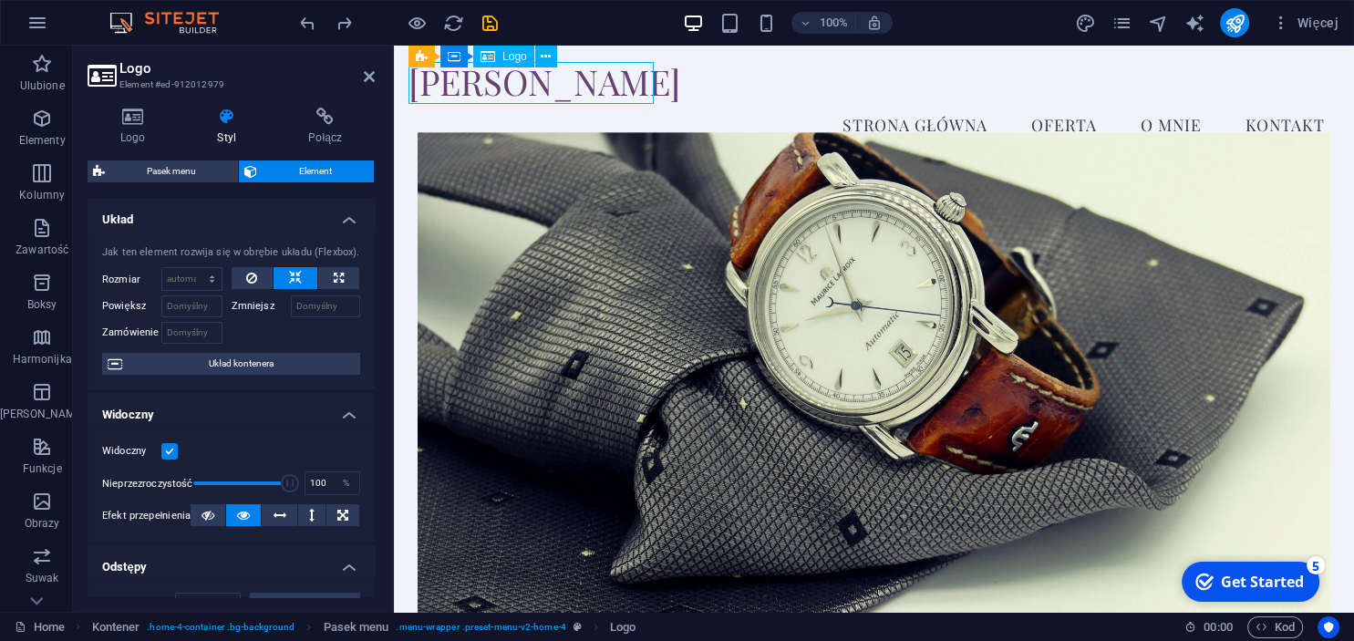
drag, startPoint x: 417, startPoint y: 86, endPoint x: 502, endPoint y: 86, distance: 85.7
click at [502, 86] on div "[PERSON_NAME]" at bounding box center [873, 81] width 931 height 42
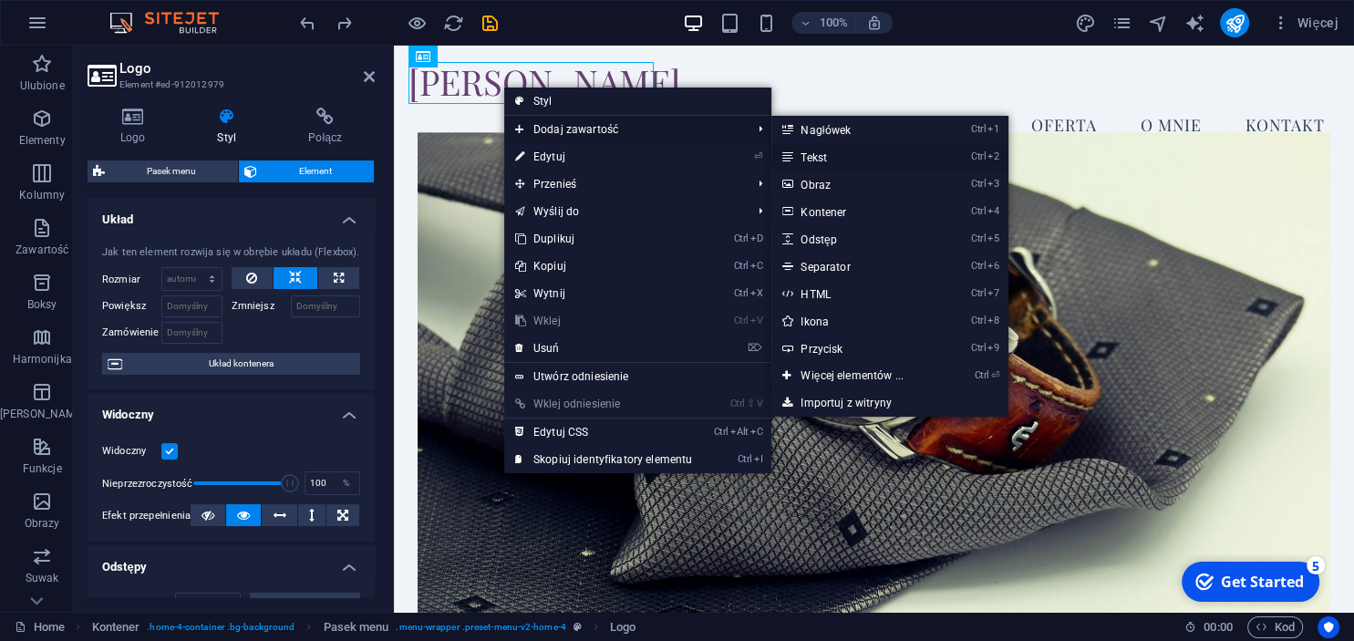
click at [879, 156] on link "Ctrl 2 Tekst" at bounding box center [855, 156] width 168 height 27
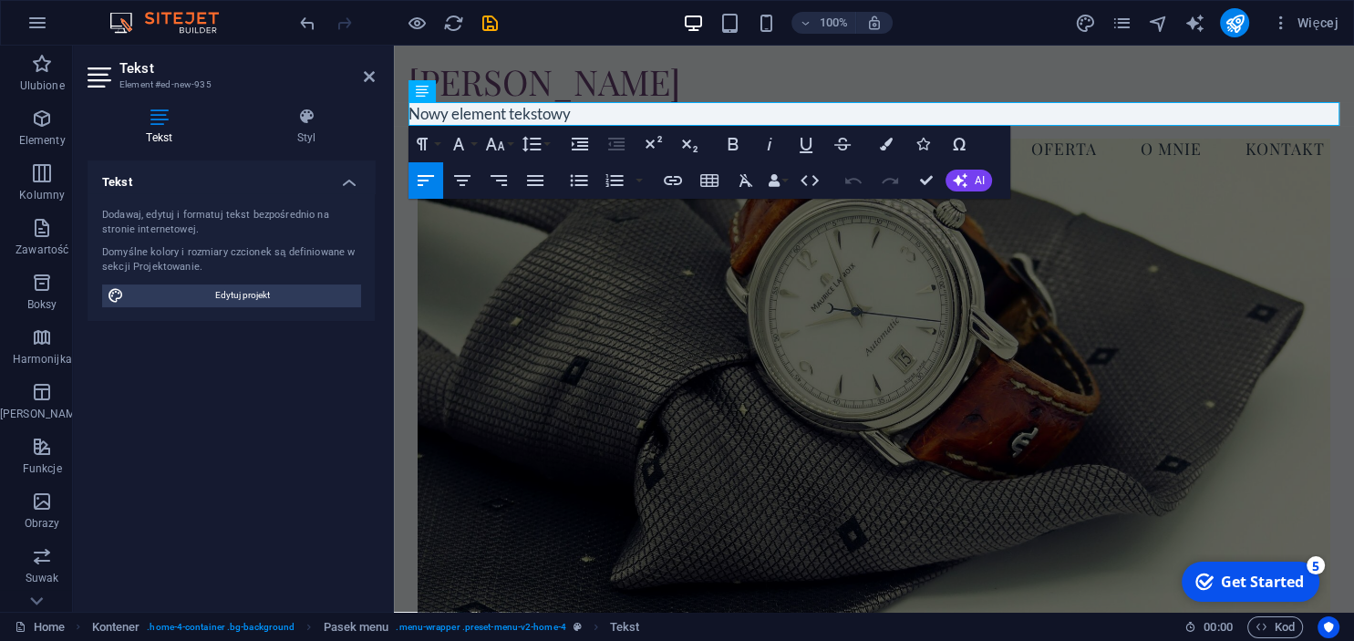
click at [774, 297] on figure at bounding box center [874, 397] width 912 height 516
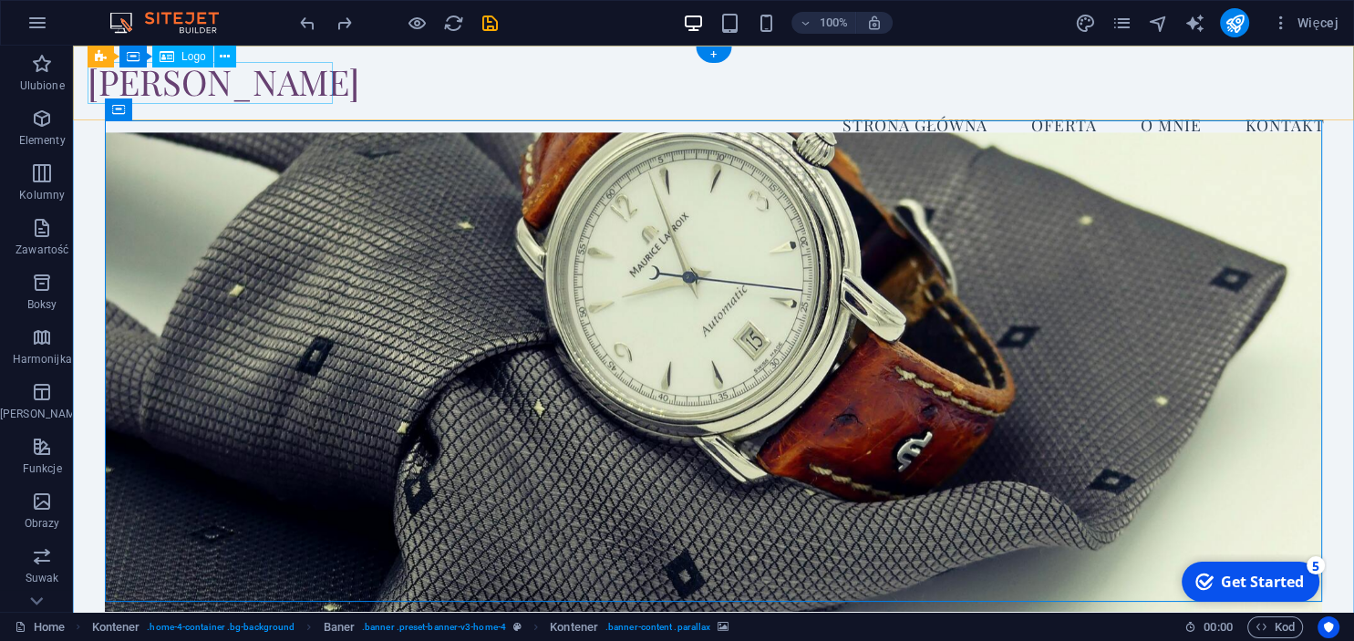
click at [260, 83] on div "[PERSON_NAME]" at bounding box center [714, 81] width 1252 height 42
click at [260, 88] on div "[PERSON_NAME]" at bounding box center [714, 81] width 1252 height 42
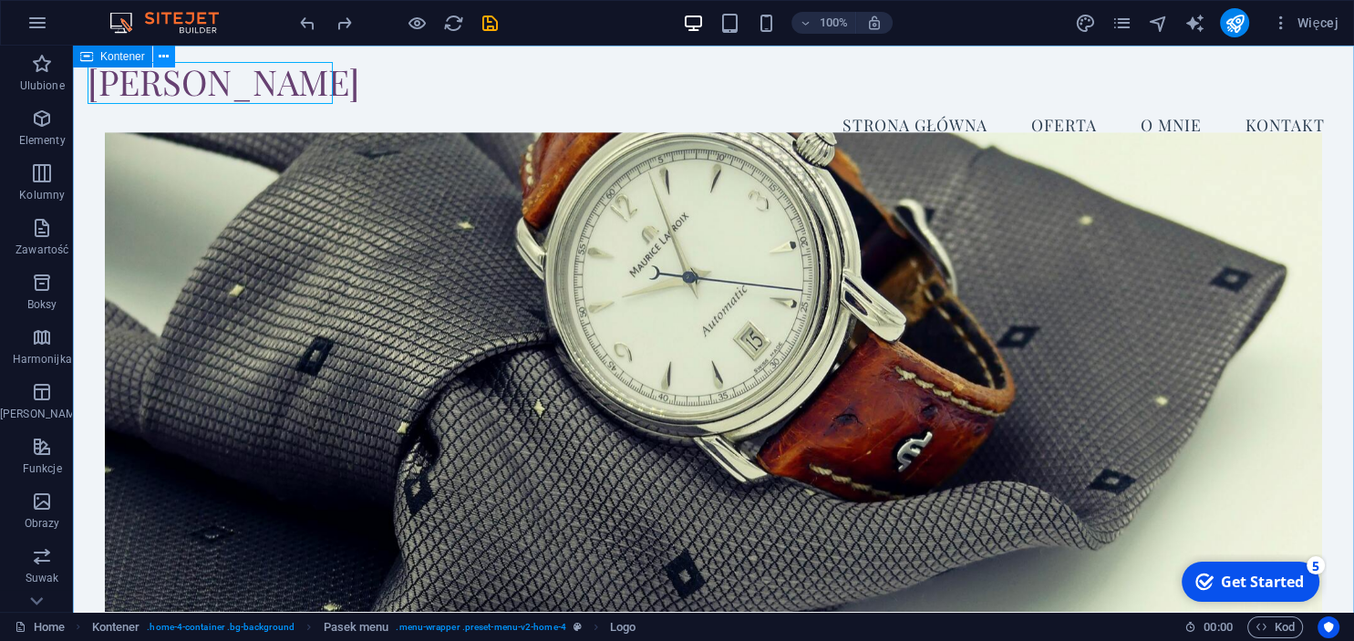
click at [167, 63] on icon at bounding box center [164, 56] width 10 height 19
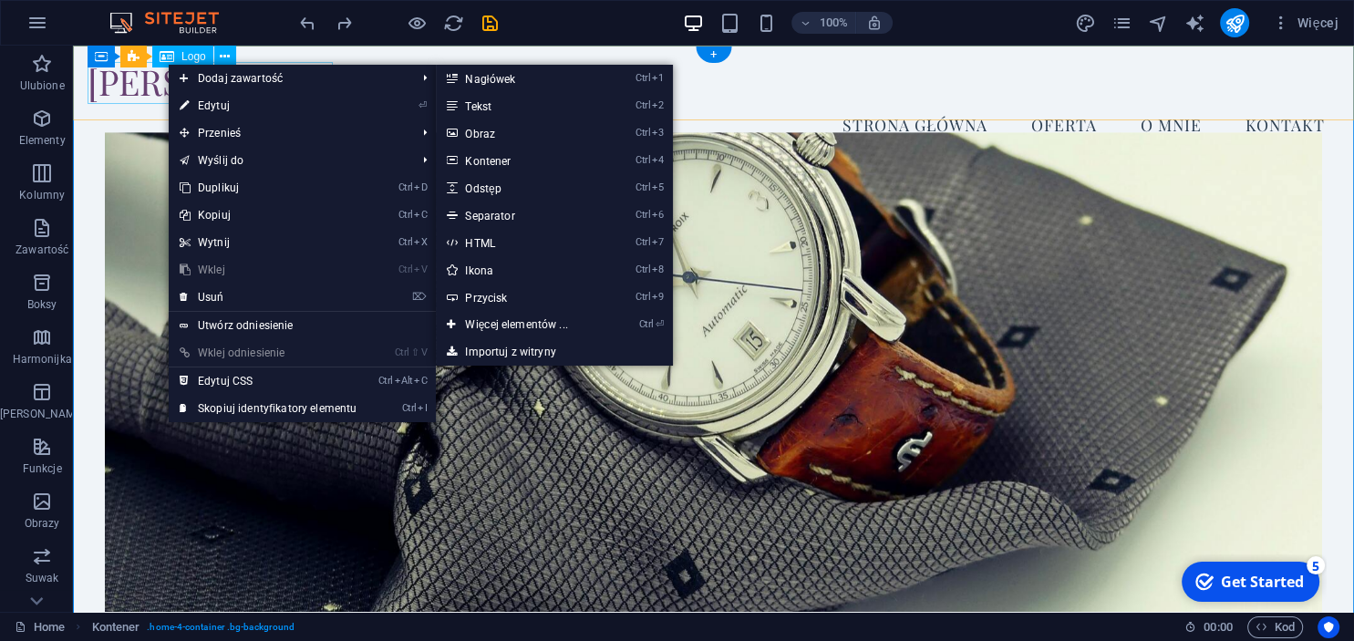
click at [128, 88] on div "[PERSON_NAME]" at bounding box center [714, 81] width 1252 height 42
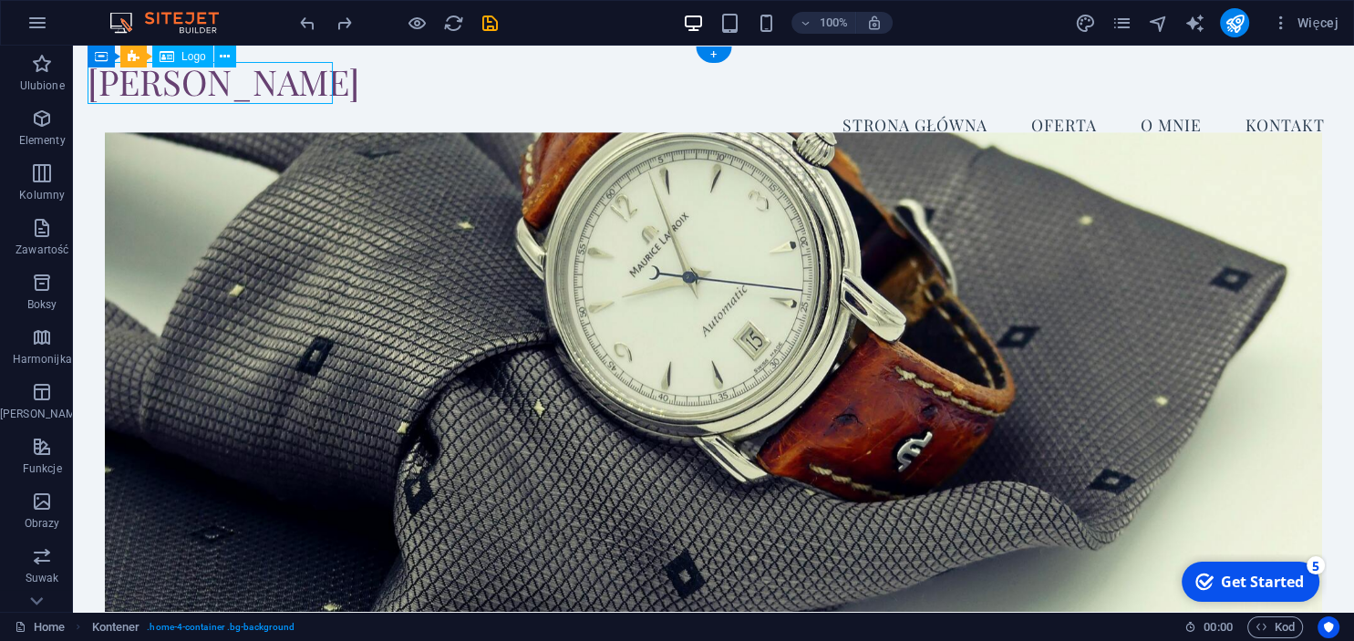
click at [128, 88] on div "[PERSON_NAME]" at bounding box center [714, 81] width 1252 height 42
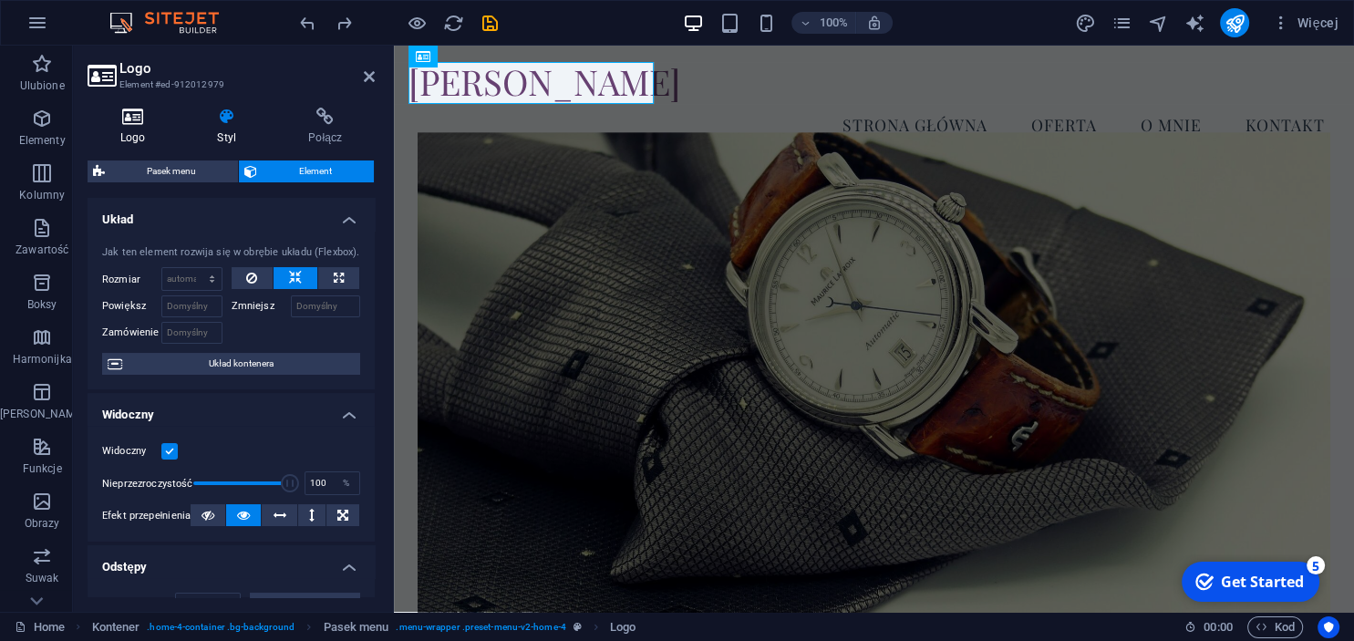
click at [147, 125] on icon at bounding box center [133, 117] width 90 height 18
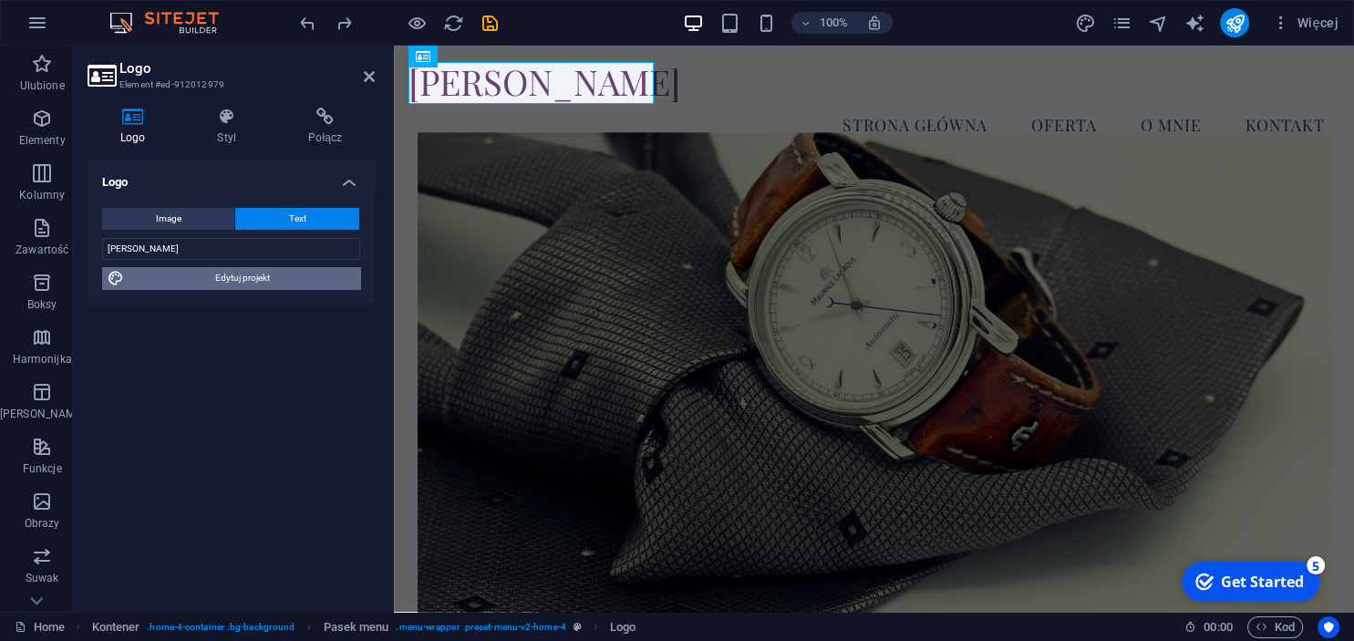
click at [263, 286] on span "Edytuj projekt" at bounding box center [241, 278] width 225 height 22
select select "px"
select select "200"
select select "px"
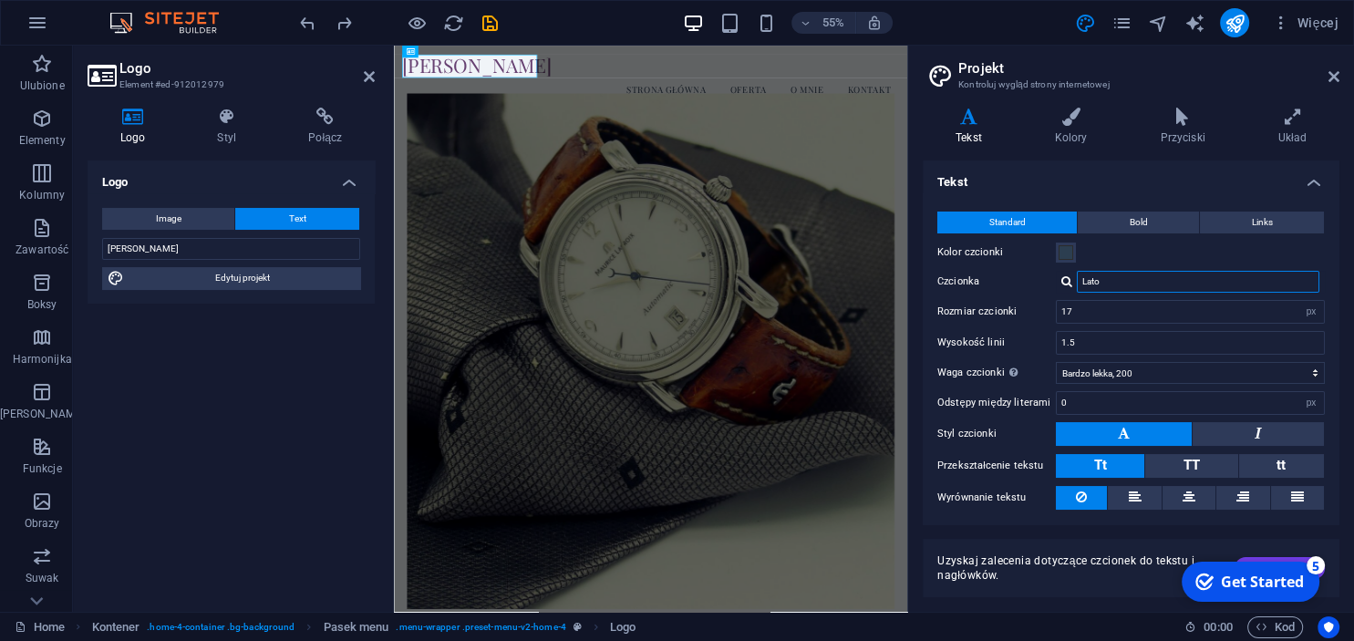
click at [1138, 282] on input "Lato" at bounding box center [1198, 282] width 242 height 22
click at [976, 276] on label "Czcionka" at bounding box center [996, 282] width 119 height 22
click at [1077, 276] on input "Lato" at bounding box center [1198, 282] width 242 height 22
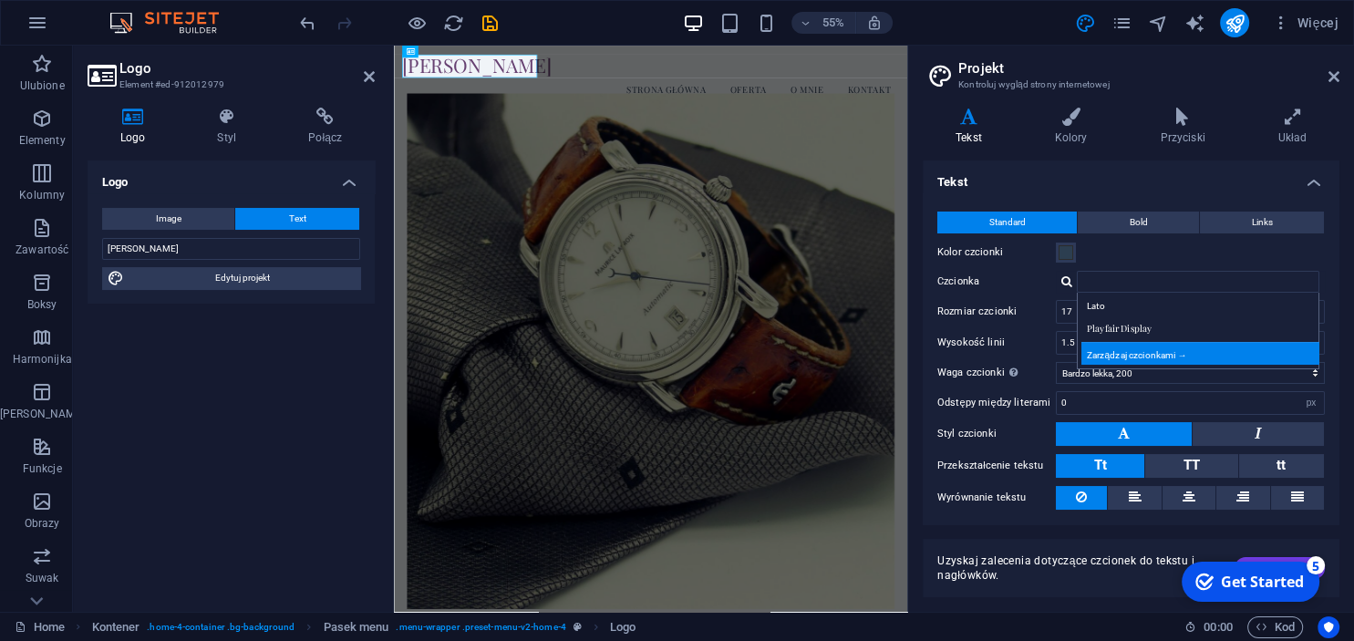
click at [1169, 354] on div "Zarządzaj czcionkami →" at bounding box center [1201, 353] width 241 height 23
select select "popularity"
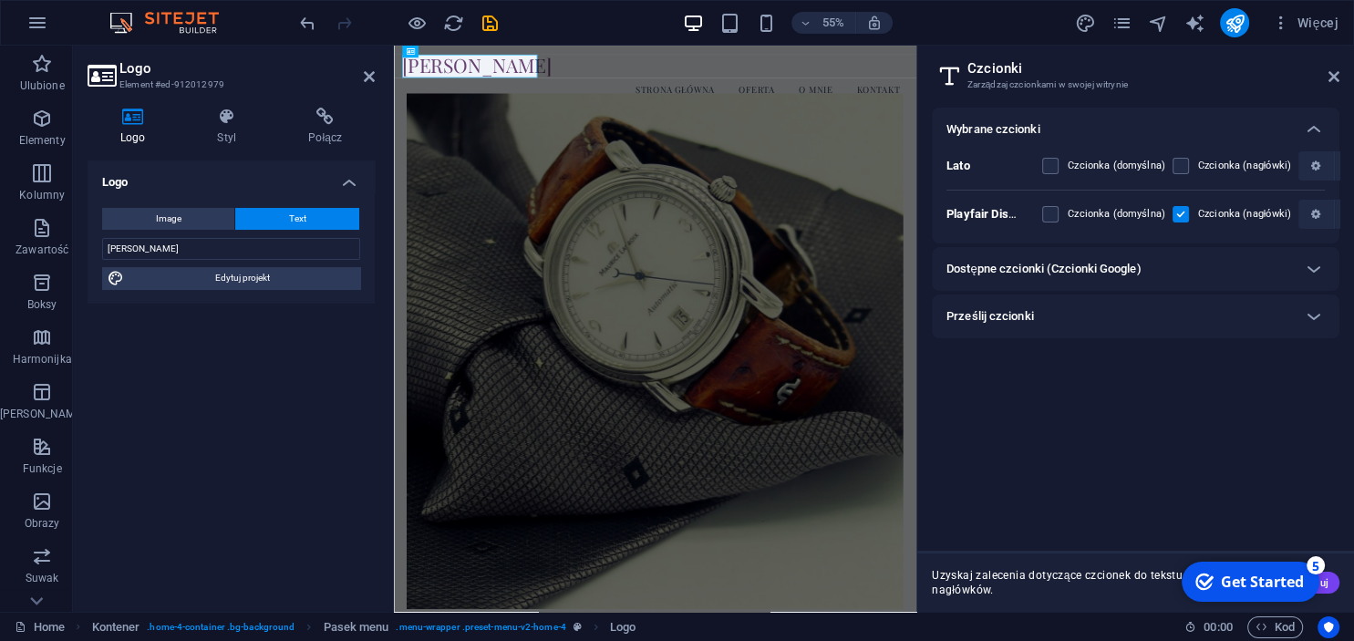
click at [1270, 269] on div "Dostępne czcionki (Czcionki Google)" at bounding box center [1118, 269] width 345 height 22
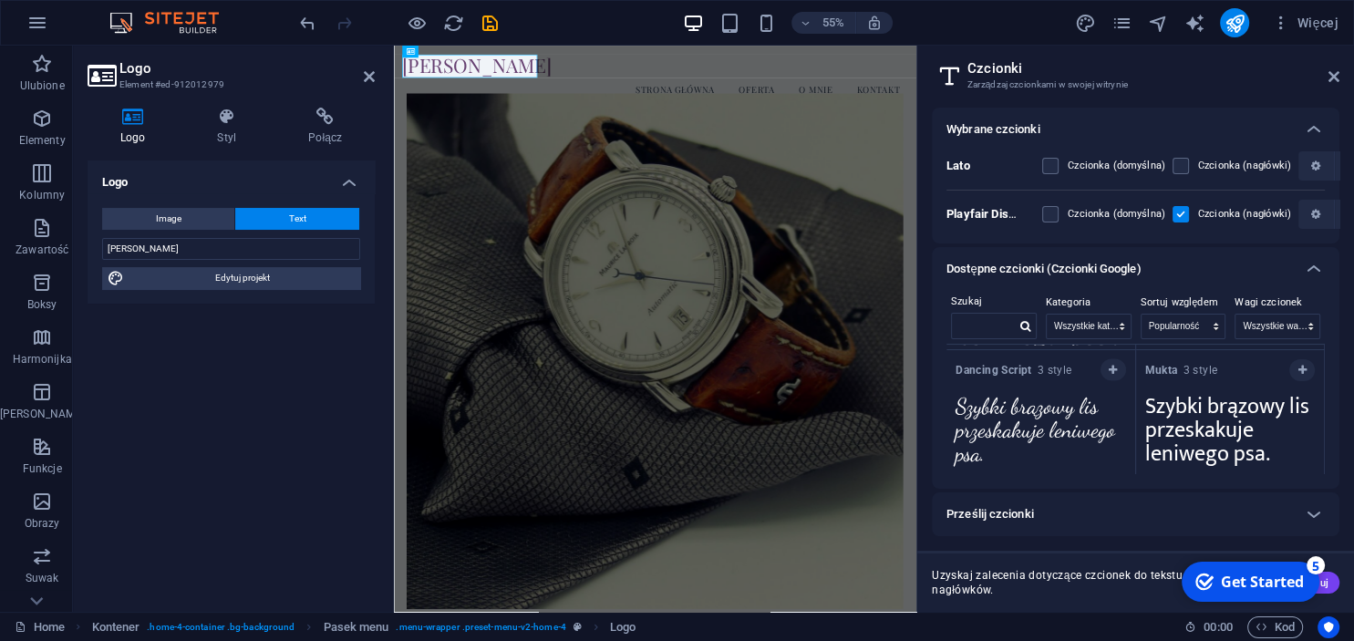
scroll to position [4075, 0]
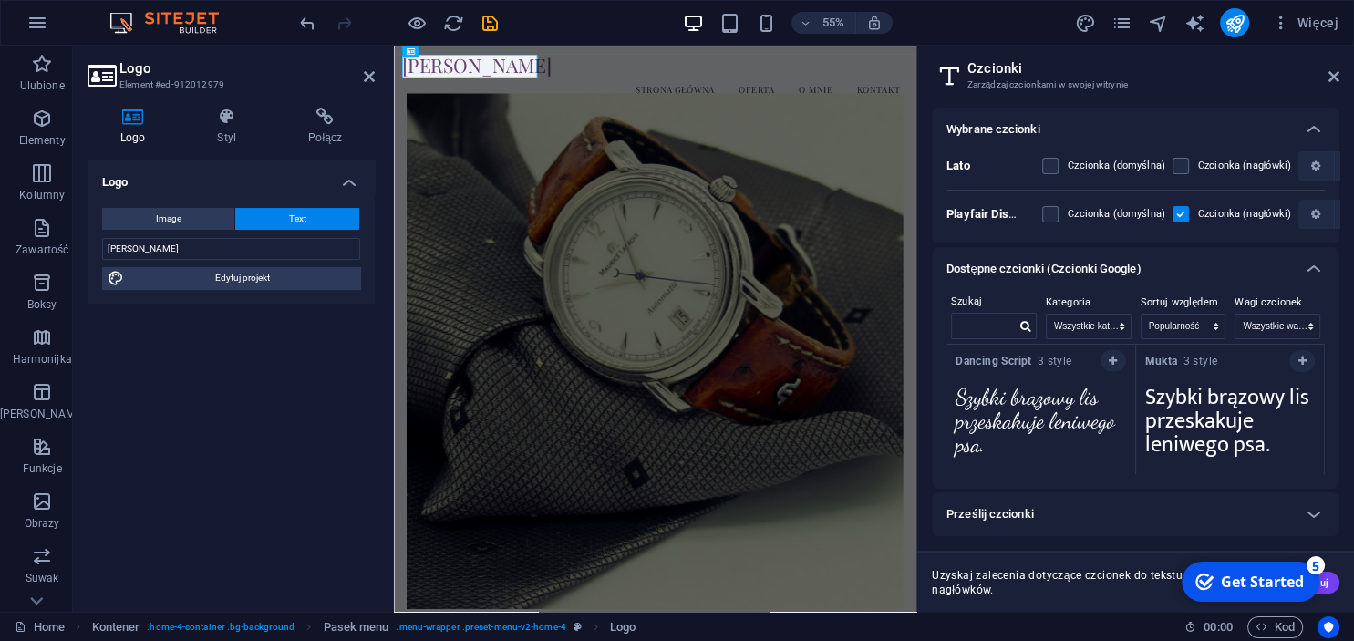
click at [1012, 410] on textarea "Szybki brązowy lis przeskakuje leniwego psa." at bounding box center [1040, 426] width 189 height 100
click at [1042, 459] on textarea "Szybki brązowy lis przeskakuje leniwego psa." at bounding box center [1040, 426] width 189 height 100
click at [1117, 367] on div "Dancing Script 3 style" at bounding box center [1040, 359] width 189 height 36
click at [1114, 358] on icon "button" at bounding box center [1113, 361] width 8 height 11
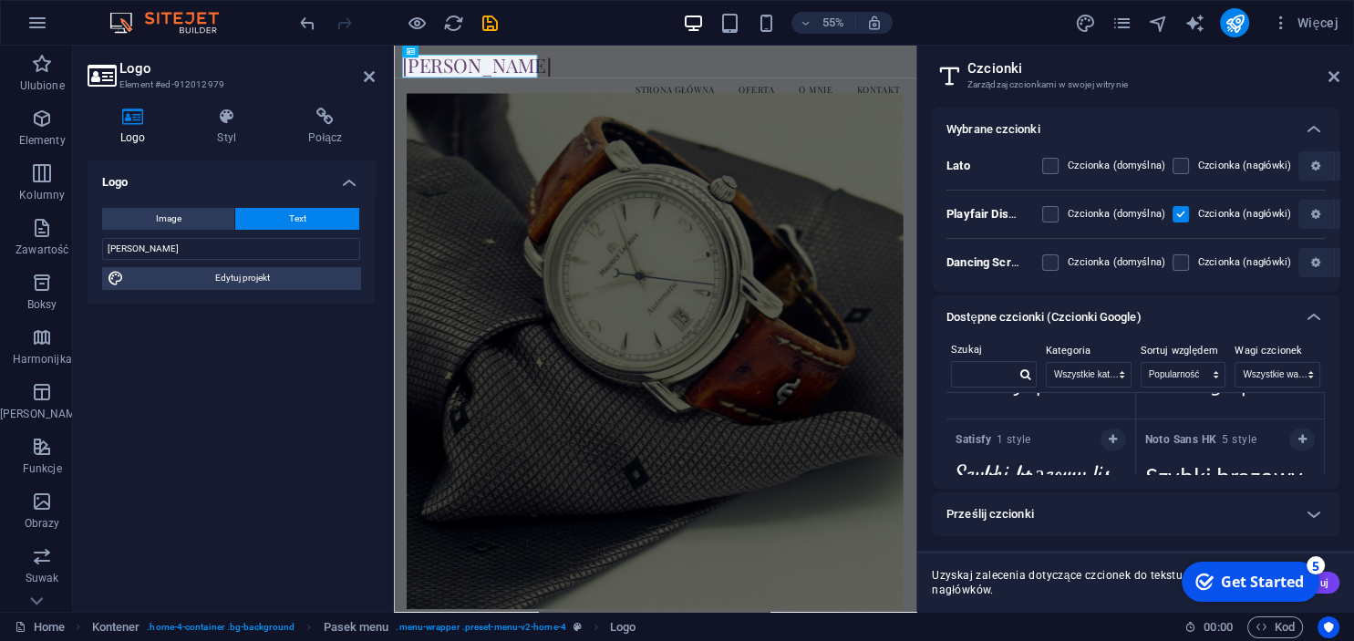
scroll to position [8255, 0]
click at [1104, 429] on button "button" at bounding box center [1113, 440] width 26 height 22
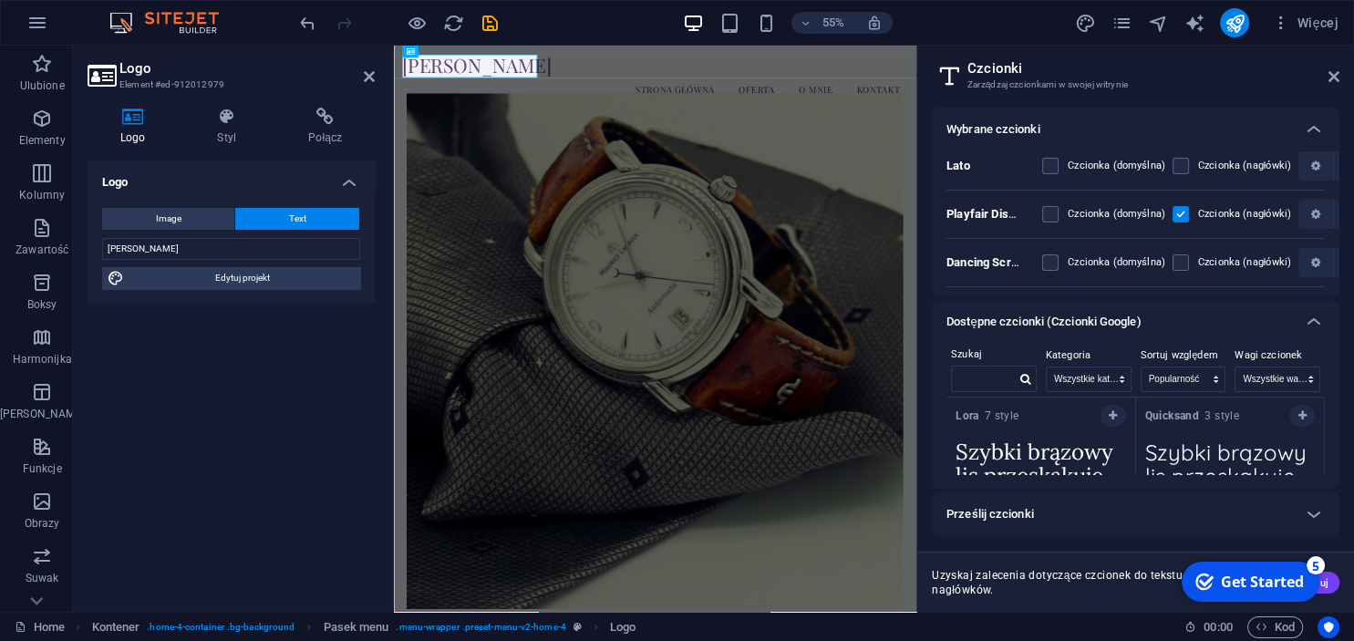
scroll to position [1820, 0]
click at [1311, 425] on button "button" at bounding box center [1302, 423] width 26 height 22
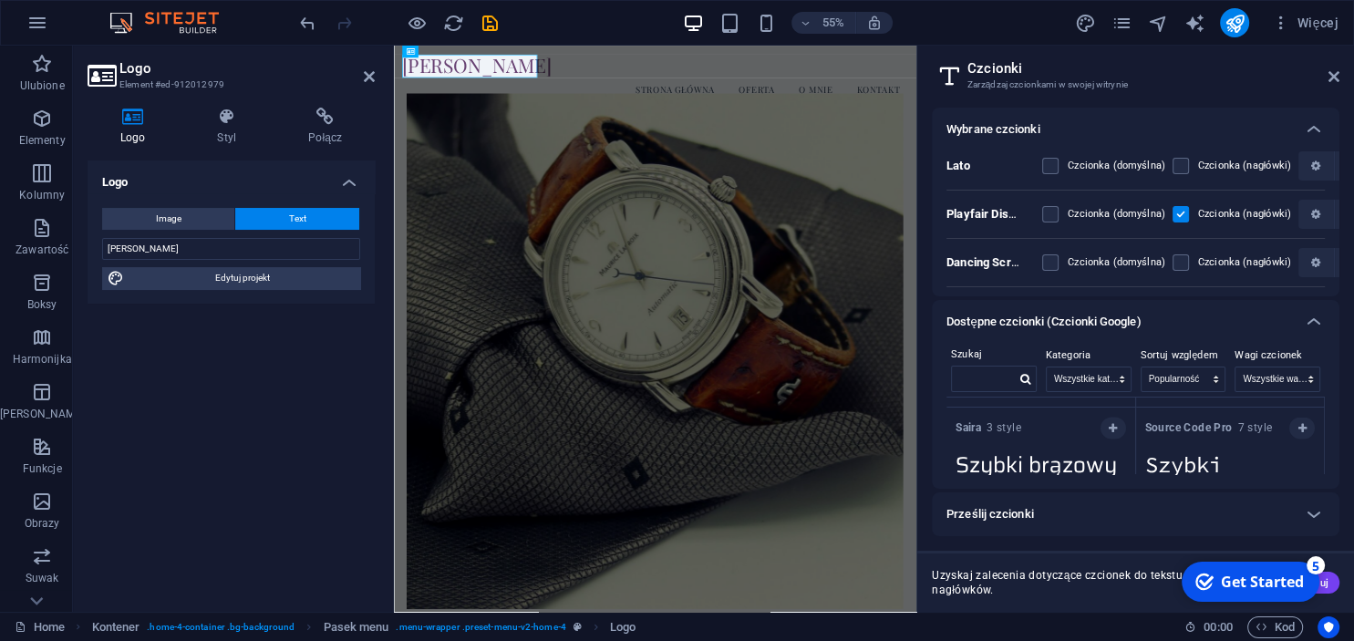
scroll to position [0, 0]
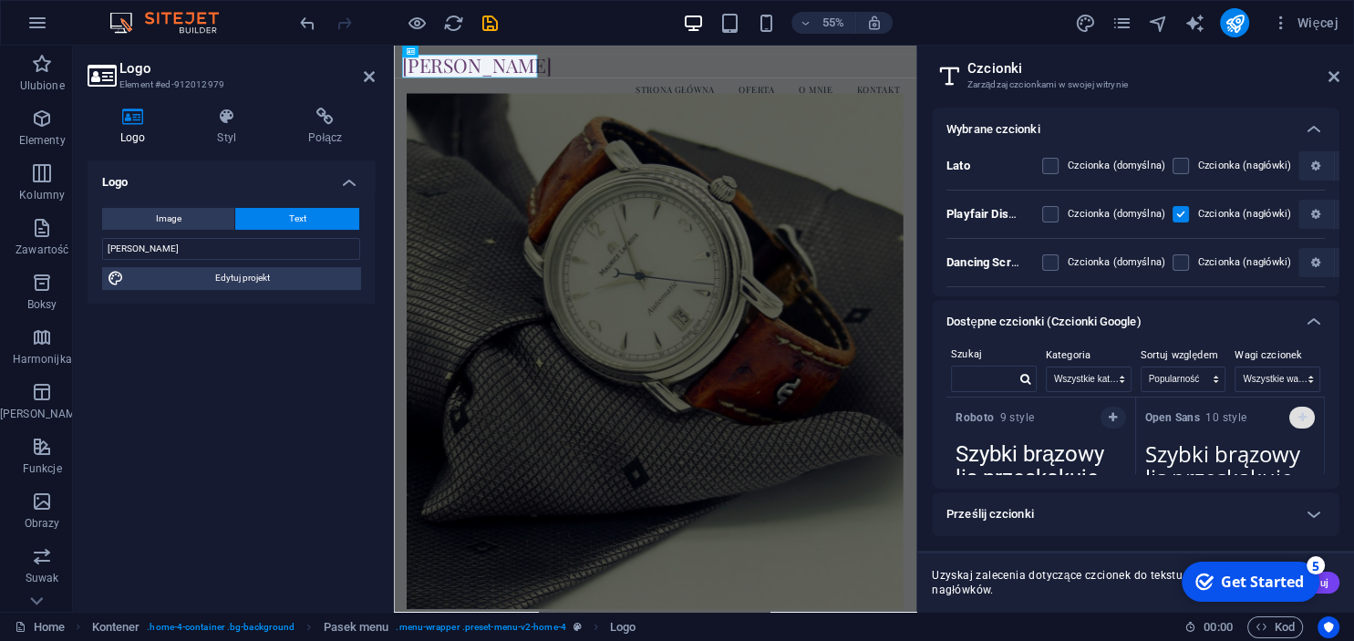
click at [1302, 425] on button "button" at bounding box center [1302, 418] width 26 height 22
click at [1326, 79] on header "Czcionki Zarządzaj czcionkami w swojej witrynie" at bounding box center [1137, 69] width 404 height 47
click at [1336, 79] on icon at bounding box center [1333, 76] width 11 height 15
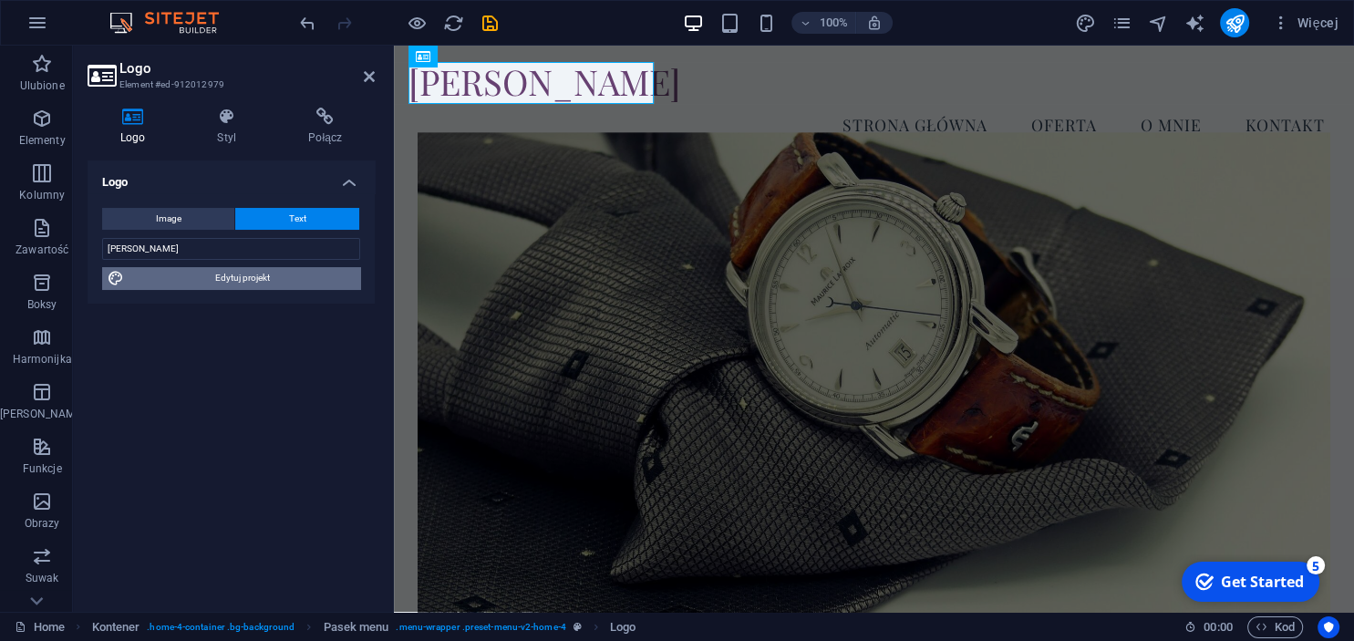
click at [279, 279] on span "Edytuj projekt" at bounding box center [241, 278] width 225 height 22
select select "px"
select select "200"
select select "px"
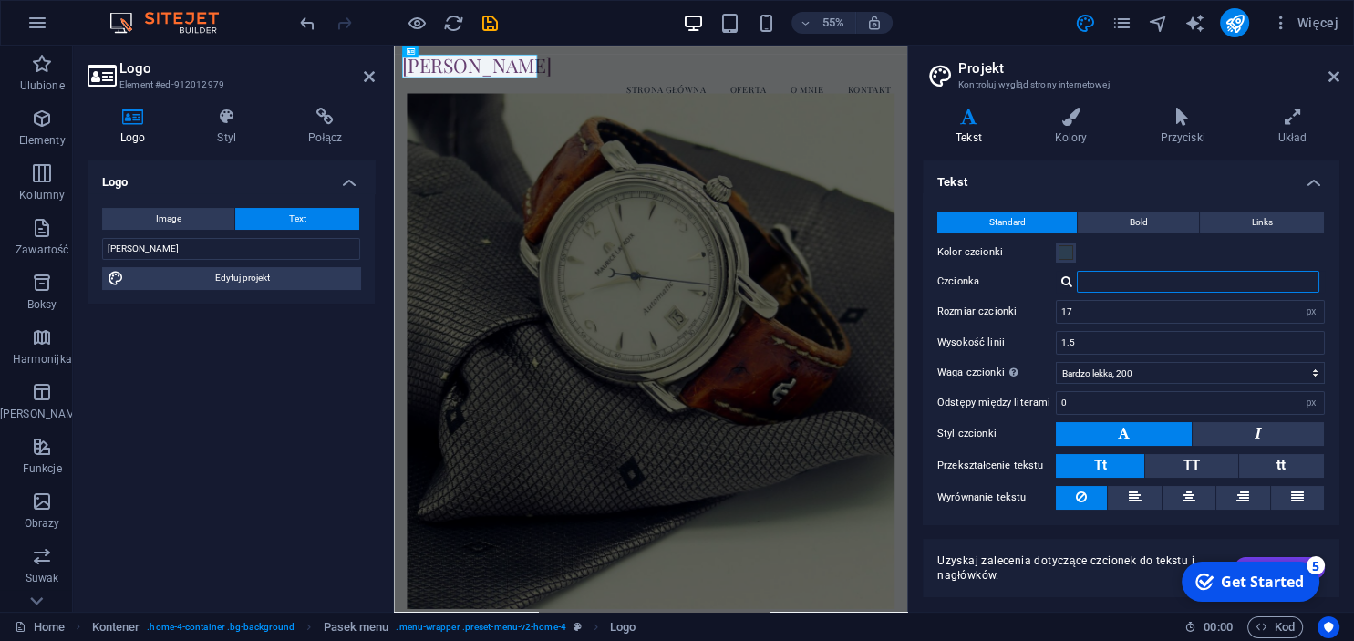
click at [1178, 276] on input "Czcionka" at bounding box center [1198, 282] width 242 height 22
click at [1061, 282] on div at bounding box center [1066, 281] width 11 height 12
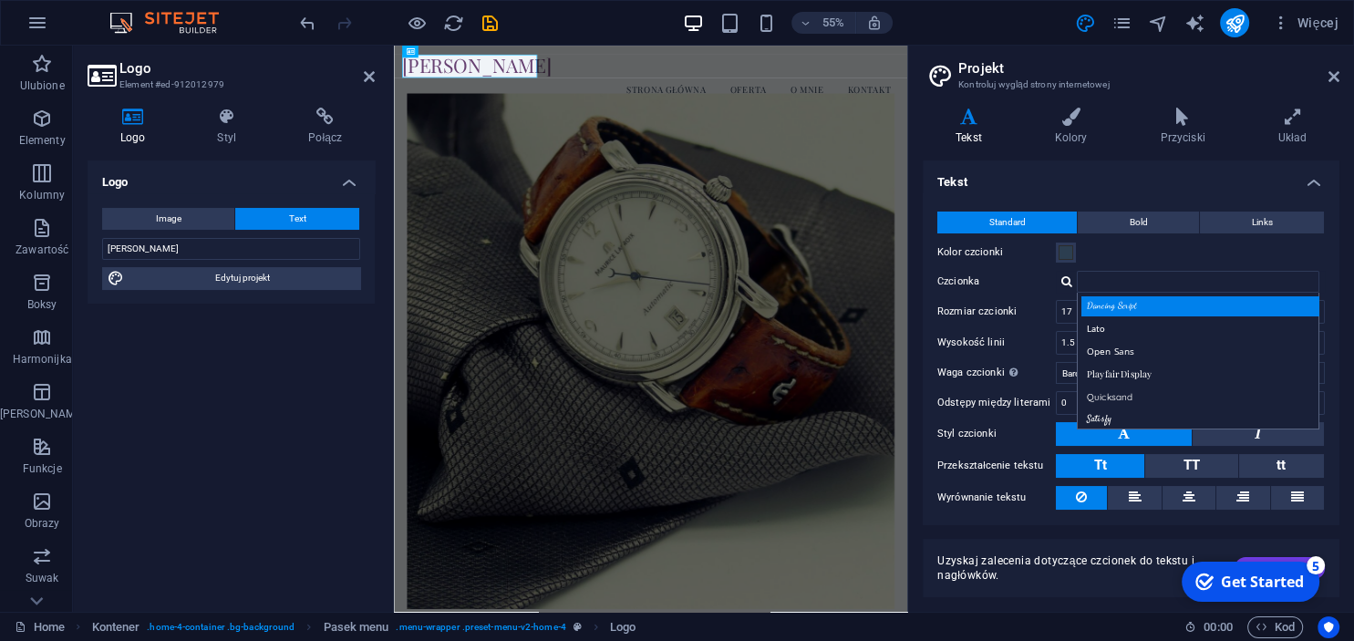
click at [1213, 312] on div "Dancing Script" at bounding box center [1201, 305] width 241 height 19
type input "Dancing Script"
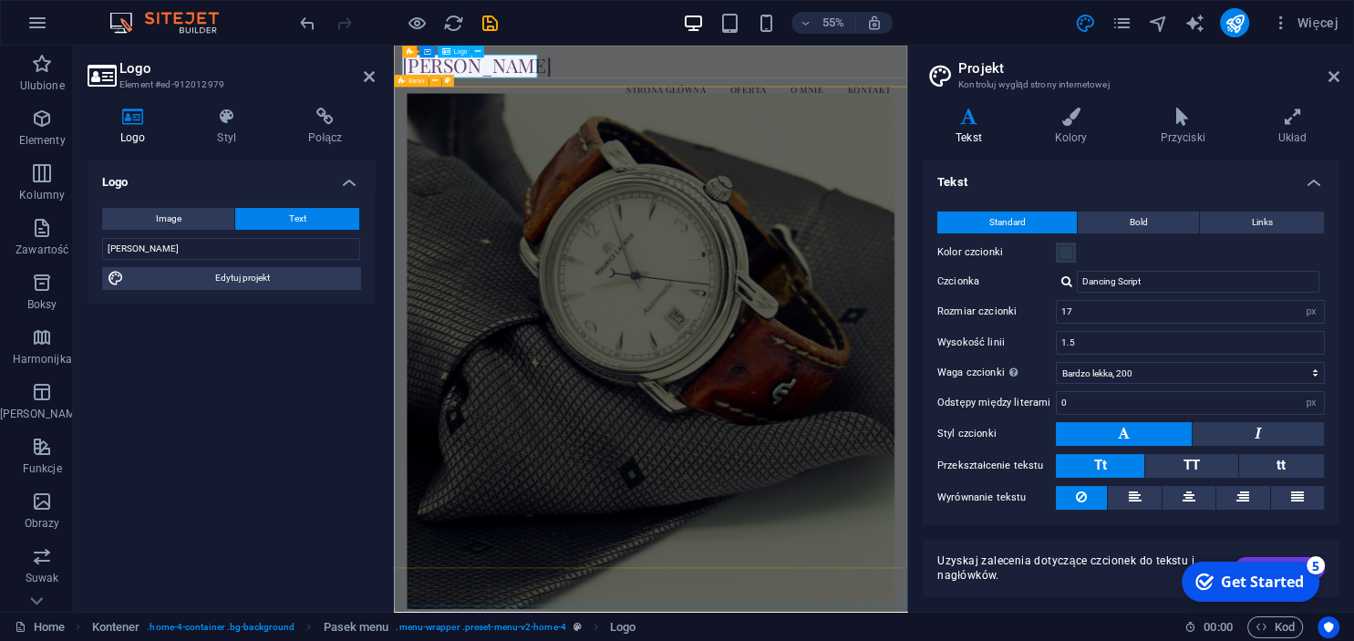
drag, startPoint x: 495, startPoint y: 90, endPoint x: 542, endPoint y: 98, distance: 48.0
click at [513, 90] on div "[PERSON_NAME]" at bounding box center [860, 81] width 904 height 42
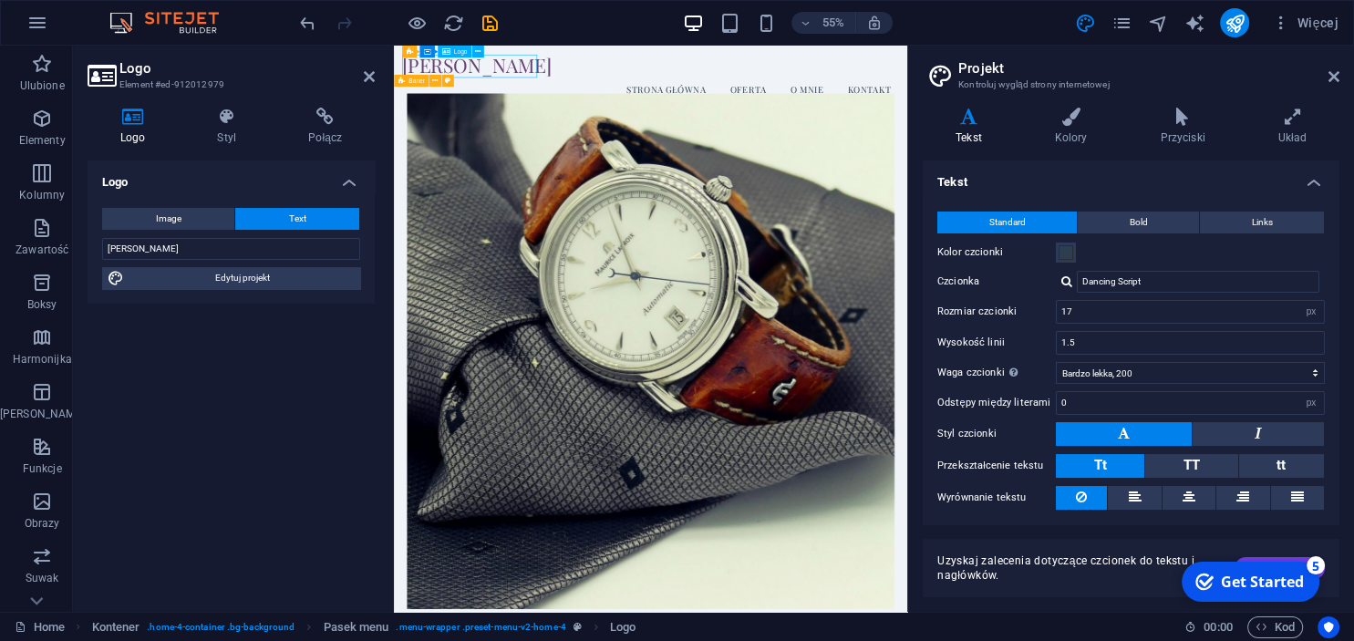
drag, startPoint x: 643, startPoint y: 77, endPoint x: 583, endPoint y: 74, distance: 59.3
click at [583, 74] on div "[PERSON_NAME]" at bounding box center [860, 81] width 904 height 42
click at [1170, 286] on input "Dancing Script" at bounding box center [1198, 282] width 242 height 22
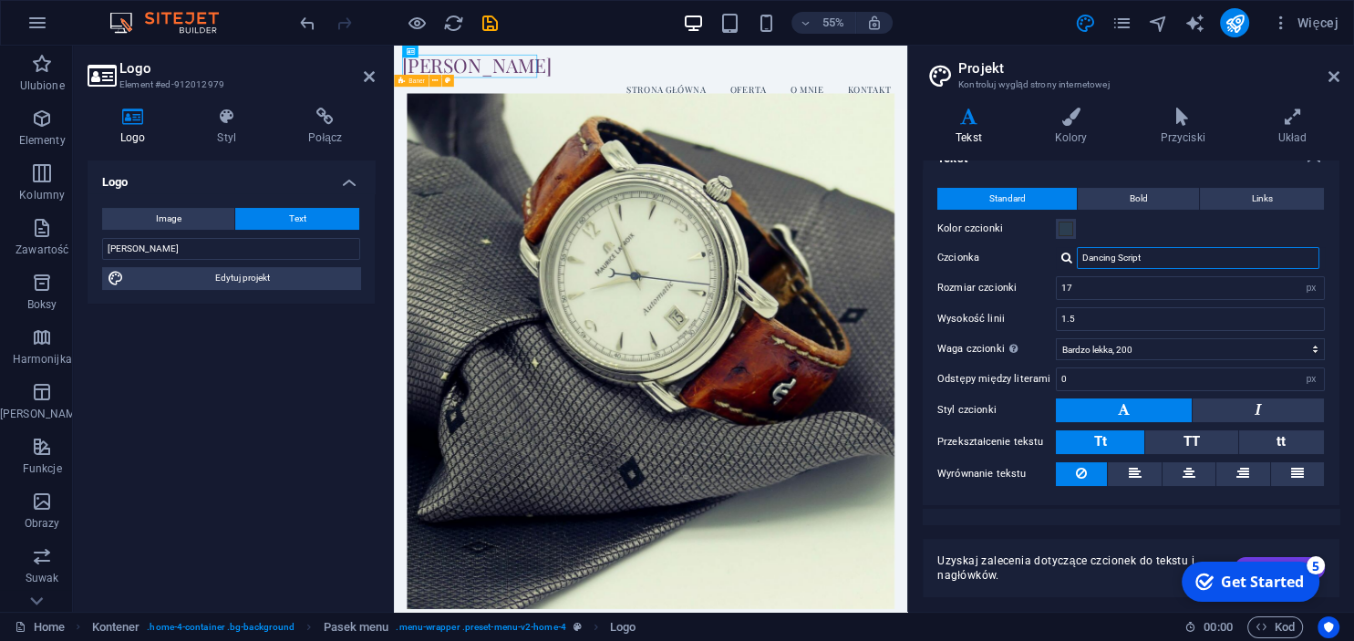
scroll to position [48, 0]
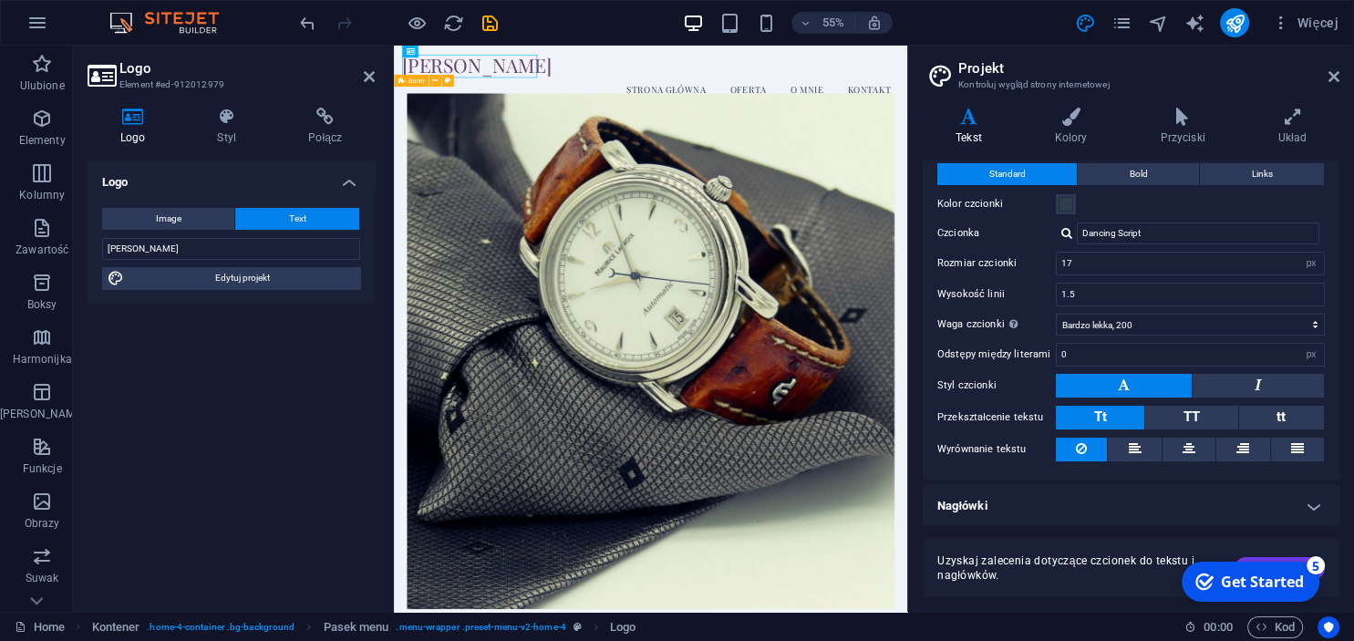
click at [1240, 500] on h4 "Nagłówki" at bounding box center [1131, 506] width 417 height 44
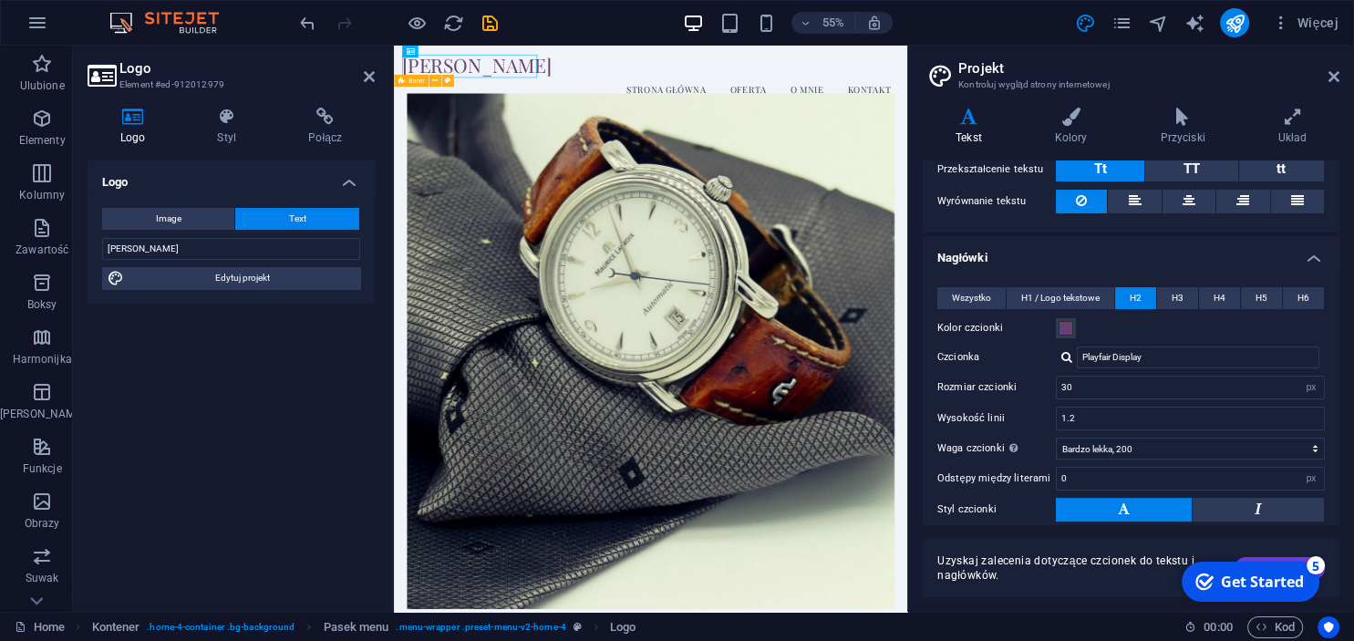
scroll to position [298, 0]
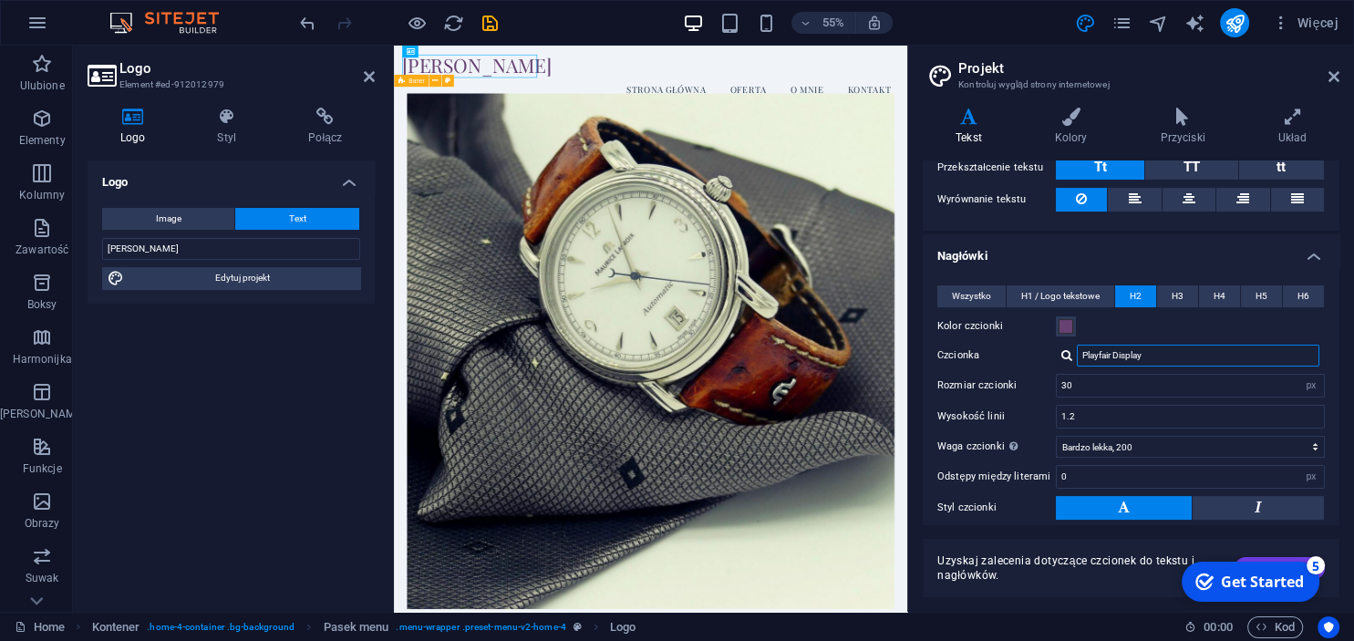
click at [1153, 360] on input "Playfair Display" at bounding box center [1198, 356] width 242 height 22
drag, startPoint x: 1150, startPoint y: 356, endPoint x: 1030, endPoint y: 337, distance: 121.8
click at [1077, 345] on input "Playfair Display" at bounding box center [1198, 356] width 242 height 22
click at [1057, 345] on div "Playfair Display" at bounding box center [1190, 356] width 269 height 22
drag, startPoint x: 1176, startPoint y: 348, endPoint x: 1052, endPoint y: 348, distance: 124.0
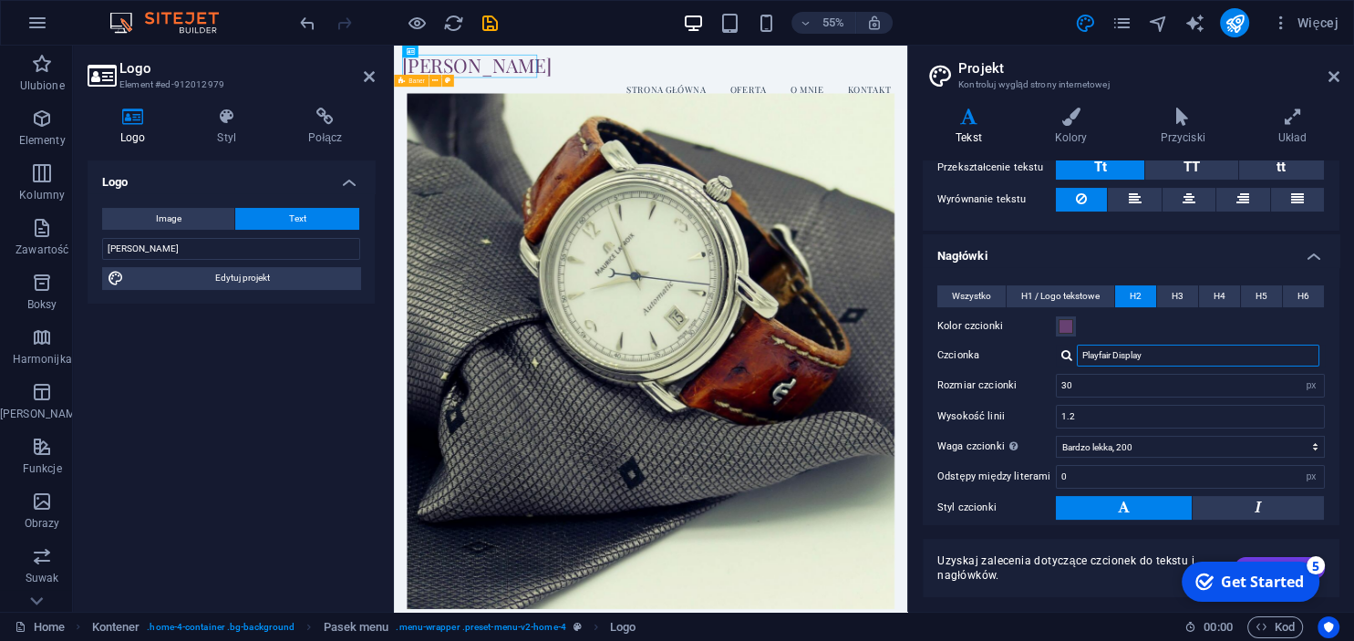
click at [1077, 348] on input "Playfair Display" at bounding box center [1198, 356] width 242 height 22
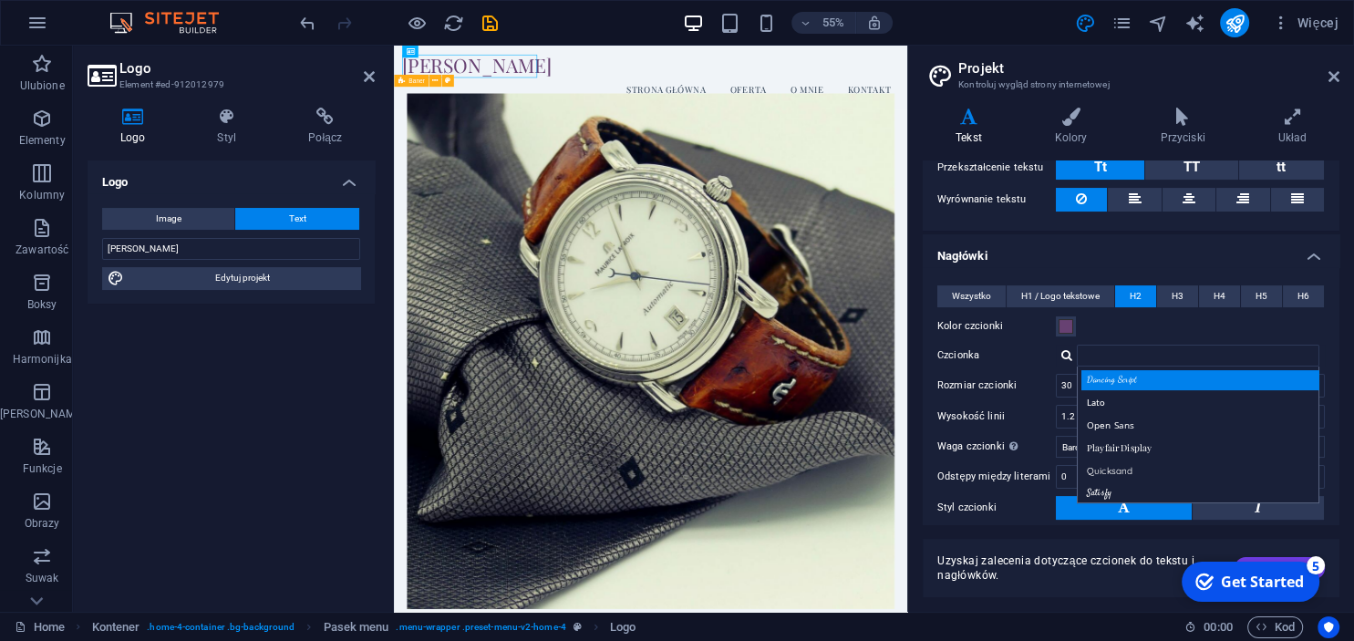
click at [1102, 381] on div "Dancing Script" at bounding box center [1201, 379] width 241 height 19
type input "Dancing Script"
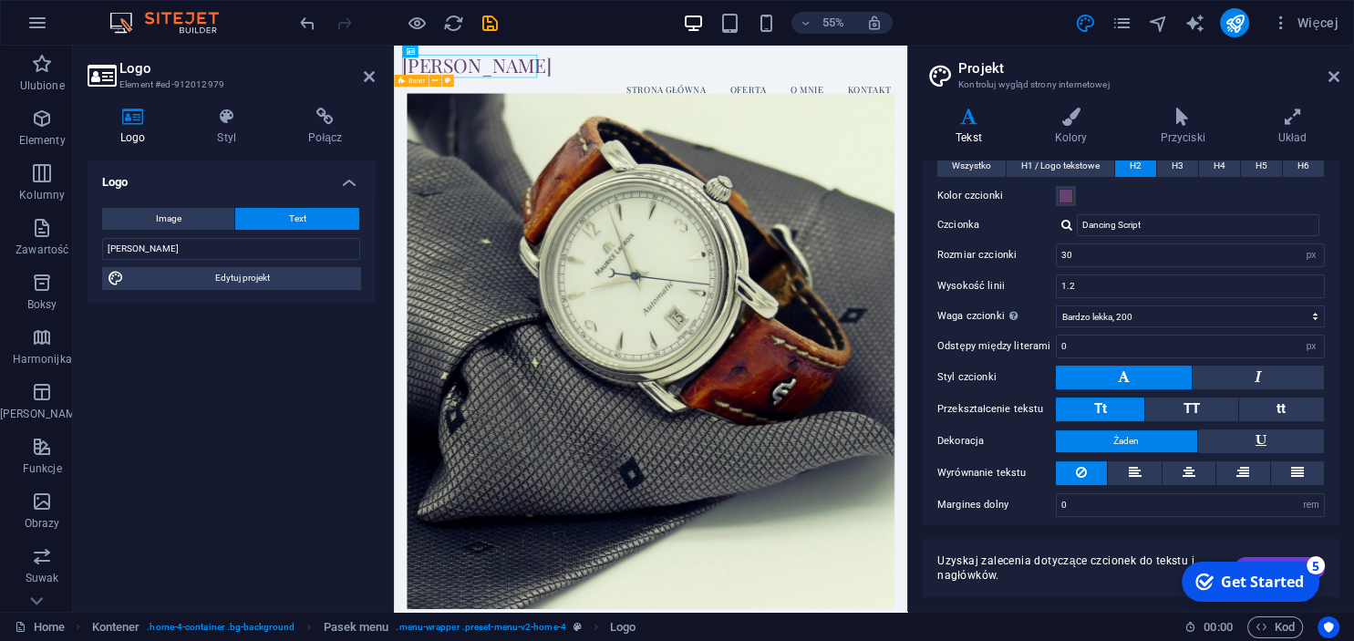
scroll to position [431, 0]
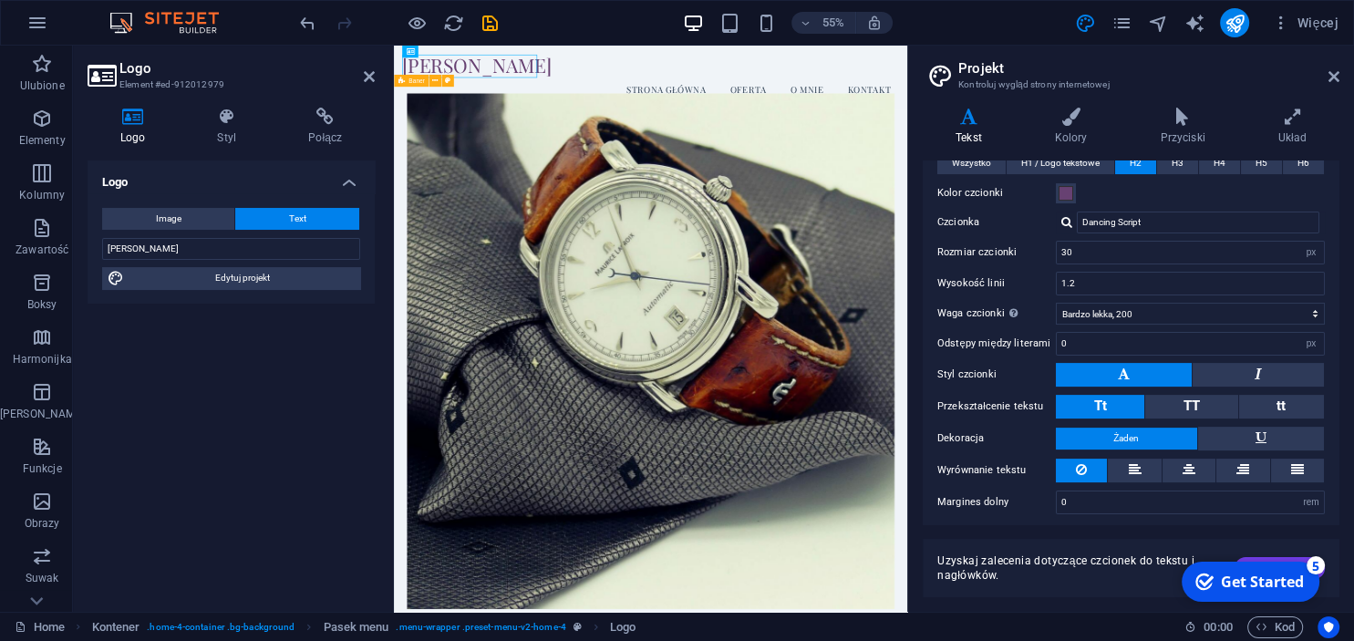
drag, startPoint x: 1265, startPoint y: 577, endPoint x: 1081, endPoint y: 522, distance: 192.1
click at [1171, 554] on html "checkmark Get Started 5 First Steps in the Editor Let's guide you through the t…" at bounding box center [1248, 581] width 155 height 55
click at [1275, 561] on div "checkmark Get Started 5 First Steps in the Editor Let's guide you through the t…" at bounding box center [1248, 581] width 155 height 55
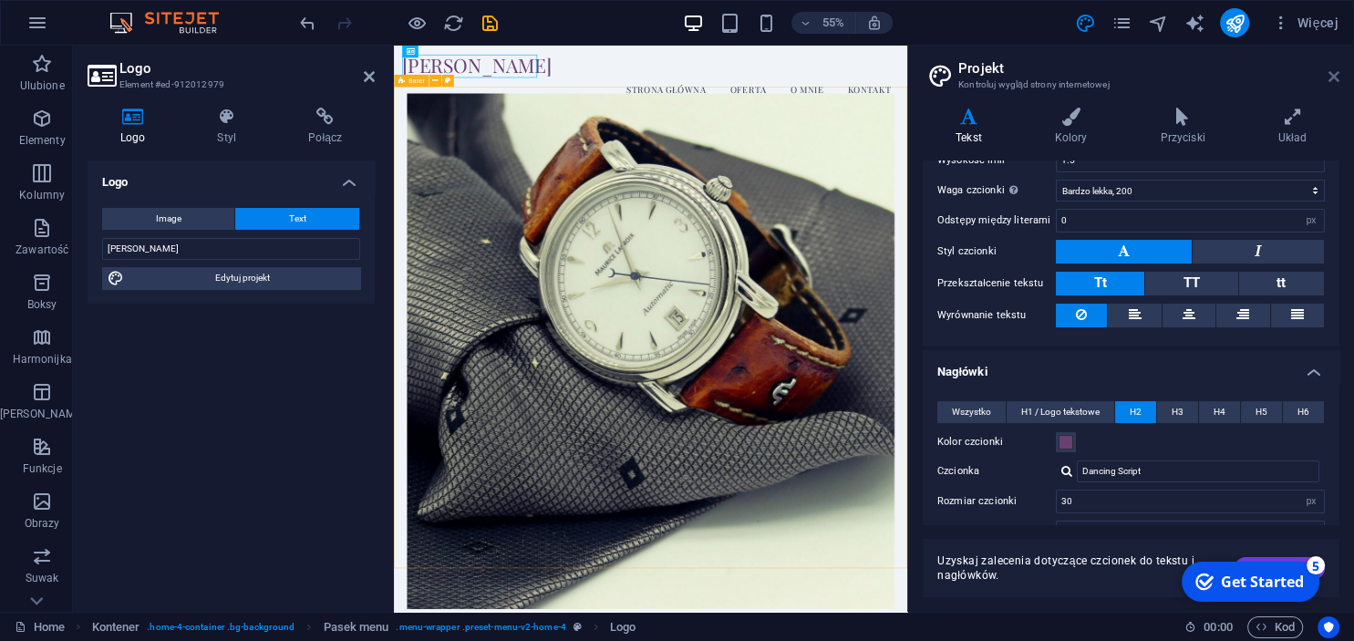
click at [1338, 73] on icon at bounding box center [1333, 76] width 11 height 15
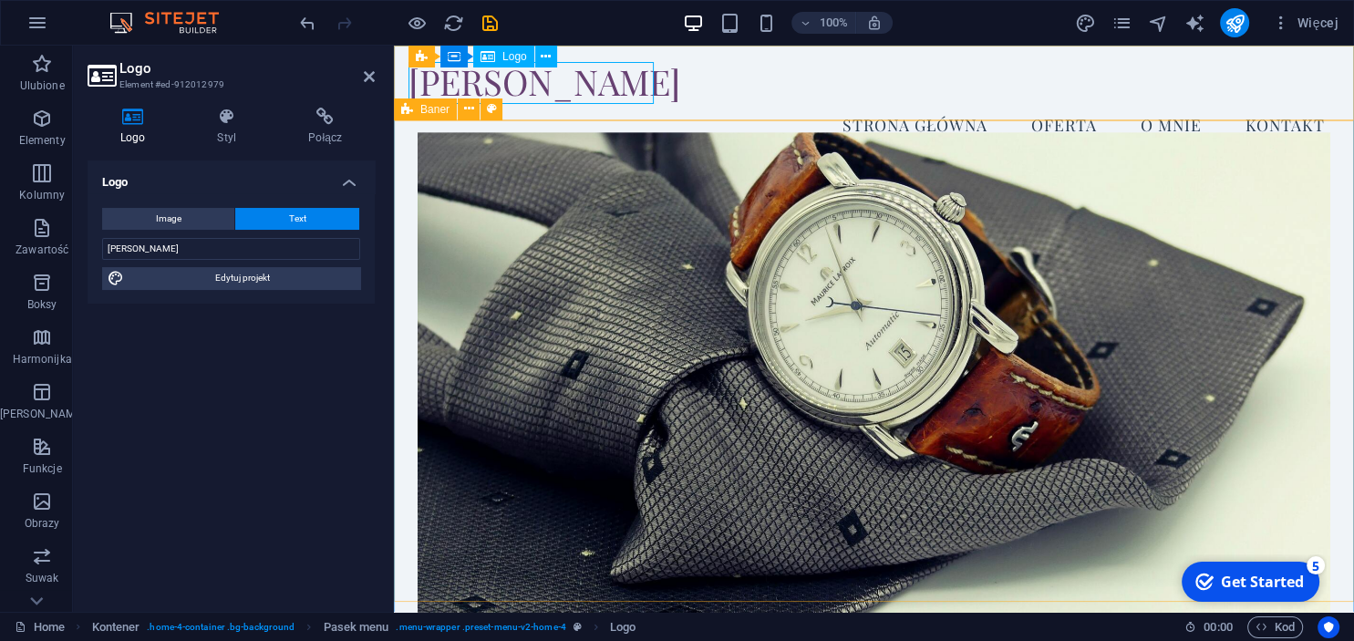
click at [563, 85] on div "[PERSON_NAME]" at bounding box center [873, 81] width 931 height 42
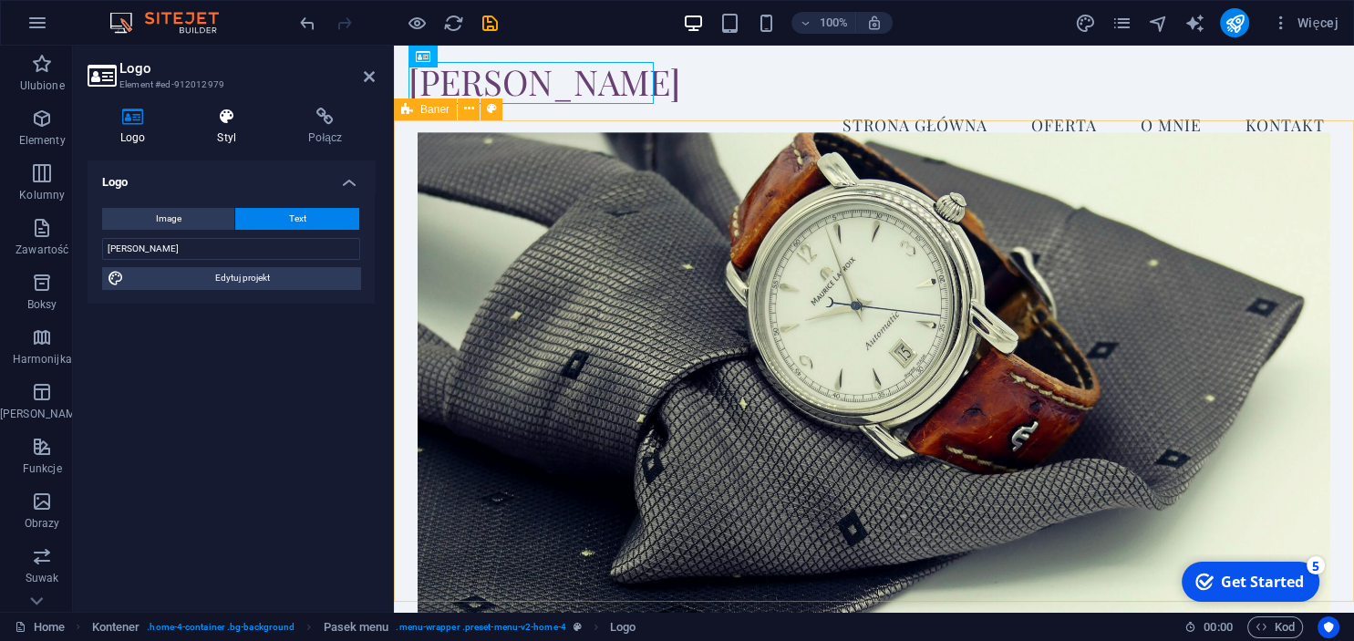
click at [238, 129] on h4 "Styl" at bounding box center [230, 127] width 91 height 38
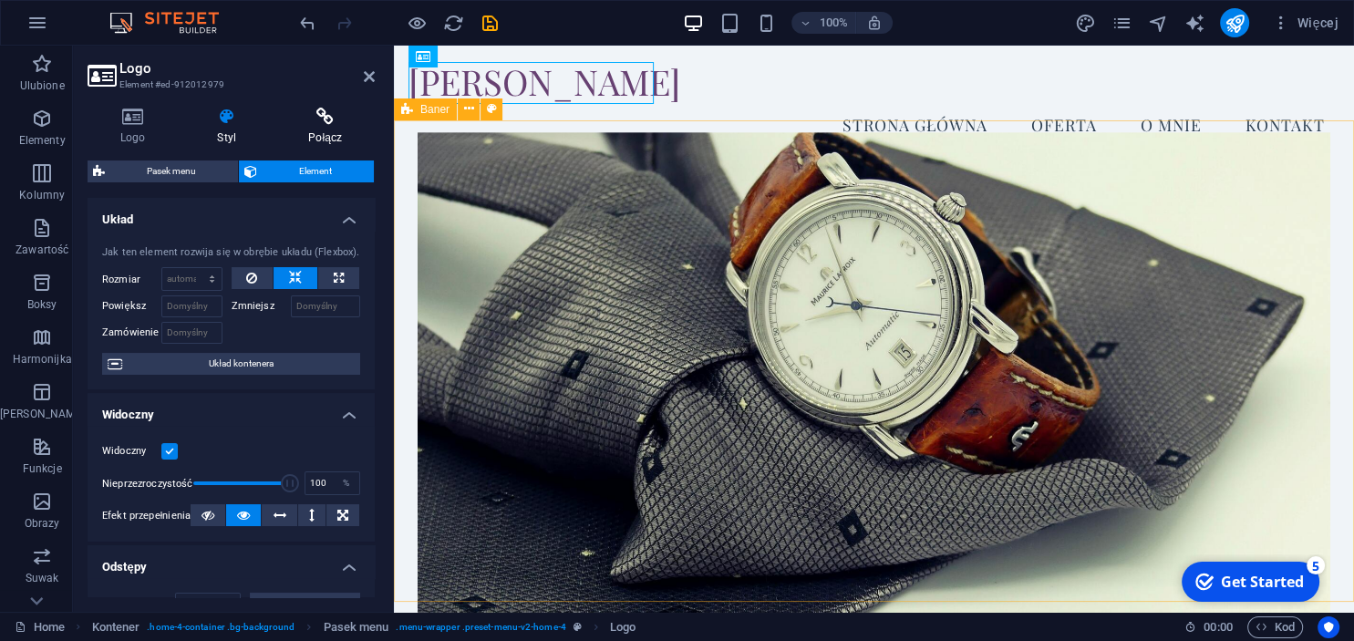
click at [319, 126] on h4 "Połącz" at bounding box center [325, 127] width 98 height 38
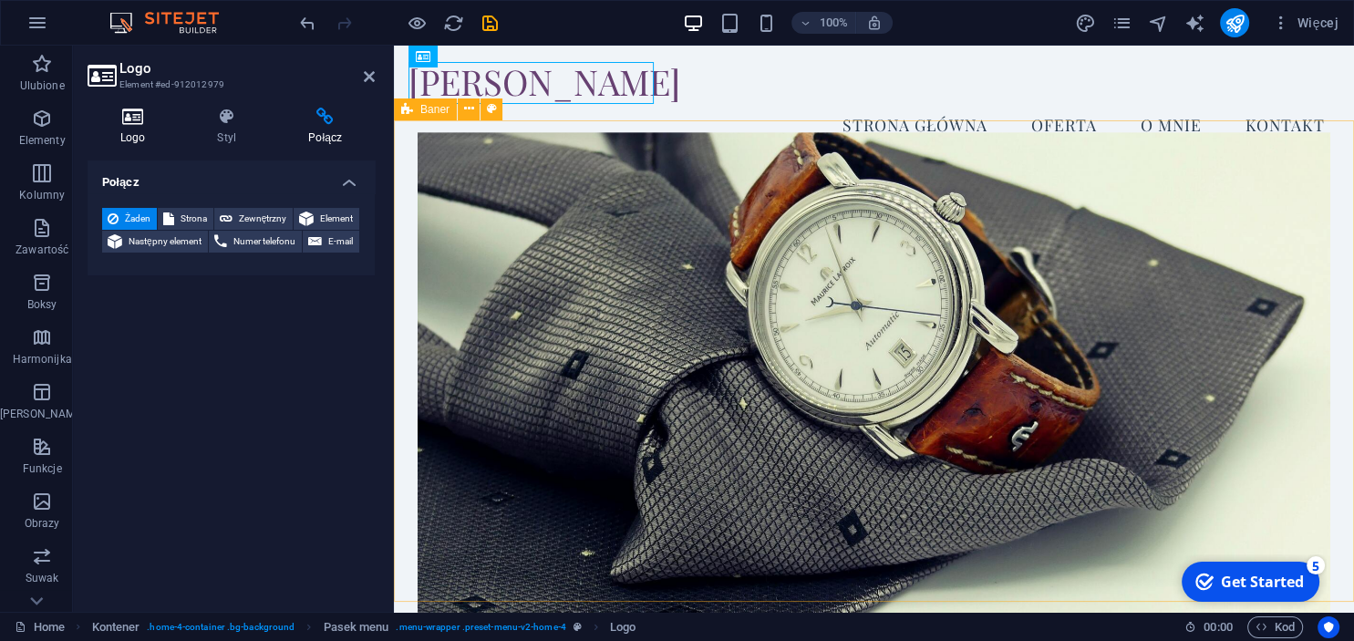
click at [149, 121] on icon at bounding box center [133, 117] width 90 height 18
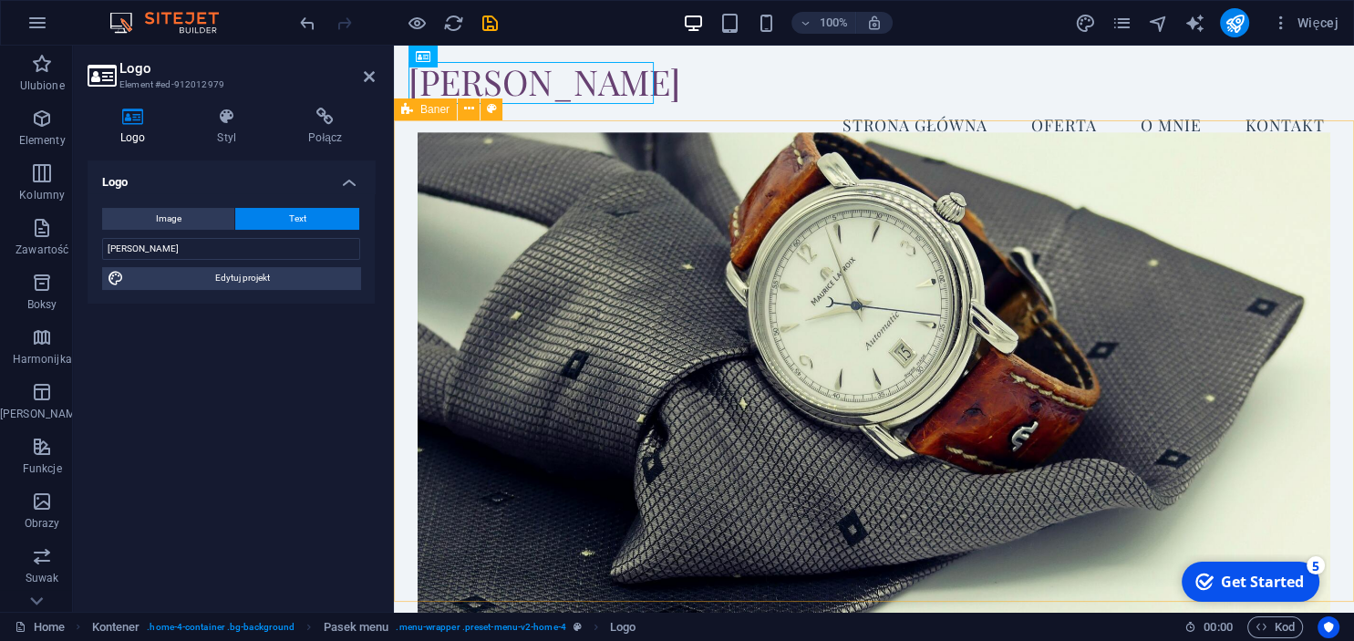
click at [204, 232] on div "Image Text Przeciągnij pliki tutaj, kliknij, aby wybrać pliki lub wybierz pliki…" at bounding box center [231, 248] width 287 height 110
drag, startPoint x: 206, startPoint y: 232, endPoint x: 261, endPoint y: 228, distance: 54.8
click at [261, 228] on div "Image Text Przeciągnij pliki tutaj, kliknij, aby wybrać pliki lub wybierz pliki…" at bounding box center [231, 248] width 287 height 110
click at [261, 228] on button "Text" at bounding box center [297, 219] width 124 height 22
click at [263, 286] on span "Edytuj projekt" at bounding box center [241, 278] width 225 height 22
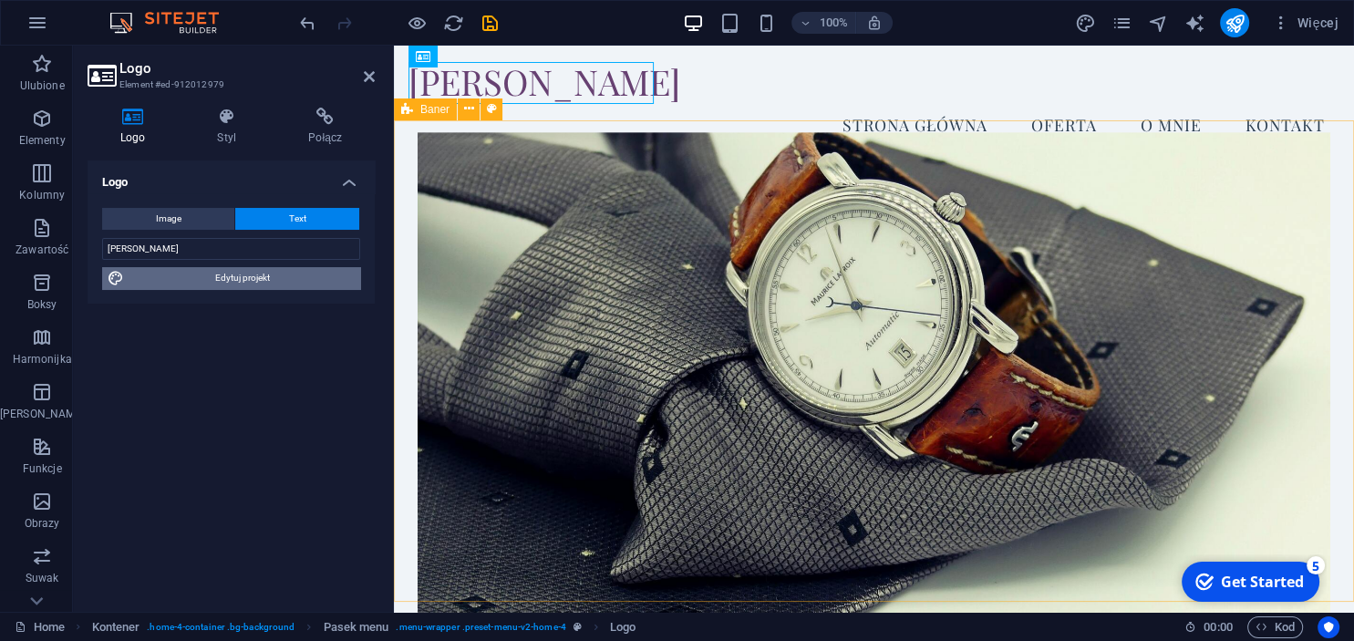
select select "px"
select select "200"
select select "px"
select select "200"
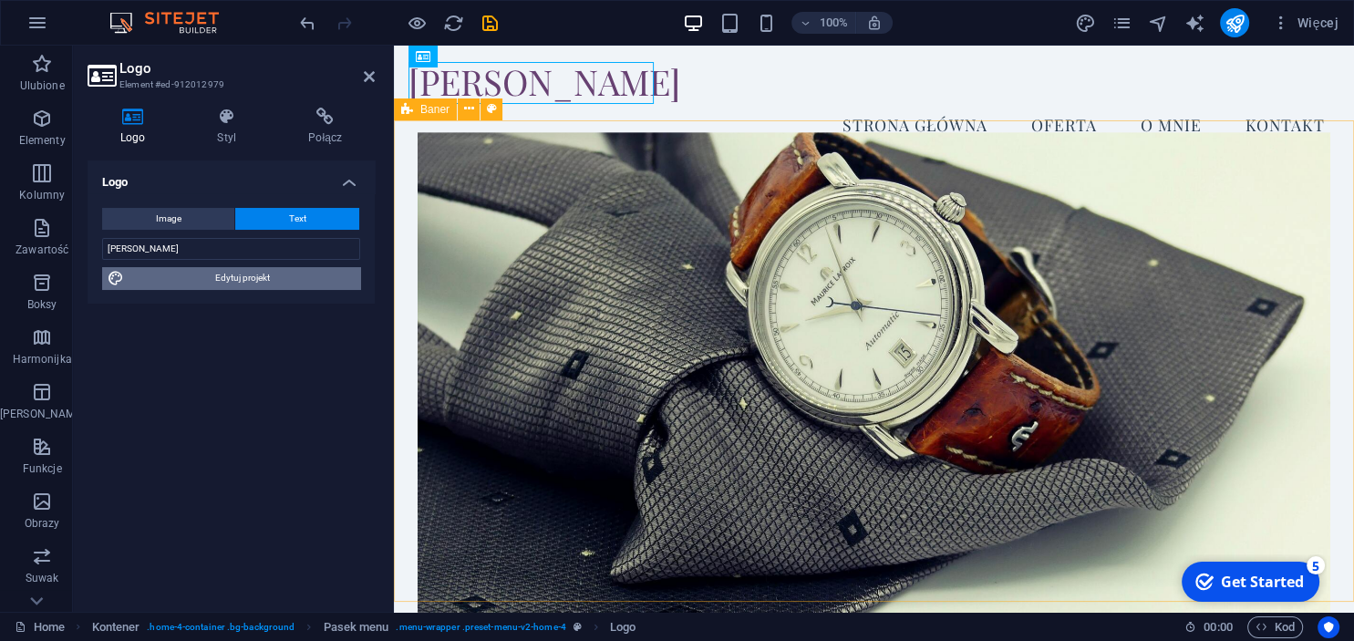
select select "px"
select select "rem"
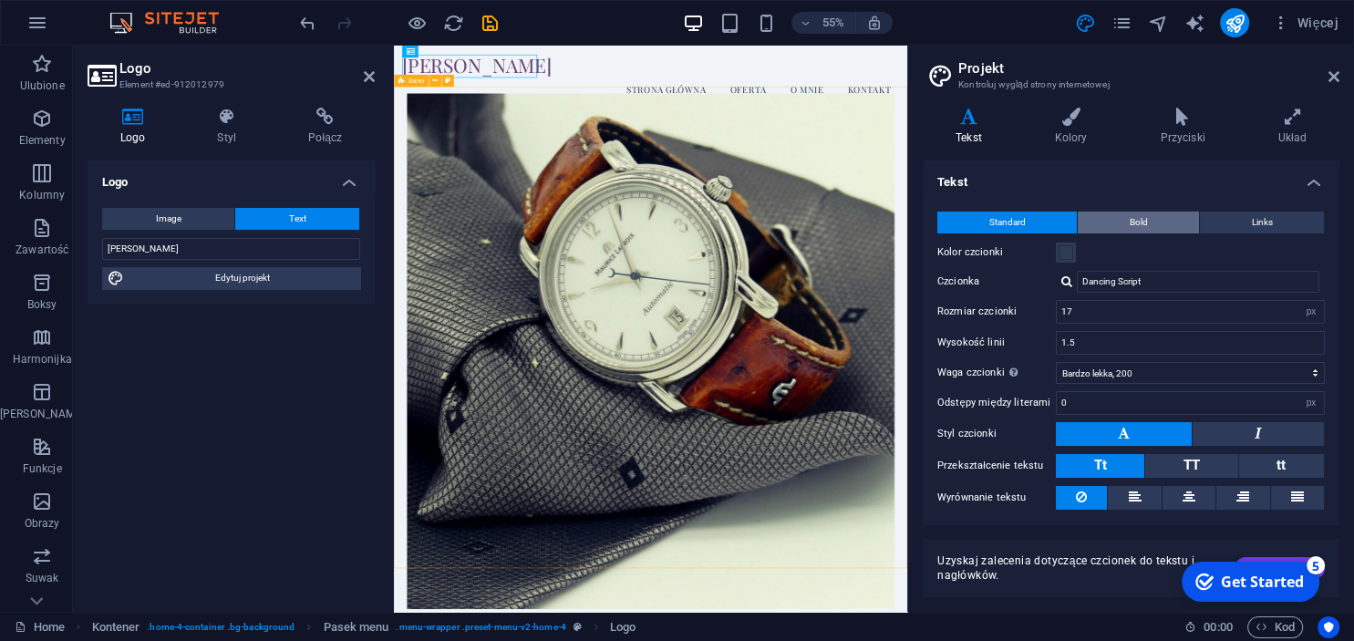
click at [1172, 215] on button "Bold" at bounding box center [1138, 222] width 121 height 22
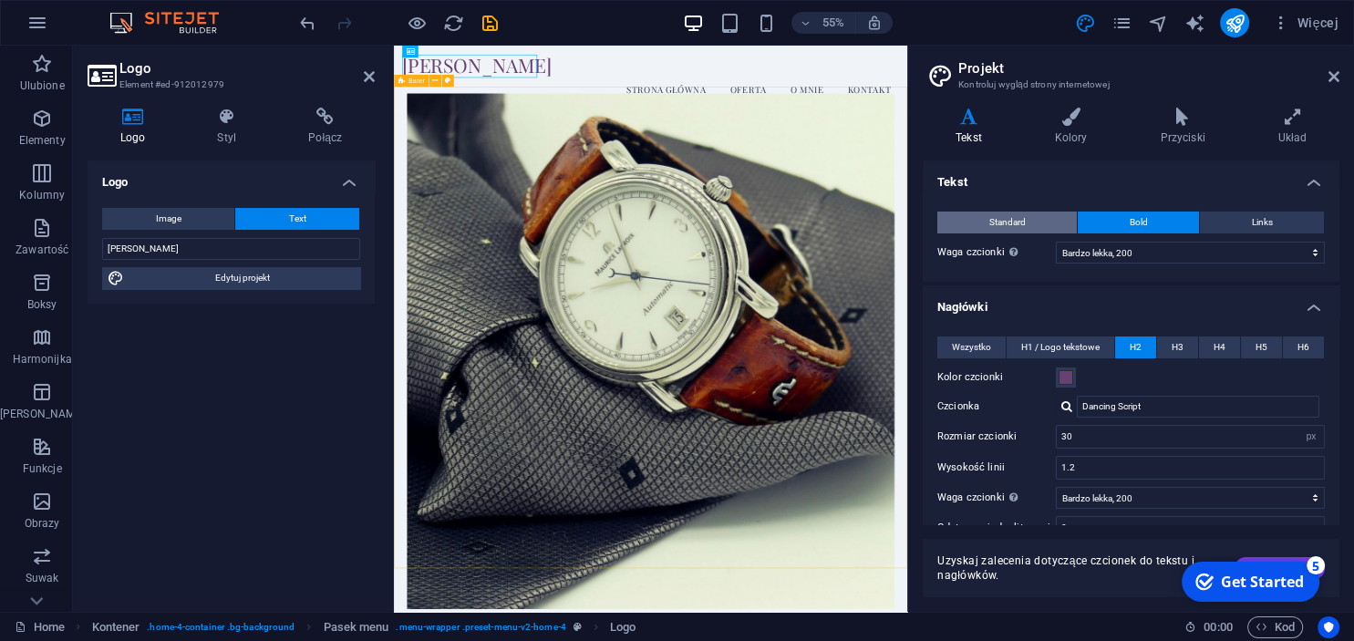
click at [1050, 217] on button "Standard" at bounding box center [1006, 222] width 139 height 22
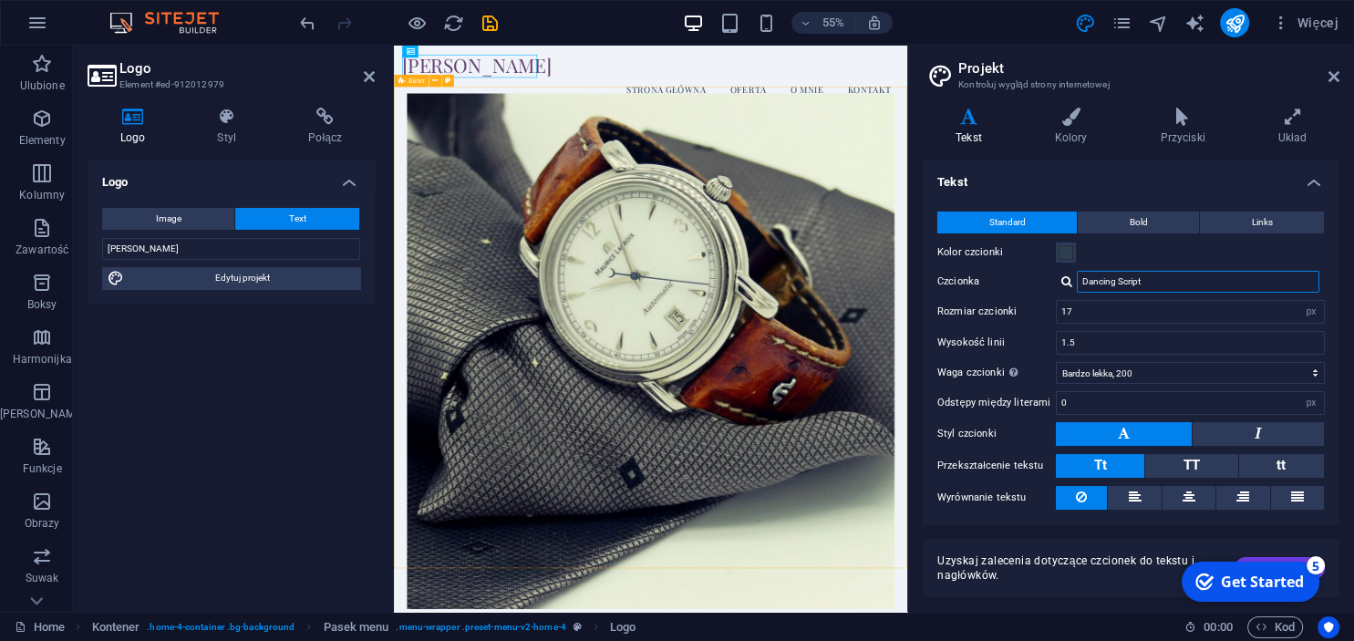
click at [1155, 280] on input "Dancing Script" at bounding box center [1198, 282] width 242 height 22
drag, startPoint x: 1155, startPoint y: 280, endPoint x: 1078, endPoint y: 275, distance: 76.7
click at [1078, 275] on input "Dancing Script" at bounding box center [1198, 282] width 242 height 22
click at [1068, 284] on div at bounding box center [1066, 281] width 11 height 12
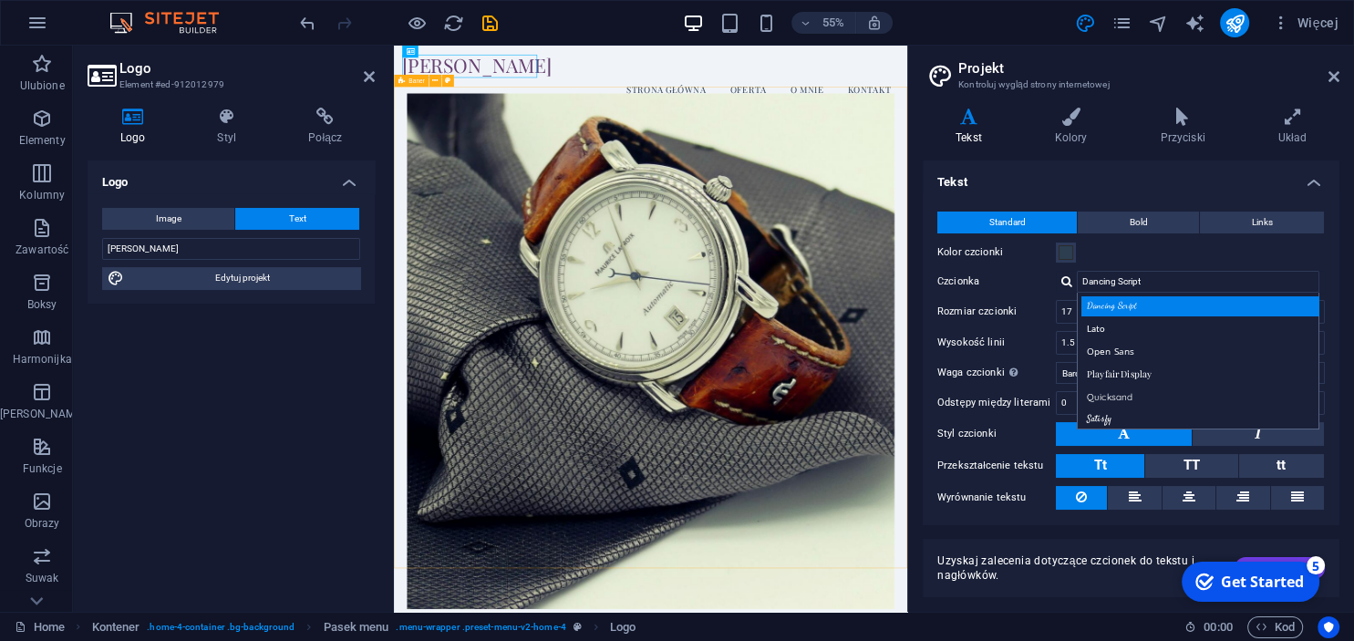
click at [1135, 307] on div "Dancing Script" at bounding box center [1201, 305] width 241 height 19
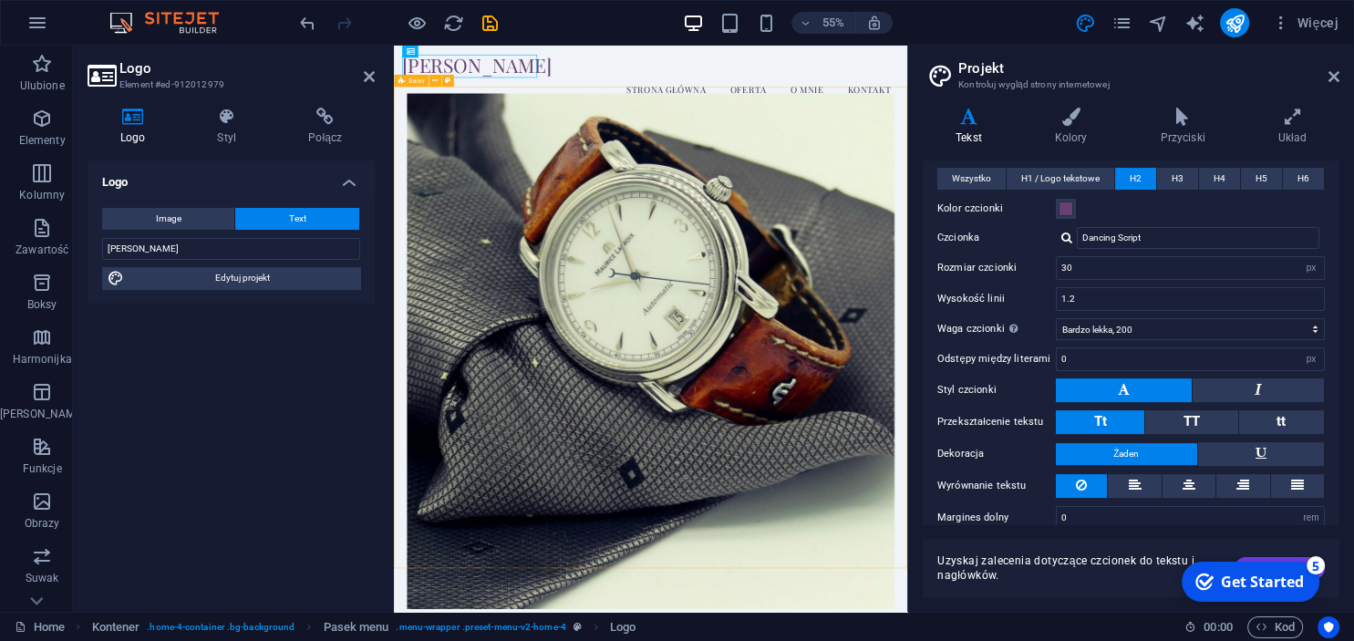
scroll to position [431, 0]
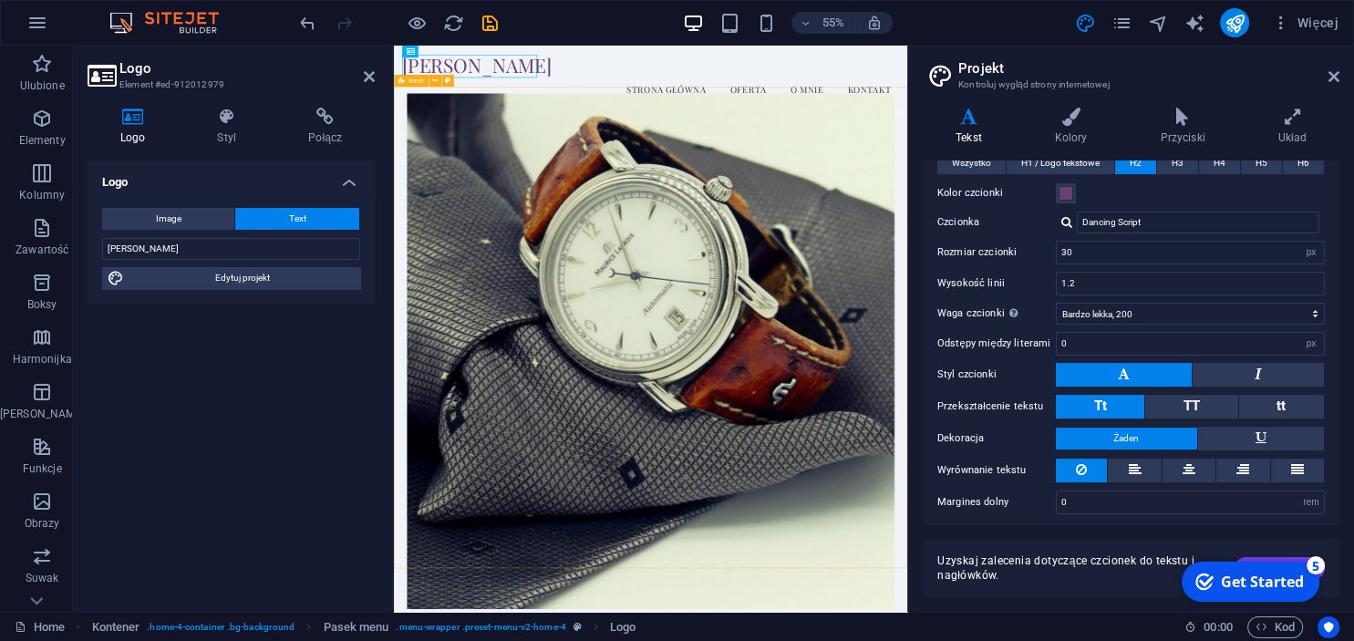
click at [1277, 558] on div "checkmark Get Started 5 First Steps in the Editor Let's guide you through the t…" at bounding box center [1248, 581] width 155 height 55
